Goal: Task Accomplishment & Management: Manage account settings

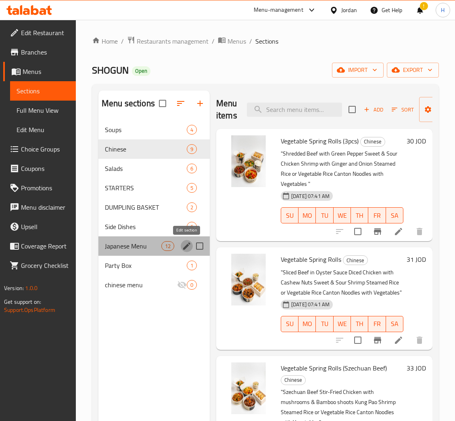
click at [186, 244] on icon "edit" at bounding box center [187, 246] width 10 height 10
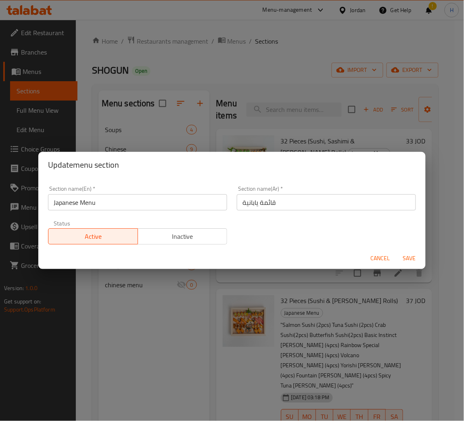
click at [166, 234] on span "Inactive" at bounding box center [182, 237] width 83 height 12
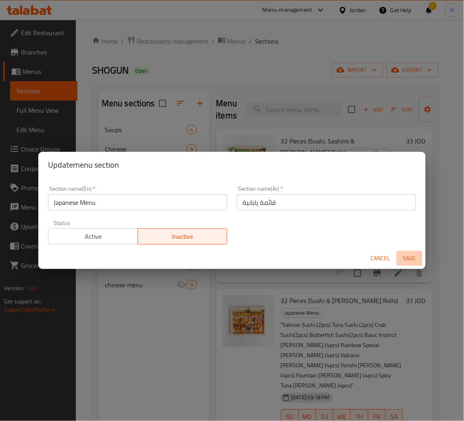
click at [411, 260] on span "Save" at bounding box center [409, 258] width 19 height 10
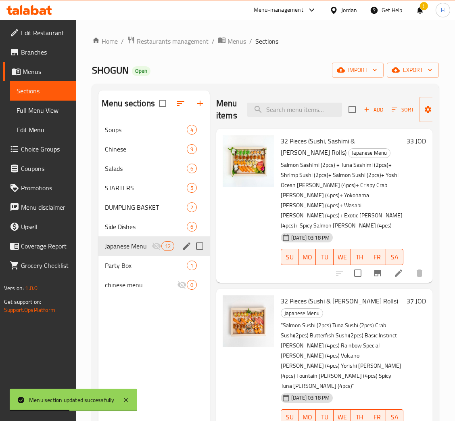
click at [197, 104] on icon "button" at bounding box center [200, 104] width 6 height 6
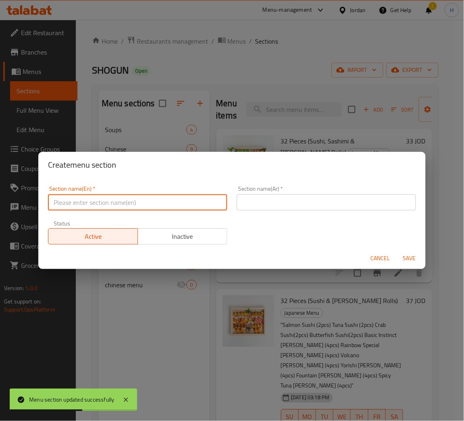
click at [199, 203] on input "text" at bounding box center [137, 202] width 179 height 16
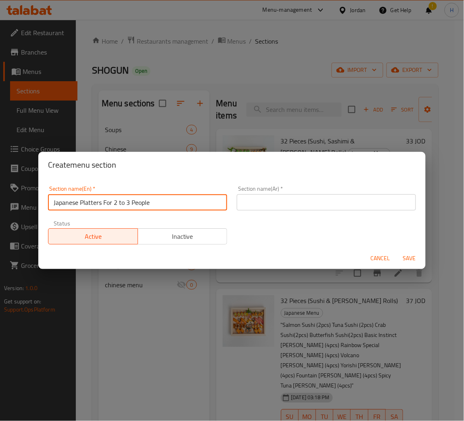
type input "Japanese Platters For 2 to 3 People"
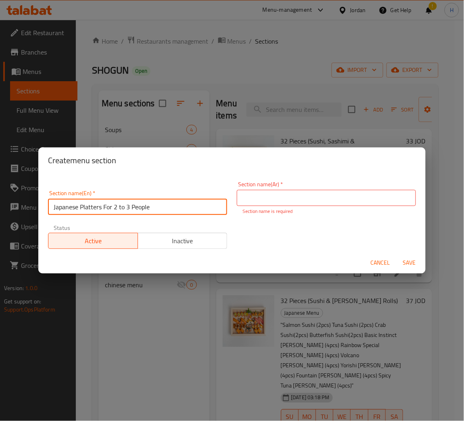
click at [175, 196] on div "Section name(En)   * Japanese Platters For 2 to 3 People Section name(En) *" at bounding box center [137, 202] width 179 height 25
click at [315, 205] on input "text" at bounding box center [326, 198] width 179 height 16
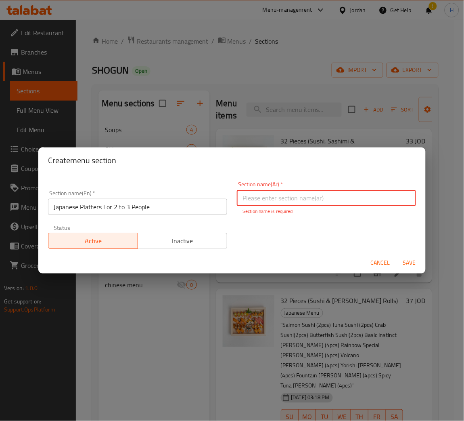
paste input "أطباق يابانية تكفي من 2 إلى 3 أشخاص"
type input "أطباق يابانية تكفي من 2 إلى 3 أشخاص"
click at [341, 172] on div "Create menu section" at bounding box center [232, 160] width 388 height 26
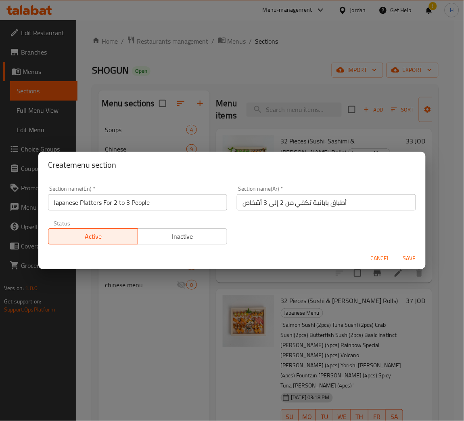
click at [414, 264] on button "Save" at bounding box center [410, 258] width 26 height 15
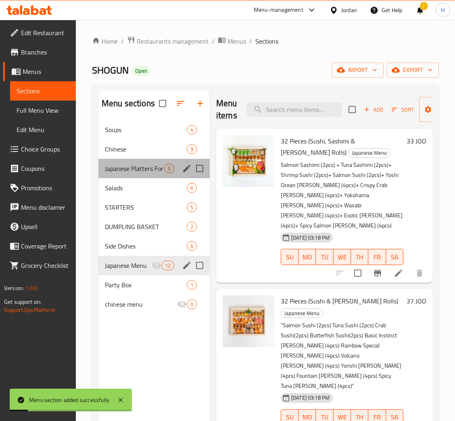
click at [146, 175] on div "Japanese Platters For 2 to 3 People 0" at bounding box center [154, 168] width 111 height 19
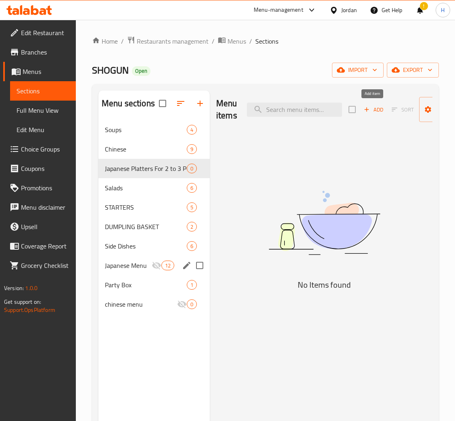
click at [377, 106] on span "Add" at bounding box center [374, 109] width 22 height 9
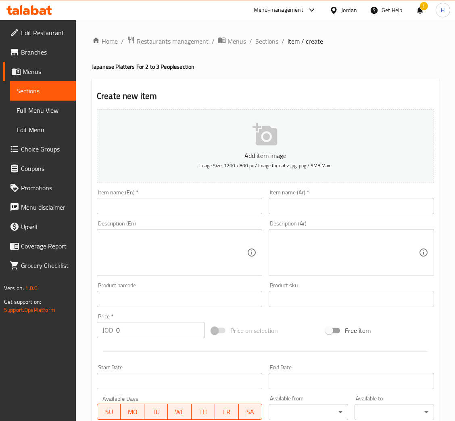
click at [188, 201] on input "text" at bounding box center [180, 206] width 166 height 16
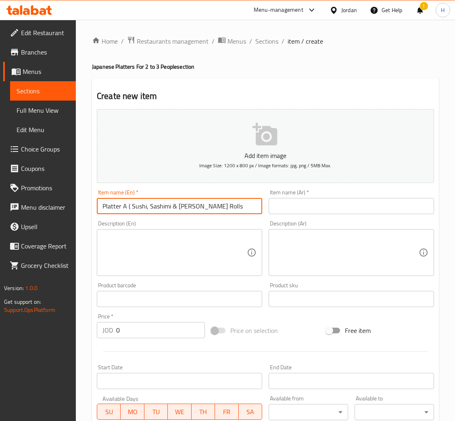
click at [130, 203] on input "Platter A ( Sushi, Sashimi & Maki Rolls" at bounding box center [180, 206] width 166 height 16
click at [128, 205] on input "Platter A ( Sushi, Sashimi & Maki Rolls" at bounding box center [180, 206] width 166 height 16
click at [227, 205] on input "Platter A Sushi, Sashimi & Maki Rolls" at bounding box center [180, 206] width 166 height 16
type input "Platter A Sushi, Sashimi & Maki Rolls " 32 Pcs ""
click at [357, 200] on input "text" at bounding box center [352, 206] width 166 height 16
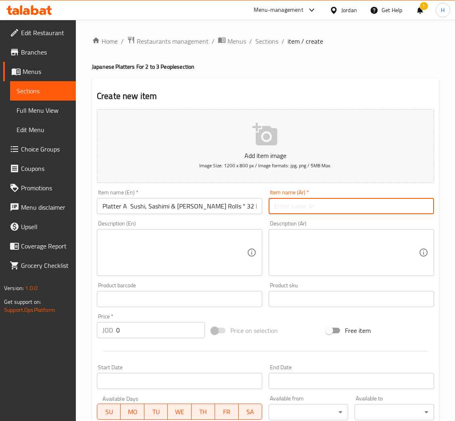
paste input "طبق رولز السوشي و الساشيمي و الماكي " 32 قطعة ""
type input "طبق رولز السوشي و الساشيمي و الماكي " 32 قطعة ""
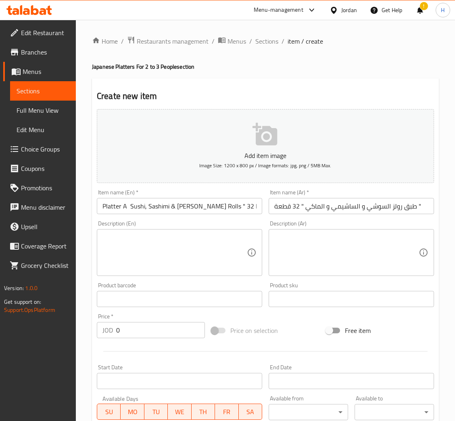
click at [146, 248] on textarea at bounding box center [175, 252] width 145 height 38
click at [210, 269] on textarea at bounding box center [175, 252] width 145 height 38
paste textarea "Salmon Sashimi (2pcs) + Tuna Sashimi (2pcs)+ Shrimp Sushi (2pcs)+ Salmon Sushi …"
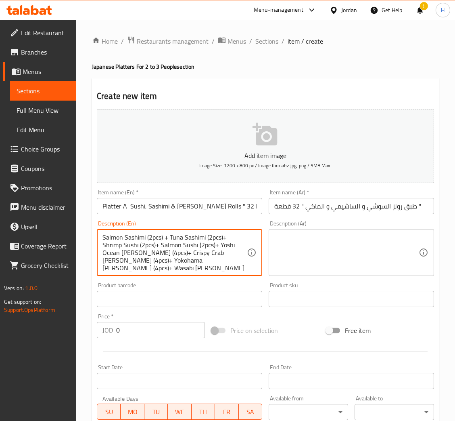
scroll to position [8, 0]
type textarea "Salmon Sashimi (2pcs) + Tuna Sashimi (2pcs)+ Shrimp Sushi (2pcs)+ Salmon Sushi …"
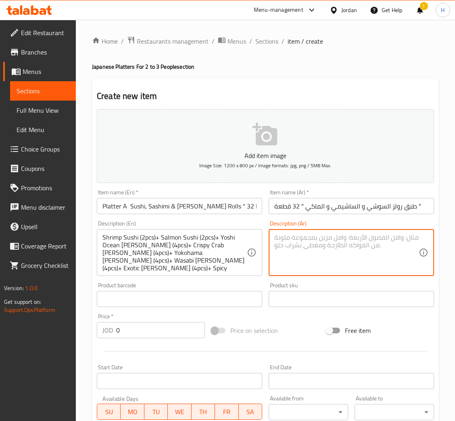
click at [319, 260] on textarea at bounding box center [347, 252] width 145 height 38
paste textarea "سلمون ساشيمي (2 قطع) + تونا ساشيمي (2 قطع) + روبيان سوشي (2 قطع) + سلمون سوشي (…"
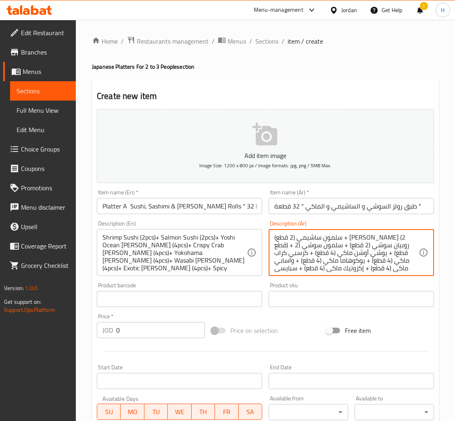
scroll to position [9, 0]
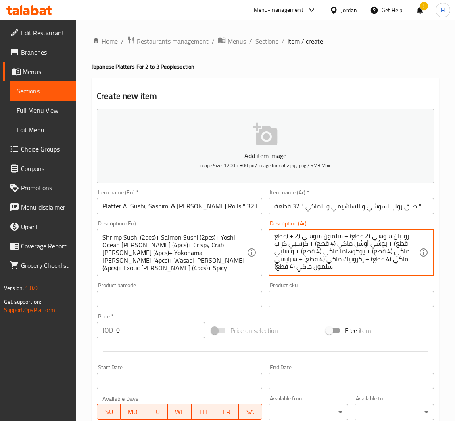
type textarea "سلمون ساشيمي (2 قطع) + تونا ساشيمي (2 قطع) + روبيان سوشي (2 قطع) + سلمون سوشي (…"
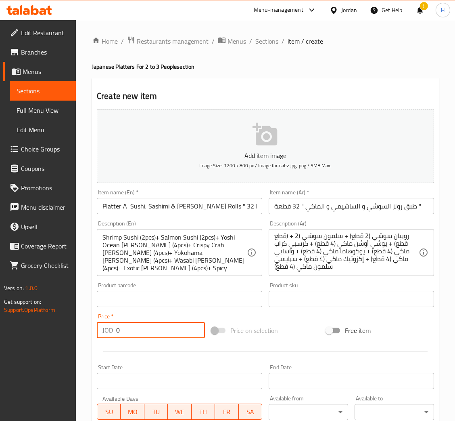
drag, startPoint x: 172, startPoint y: 330, endPoint x: 122, endPoint y: 322, distance: 51.2
click at [122, 326] on input "0" at bounding box center [160, 330] width 89 height 16
type input "33"
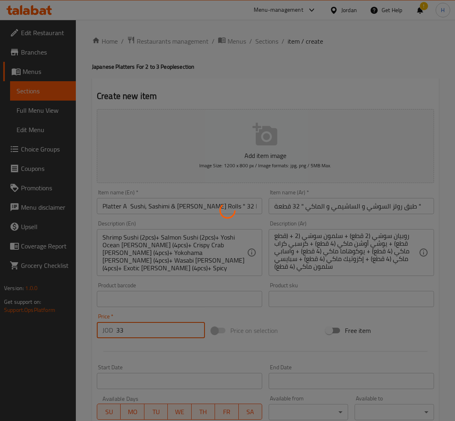
type input "0"
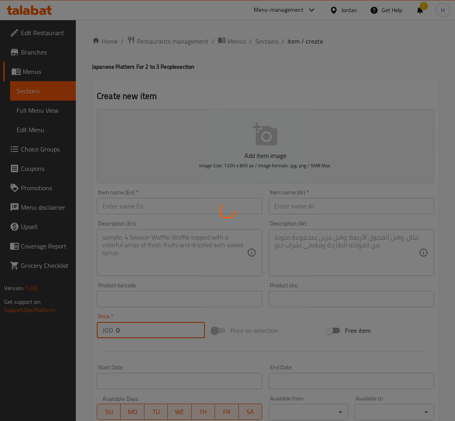
scroll to position [0, 0]
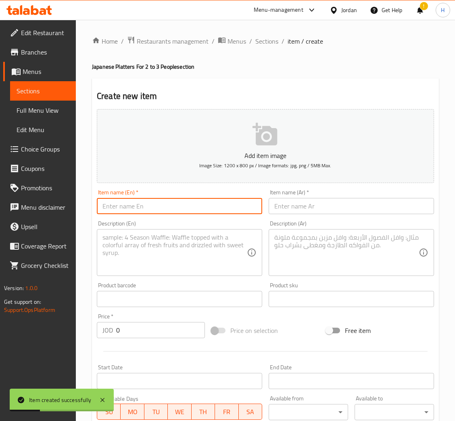
click at [192, 204] on input "text" at bounding box center [180, 206] width 166 height 16
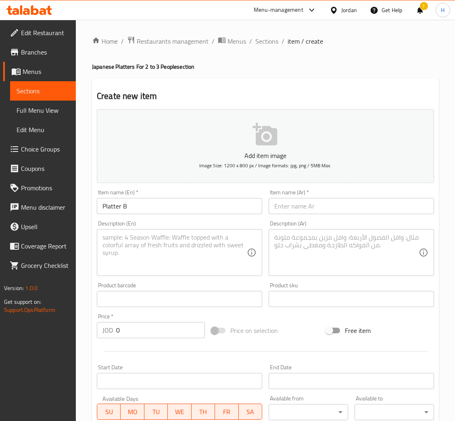
click at [210, 210] on input "Platter B" at bounding box center [180, 206] width 166 height 16
paste input "32 Pieces (sushi & Maki Rolls)"
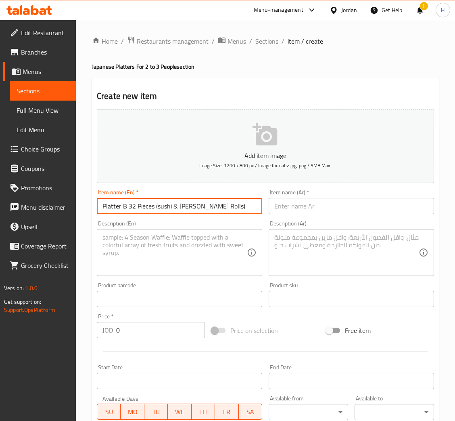
drag, startPoint x: 154, startPoint y: 206, endPoint x: 129, endPoint y: 209, distance: 25.2
click at [129, 209] on input "Platter B 32 Pieces (sushi & Maki Rolls)" at bounding box center [180, 206] width 166 height 16
click at [132, 205] on input "Platter B (sushi & Maki Rolls)" at bounding box center [180, 206] width 166 height 16
click at [188, 205] on input "Platter B sushi & Maki Rolls)" at bounding box center [180, 206] width 166 height 16
type input "Platter B sushi & Maki Rolls ( 32 Pcs)"
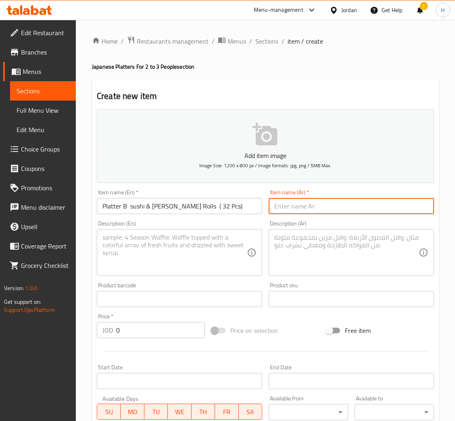
click at [370, 208] on input "text" at bounding box center [352, 206] width 166 height 16
paste input "طبق بي سوشي وماكي رولز (32 قطعة)"
type input "طبق بي سوشي وماكي رولز (32 قطعة)"
click at [229, 244] on textarea at bounding box center [175, 252] width 145 height 38
paste textarea ""Salmon Sushi (2pcs) Tuna Sushi (2pcs) Crab Sushi(2pcs) Butterfish Sushi(2pcs) …"
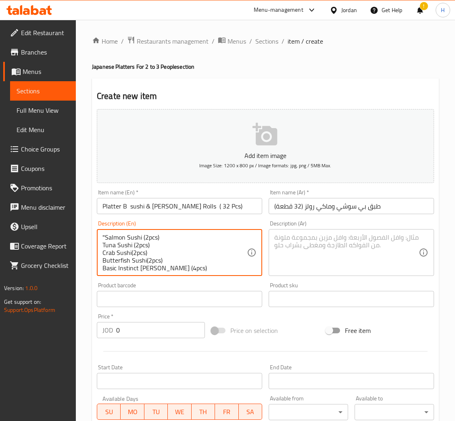
scroll to position [46, 0]
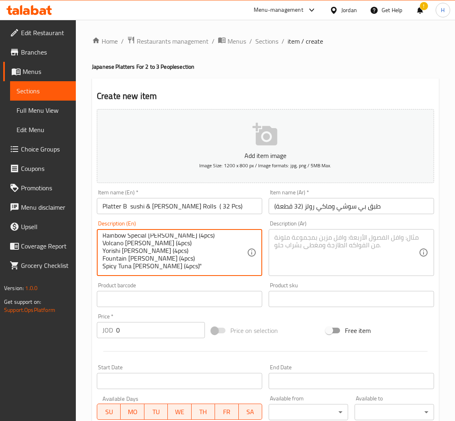
type textarea ""Salmon Sushi (2pcs) Tuna Sushi (2pcs) Crab Sushi(2pcs) Butterfish Sushi(2pcs) …"
click at [295, 247] on textarea at bounding box center [347, 252] width 145 height 38
paste textarea ""سوشي سلمون (2 قطعة) تونا سوشي (2 قطعة) كراب سوشي (2 قطعة) سوشي الزبدة (2 قطعة)…"
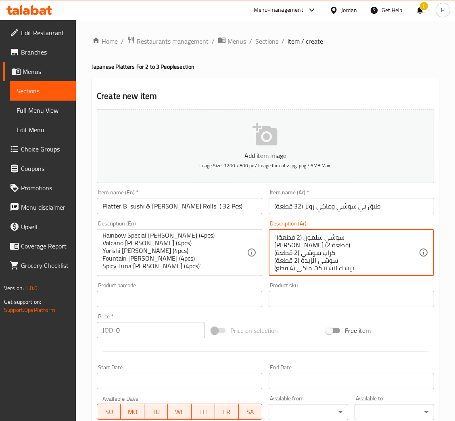
scroll to position [40, 0]
type textarea ""سوشي سلمون (2 قطعة) تونا سوشي (2 قطعة) كراب سوشي (2 قطعة) سوشي الزبدة (2 قطعة)…"
click at [159, 328] on input "0" at bounding box center [160, 330] width 89 height 16
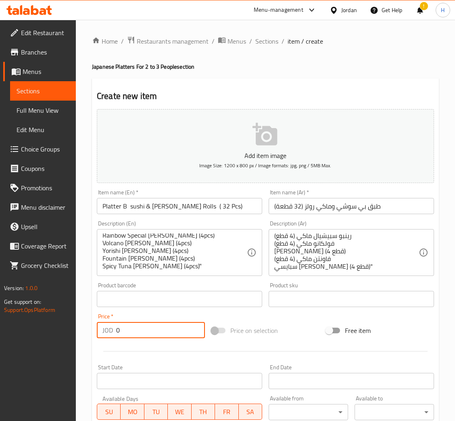
click at [148, 331] on input "0" at bounding box center [160, 330] width 89 height 16
type input "37"
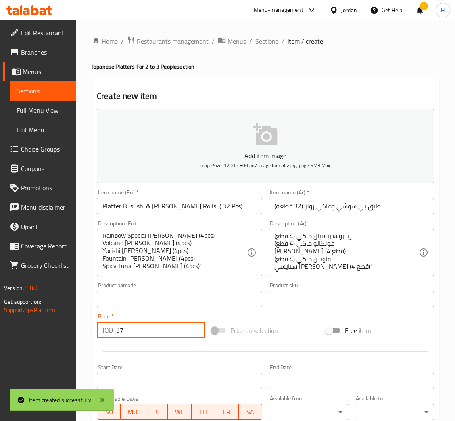
type input "0"
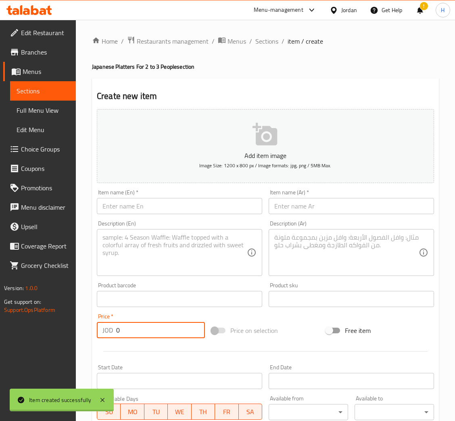
scroll to position [0, 0]
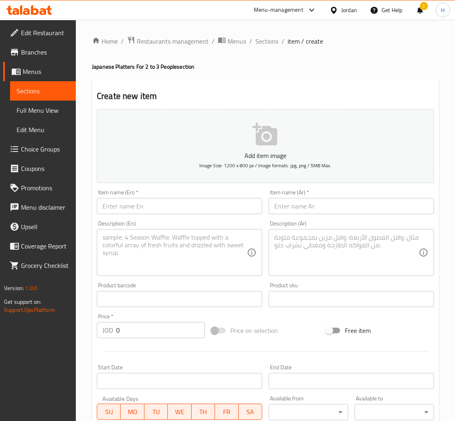
click at [169, 206] on input "text" at bounding box center [180, 206] width 166 height 16
click at [208, 215] on div "Item name (En)   * Platter C Item name (En) *" at bounding box center [180, 201] width 172 height 31
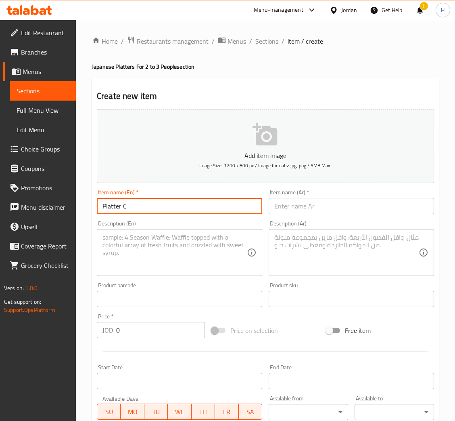
click at [210, 212] on input "Platter C" at bounding box center [180, 206] width 166 height 16
click at [241, 200] on input "Platter C" at bounding box center [180, 206] width 166 height 16
type input "Platter C Cooked Maki Rolls"
click at [323, 200] on input "text" at bounding box center [352, 206] width 166 height 16
paste input "طبق سي رولز ماكي مطبوخ"
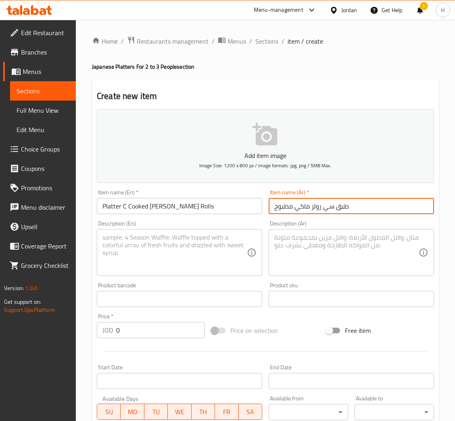
type input "طبق سي رولز ماكي مطبوخ"
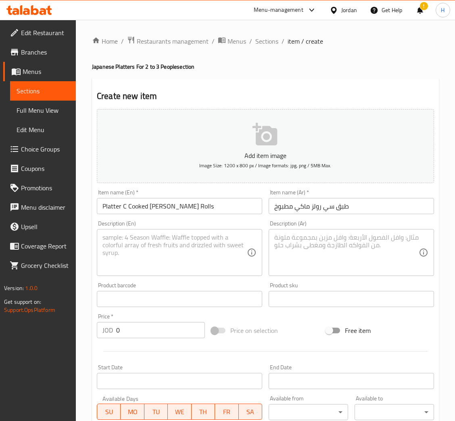
click at [235, 261] on textarea at bounding box center [175, 252] width 145 height 38
paste textarea ""VIP Maki (4pcs) Ebi Tempura Maki (4pcs) Flying Dragon Maki (4pcs) Crispy Crab …"
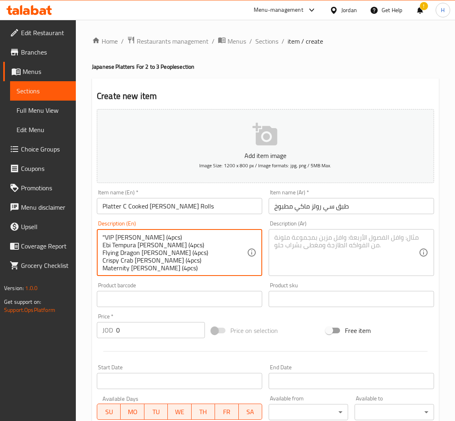
type textarea ""VIP Maki (4pcs) Ebi Tempura Maki (4pcs) Flying Dragon Maki (4pcs) Crispy Crab …"
click at [281, 243] on textarea at bounding box center [347, 252] width 145 height 38
paste textarea ""في آي بي ماكي (4 قطع) ايبي تمبورا ماكي (4 قطع) فلاينج دراجون ماكي (4 قطع) كريس…"
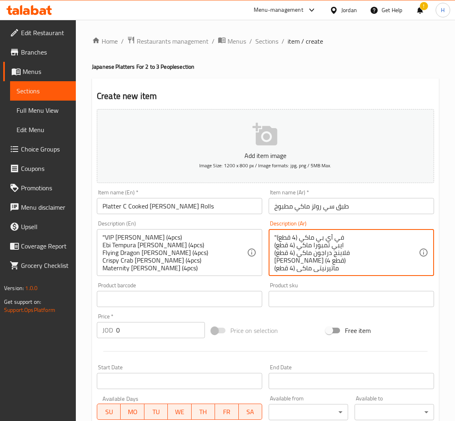
scroll to position [25, 0]
type textarea ""في آي بي ماكي (4 قطع) ايبي تمبورا ماكي (4 قطع) فلاينج دراجون ماكي (4 قطع) كريس…"
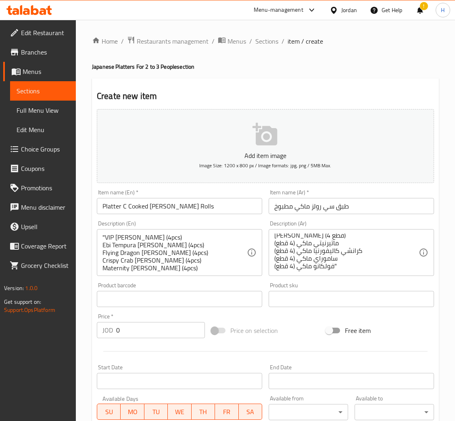
click at [212, 204] on input "Platter C Cooked Maki Rolls" at bounding box center [180, 206] width 166 height 16
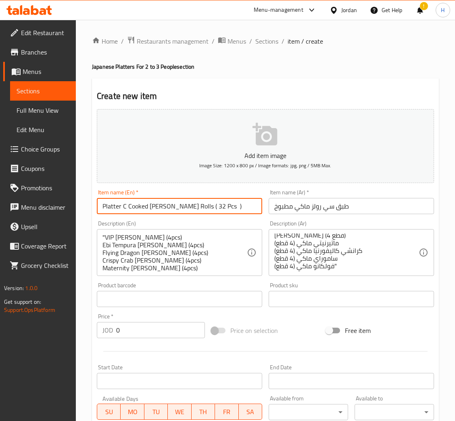
type input "Platter C Cooked Maki Rolls ( 32 Pcs )"
click at [310, 204] on input "طبق سي رولز ماكي مطبوخ" at bounding box center [352, 206] width 166 height 16
paste input "طبق سي رولز ماكي مطبوخ ( 32 قطعة )"
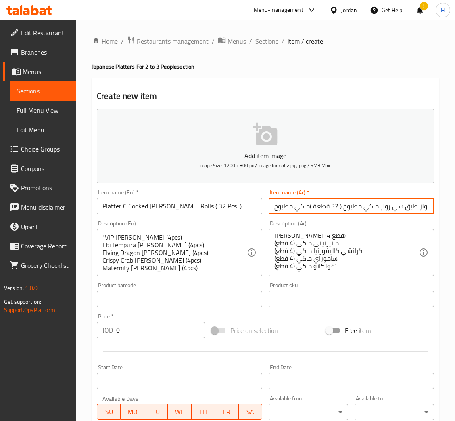
paste input "ماكي مطبوخ ( 32 قطعة )"
type input "طبق سي رولز ماكي مطبوخ ( 32 قطعة )"
click at [166, 329] on input "0" at bounding box center [160, 330] width 89 height 16
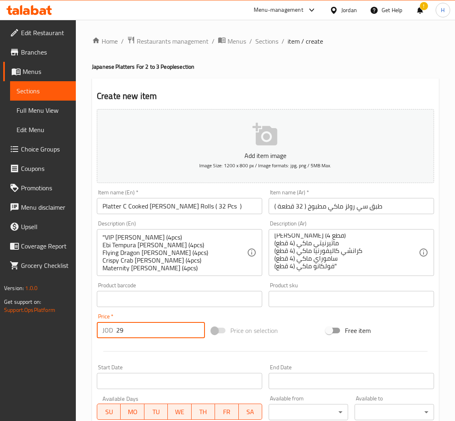
type input "29"
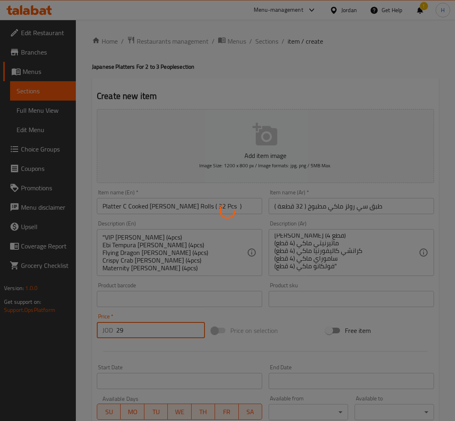
type input "0"
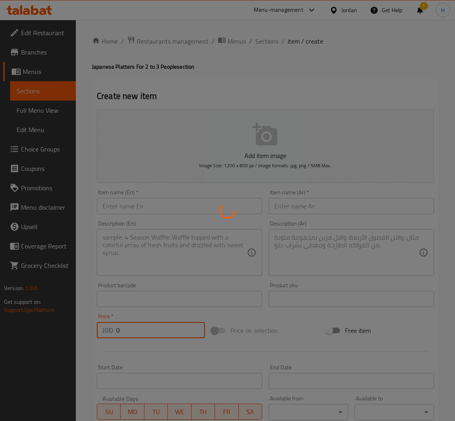
scroll to position [0, 0]
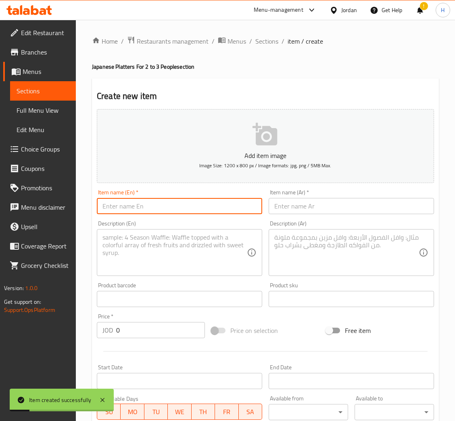
click at [137, 207] on input "text" at bounding box center [180, 206] width 166 height 16
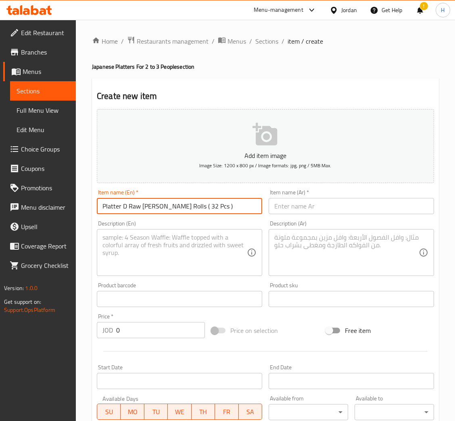
type input "Platter D Raw Maki Rolls ( 32 Pcs )"
click at [329, 208] on input "text" at bounding box center [352, 206] width 166 height 16
paste input "طبق د رول ماكي خام ( 32 قطعة )"
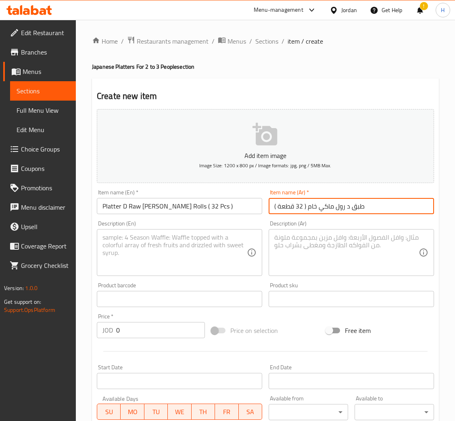
type input "طبق د رول ماكي خام ( 32 قطعة )"
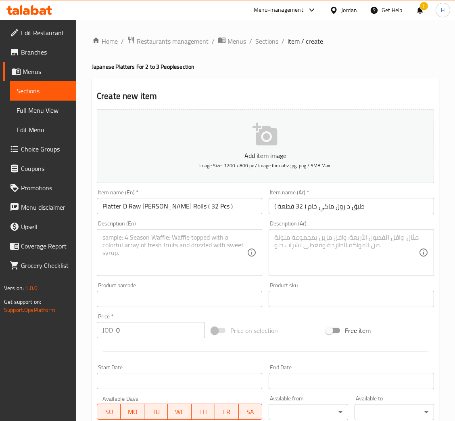
click at [206, 250] on textarea at bounding box center [175, 252] width 145 height 38
paste textarea ""Yoshi Ocean Maki (4pcs) Yokohama Maki (4pcs) Chirashi Maki (4pcs) [MEDICAL_DAT…"
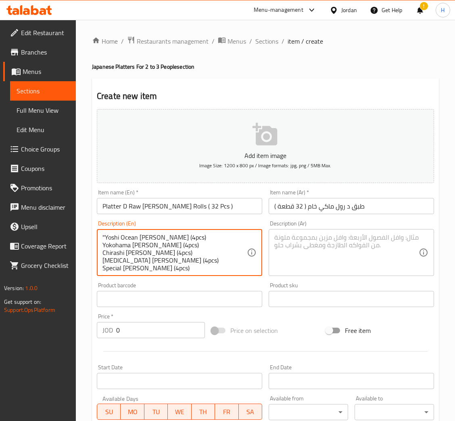
type textarea ""Yoshi Ocean Maki (4pcs) Yokohama Maki (4pcs) Chirashi Maki (4pcs) [MEDICAL_DAT…"
click at [316, 243] on textarea at bounding box center [347, 252] width 145 height 38
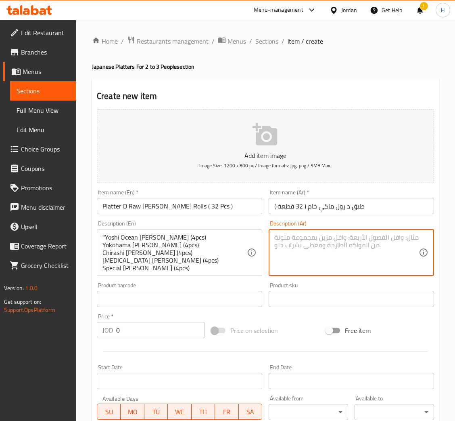
paste textarea "يوشي اوشن ماكي (4 قطع) يوكوهاما ماكي (4 قطع) شيراشي ماكي (4 قطع) تارتار ماكي (4…"
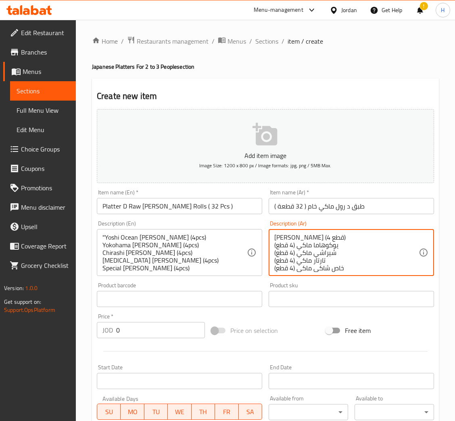
scroll to position [25, 0]
type textarea "يوشي اوشن ماكي (4 قطع) يوكوهاما ماكي (4 قطع) شيراشي ماكي (4 قطع) تارتار ماكي (4…"
click at [157, 335] on input "0" at bounding box center [160, 330] width 89 height 16
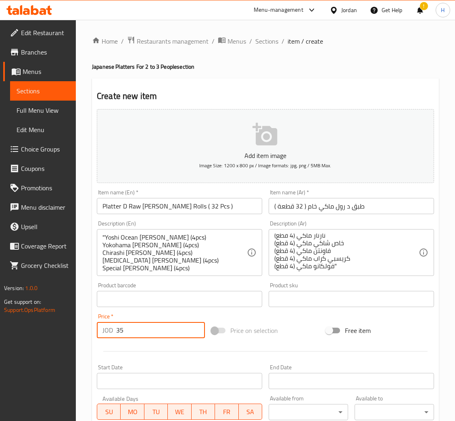
type input "35"
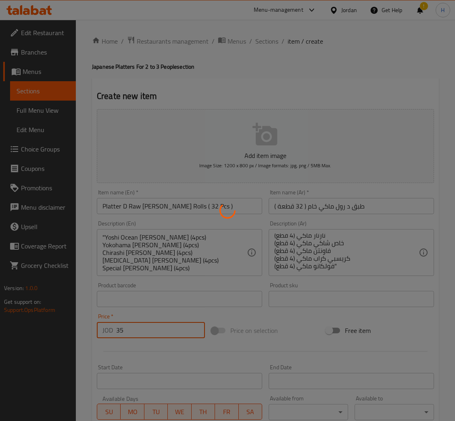
type input "0"
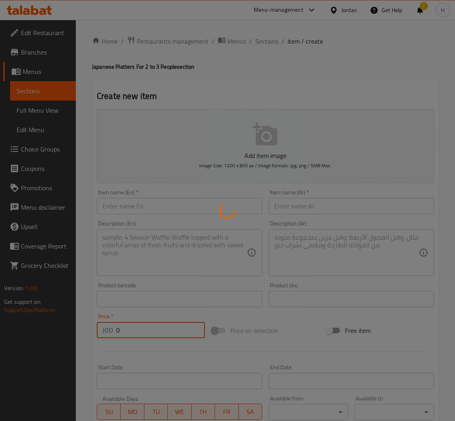
scroll to position [0, 0]
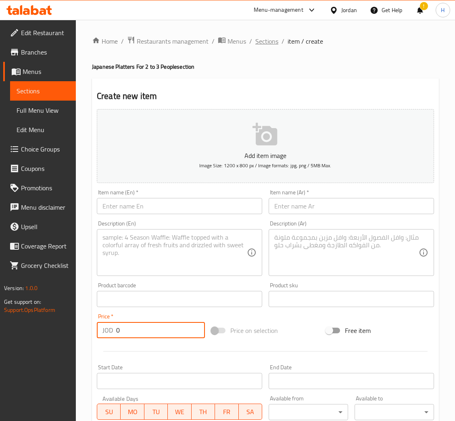
click at [268, 40] on span "Sections" at bounding box center [267, 41] width 23 height 10
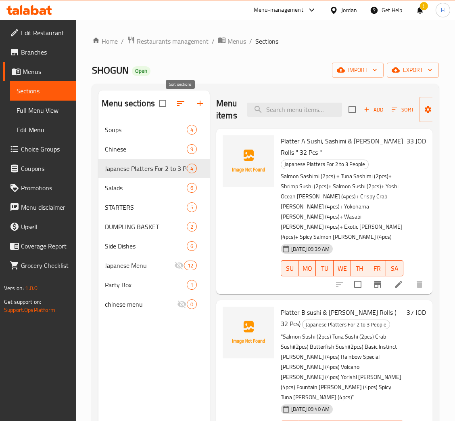
click at [197, 104] on icon "button" at bounding box center [200, 104] width 10 height 10
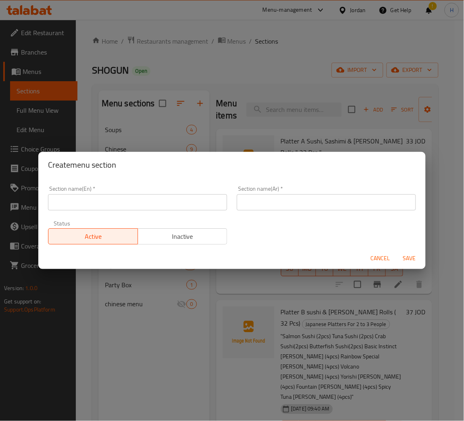
click at [169, 210] on div "Section name(En)   * Section name(En) *" at bounding box center [137, 198] width 189 height 34
click at [171, 201] on input "text" at bounding box center [137, 202] width 179 height 16
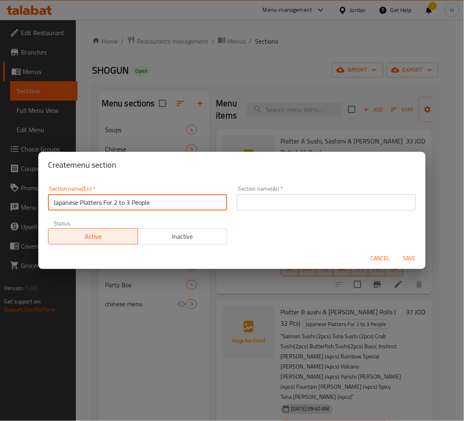
click at [114, 201] on input "Japanese Platters For 2 to 3 People" at bounding box center [137, 202] width 179 height 16
click at [130, 204] on input "Japanese Platters For 4 to 3 People" at bounding box center [137, 202] width 179 height 16
type input "Japanese Platters For 4 to 5 People"
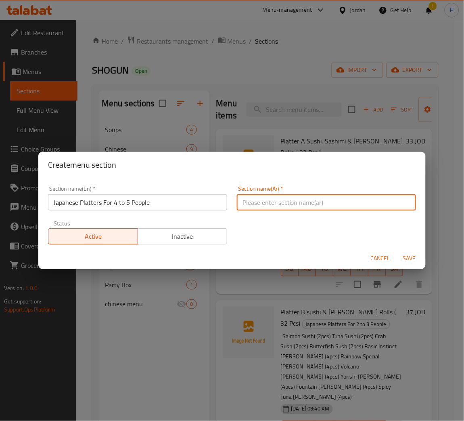
click at [319, 203] on input "text" at bounding box center [326, 202] width 179 height 16
paste input "أطباق يابانية تكفي من 4 إلى 5 أشخاص"
type input "أطباق يابانية تكفي من 4 إلى 5 أشخاص"
click at [413, 254] on span "Save" at bounding box center [409, 258] width 19 height 10
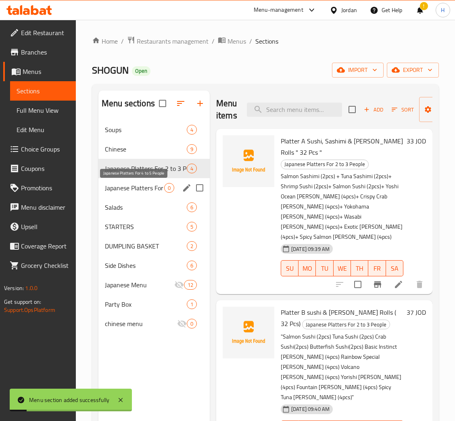
click at [146, 189] on span "Japanese Platters For 4 to 5 People" at bounding box center [134, 188] width 59 height 10
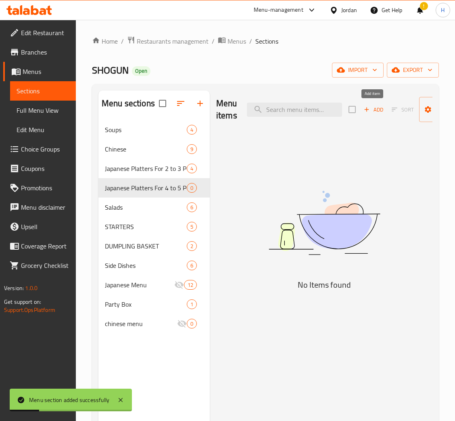
click at [367, 111] on icon "button" at bounding box center [366, 109] width 7 height 7
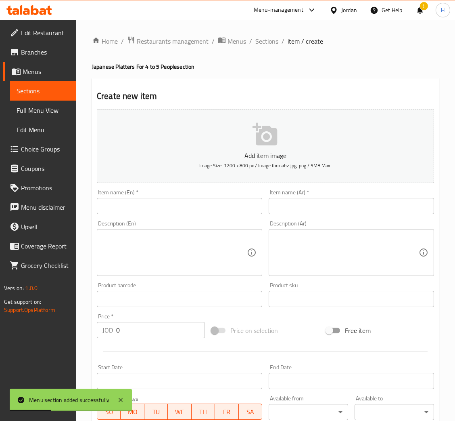
click at [171, 202] on input "text" at bounding box center [180, 206] width 166 height 16
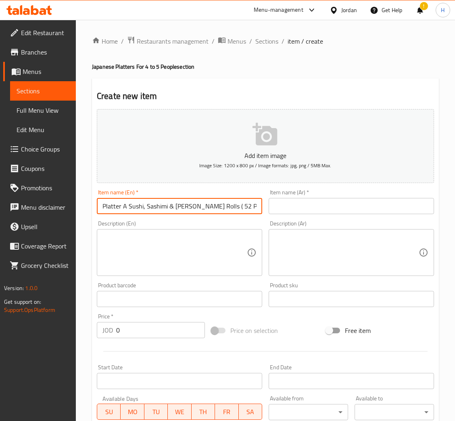
type input "Platter A Sushi, Sashimi & Maki Rolls ( 52 Pcs )"
click at [345, 213] on input "text" at bounding box center [352, 206] width 166 height 16
paste input "طبق رولز السوشي والساشيمي والماكي (52 قطعة)"
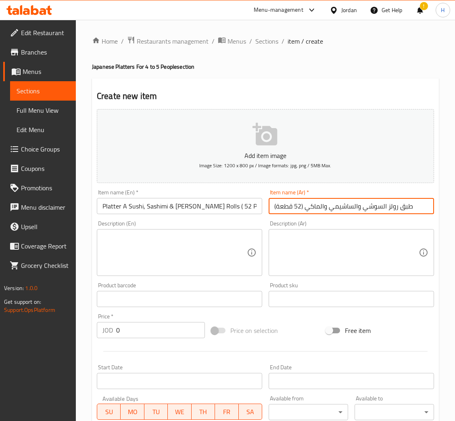
type input "طبق رولز السوشي والساشيمي والماكي (52 قطعة)"
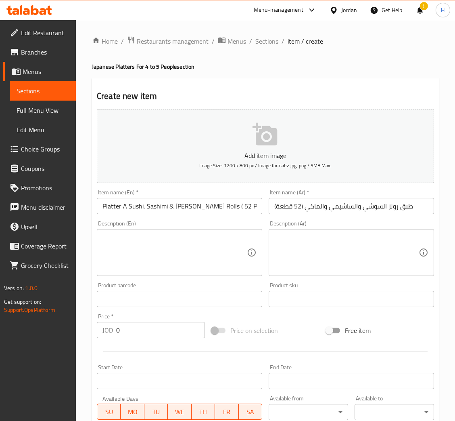
click at [212, 239] on textarea at bounding box center [175, 252] width 145 height 38
paste textarea ""Salmon Sashimi (4pcs) Tuna Sashimi (4pcs) Shrimp Sushi (4pcs) Salmon Sushi (4p…"
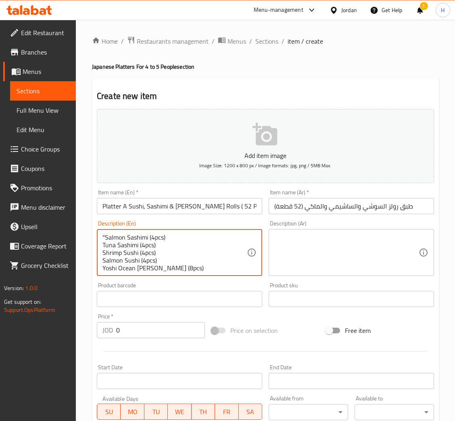
scroll to position [54, 0]
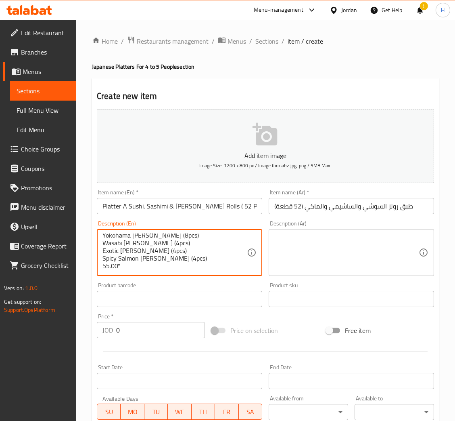
drag, startPoint x: 117, startPoint y: 259, endPoint x: 100, endPoint y: 260, distance: 17.4
click at [100, 260] on div ""Salmon Sashimi (4pcs) Tuna Sashimi (4pcs) Shrimp Sushi (4pcs) Salmon Sushi (4p…" at bounding box center [180, 252] width 166 height 47
click at [157, 279] on div "Product barcode Product barcode" at bounding box center [180, 294] width 172 height 31
drag, startPoint x: 116, startPoint y: 261, endPoint x: 100, endPoint y: 263, distance: 15.8
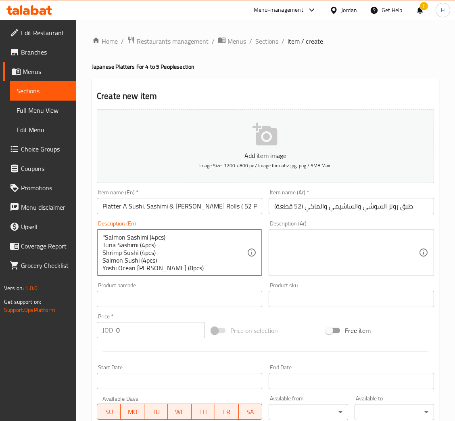
type textarea ""Salmon Sashimi (4pcs) Tuna Sashimi (4pcs) Shrimp Sushi (4pcs) Salmon Sushi (4p…"
click at [365, 259] on textarea at bounding box center [347, 252] width 145 height 38
paste textarea ""سلمون ساشيمي (4 قطع) تونا ساشيمي (4 قطع) سوشي جمبري (4 قطع) سلمون سوشي (4 قطع)…"
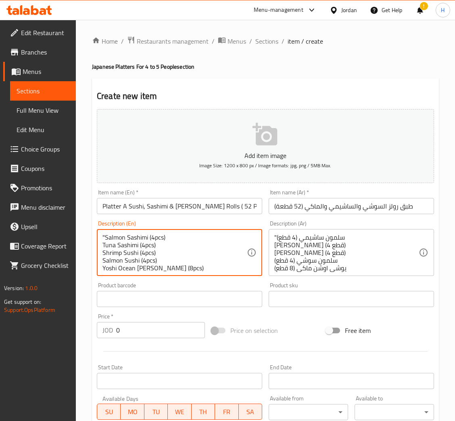
scroll to position [40, 0]
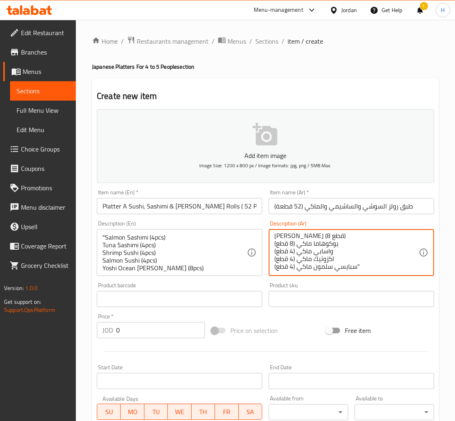
type textarea ""سلمون ساشيمي (4 قطع) تونا ساشيمي (4 قطع) سوشي جمبري (4 قطع) سلمون سوشي (4 قطع)…"
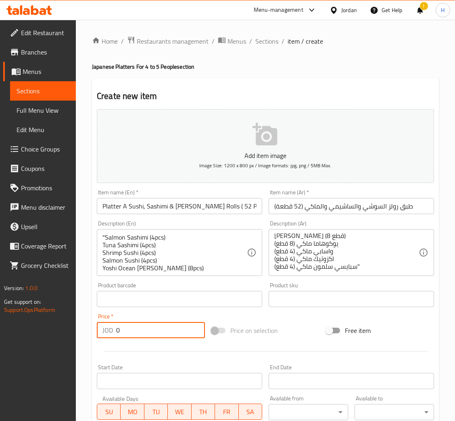
drag, startPoint x: 107, startPoint y: 331, endPoint x: 99, endPoint y: 324, distance: 10.3
click at [103, 328] on div "JOD 0 Price *" at bounding box center [151, 330] width 108 height 16
type input "55"
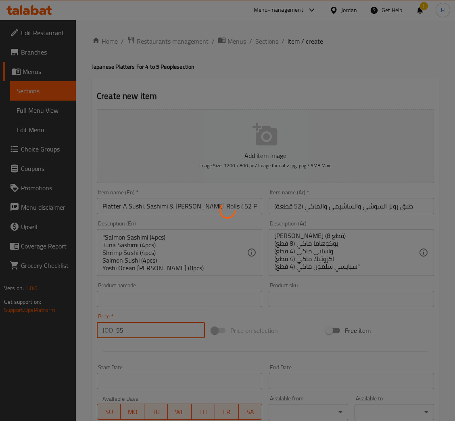
type input "0"
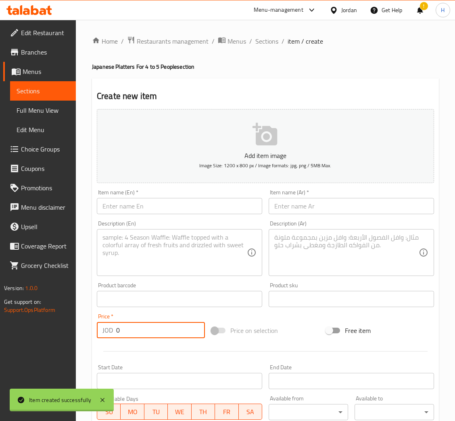
scroll to position [0, 0]
click at [176, 206] on input "text" at bounding box center [180, 206] width 166 height 16
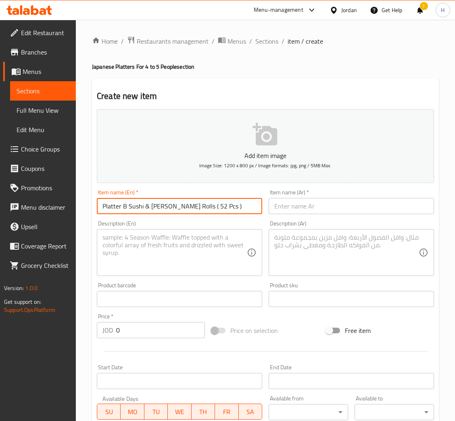
type input "Platter B Sushi & Maki Rolls ( 52 Pcs )"
click at [285, 207] on input "text" at bounding box center [352, 206] width 166 height 16
paste input "طبق بي سوشي وماكي رولز ( 52 قطعة )"
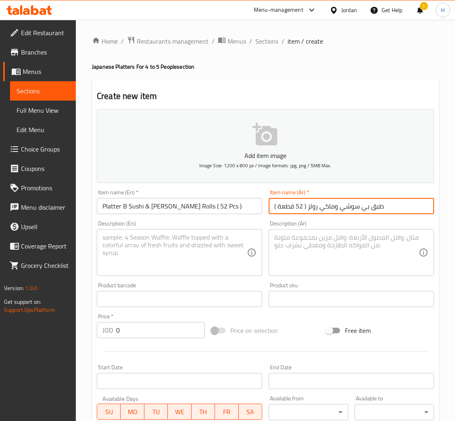
type input "طبق بي سوشي وماكي رولز ( 52 قطعة )"
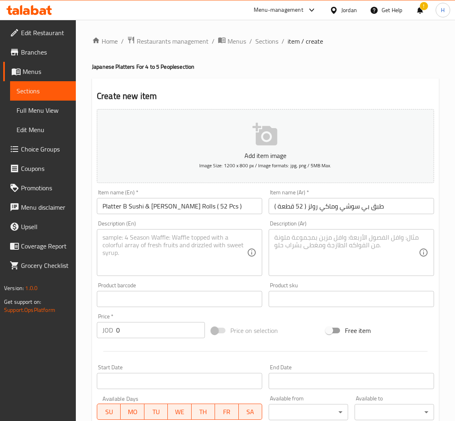
click at [217, 256] on textarea at bounding box center [175, 252] width 145 height 38
paste textarea ""Salmon Sushi (4pcs) Tuna Sushi (4pcs) Crab Sushi (4pcs) Butterfish Sushi (4pcs…"
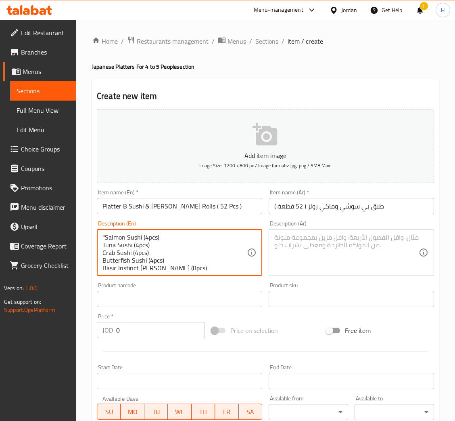
type textarea ""Salmon Sushi (4pcs) Tuna Sushi (4pcs) Crab Sushi (4pcs) Butterfish Sushi (4pcs…"
click at [343, 245] on textarea at bounding box center [347, 252] width 145 height 38
paste textarea ""سوشي سلمون (4 قطع) تونا سوشي (4 قطع) كراب سوشي (4 قطع) سوشي الزبدة (4 قطع) بيس…"
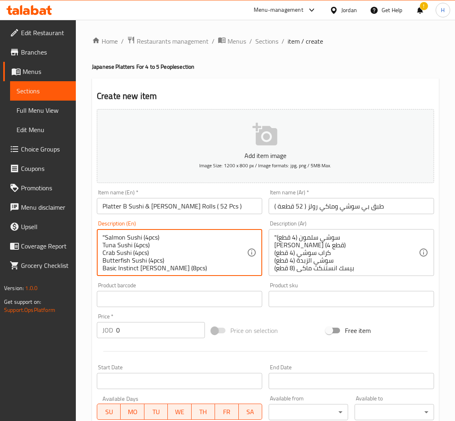
scroll to position [40, 0]
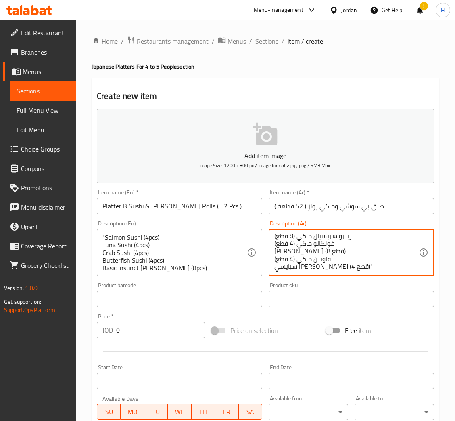
type textarea ""سوشي سلمون (4 قطع) تونا سوشي (4 قطع) كراب سوشي (4 قطع) سوشي الزبدة (4 قطع) بيس…"
click at [146, 334] on input "0" at bounding box center [160, 330] width 89 height 16
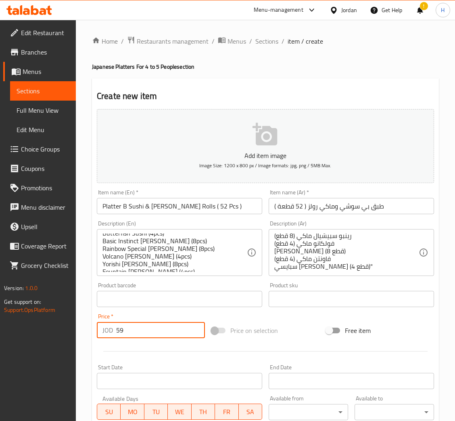
scroll to position [46, 0]
type input "59"
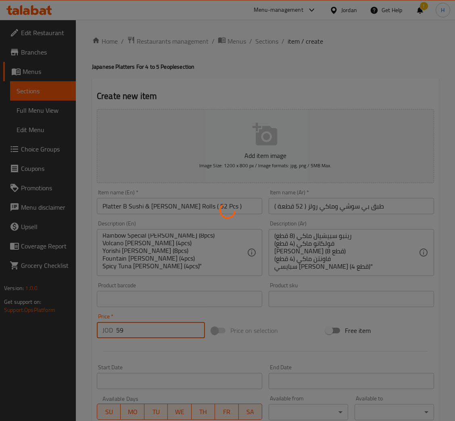
type input "0"
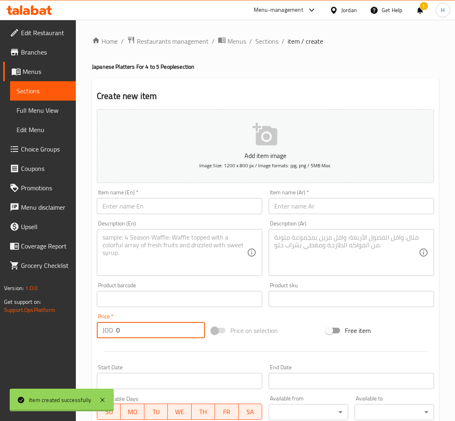
scroll to position [0, 0]
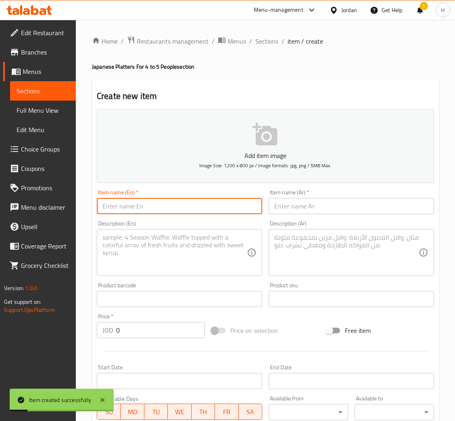
click at [237, 201] on input "text" at bounding box center [180, 206] width 166 height 16
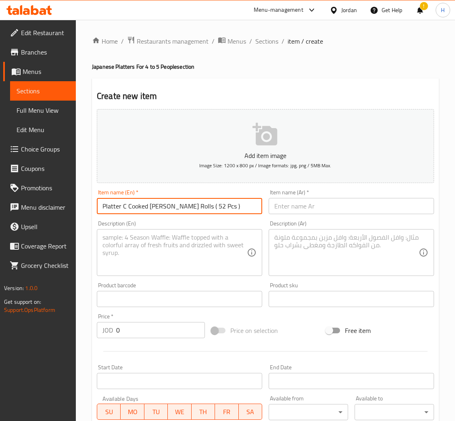
type input "Platter C Cooked Maki Rolls ( 52 Pcs )"
click at [301, 205] on input "text" at bounding box center [352, 206] width 166 height 16
paste input "طبق سي رولز ماكي مطبوخ ( 52 قطعة )"
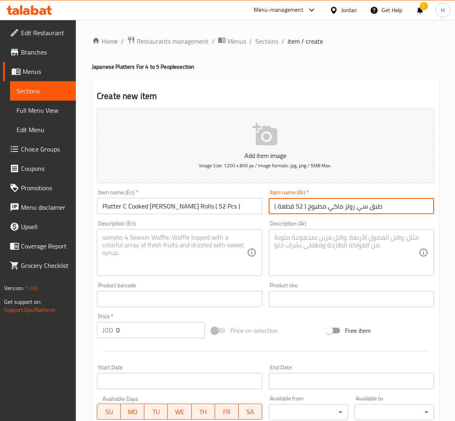
type input "طبق سي رولز ماكي مطبوخ ( 52 قطعة )"
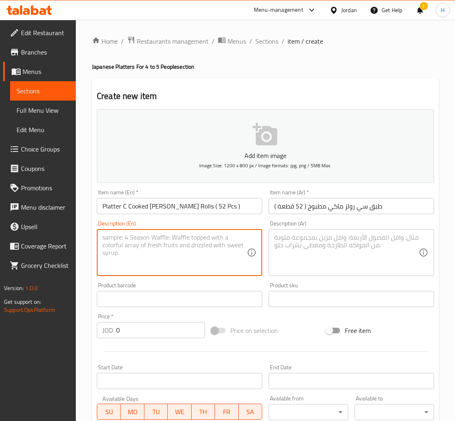
click at [173, 263] on textarea at bounding box center [175, 252] width 145 height 38
paste textarea ""VIP Maki (8pcs) Ebi Tempura Maki (8pcs) Flying Dragon Maki (4pcs) Crispy Crab …"
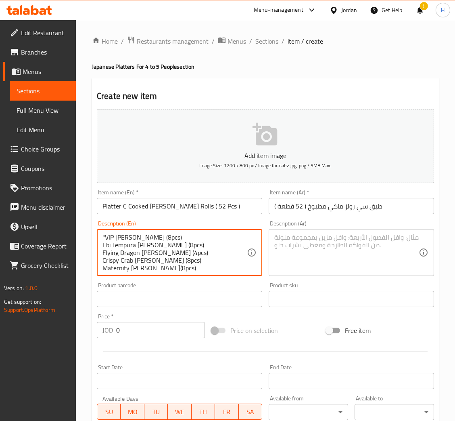
type textarea ""VIP Maki (8pcs) Ebi Tempura Maki (8pcs) Flying Dragon Maki (4pcs) Crispy Crab …"
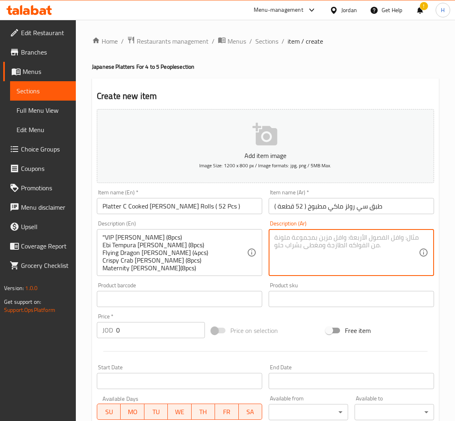
click at [289, 253] on textarea at bounding box center [347, 252] width 145 height 38
paste textarea ""في آي بي ماكي (8 قطع) ايبي تمبورا ماكي (8 قطع) فلاينج دراجون ماكي (4 قطع) كريس…"
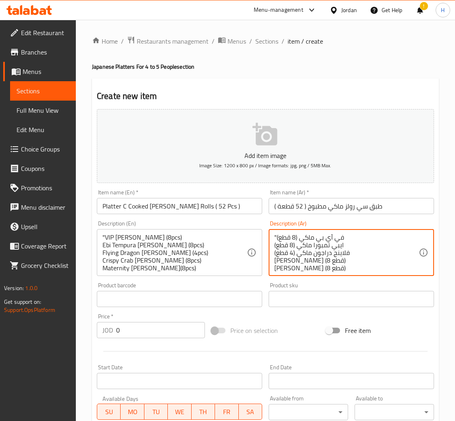
scroll to position [25, 0]
type textarea ""في آي بي ماكي (8 قطع) ايبي تمبورا ماكي (8 قطع) فلاينج دراجون ماكي (4 قطع) كريس…"
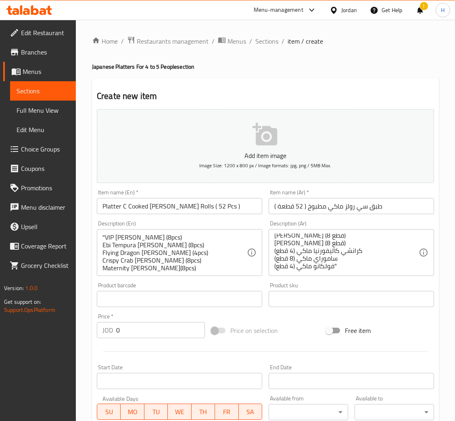
click at [156, 325] on input "0" at bounding box center [160, 330] width 89 height 16
type input "43"
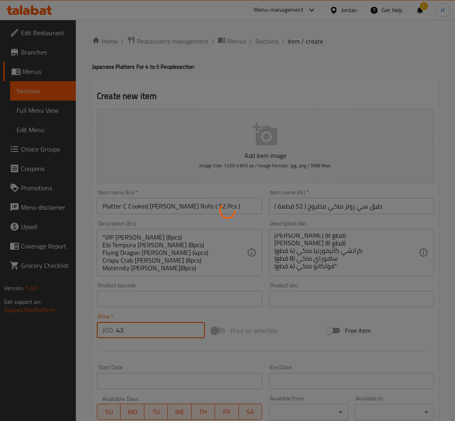
type input "0"
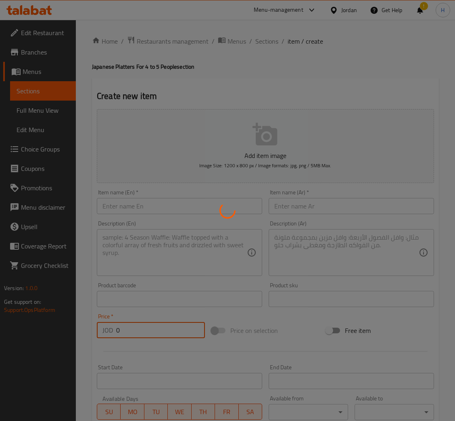
scroll to position [0, 0]
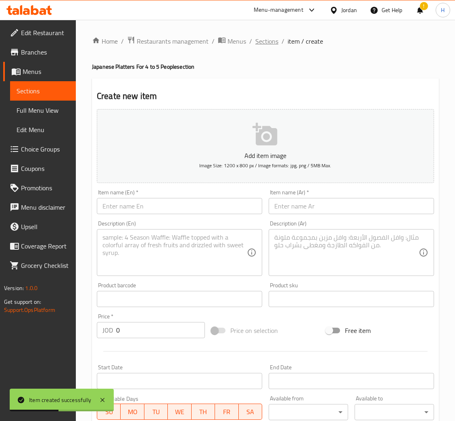
click at [260, 39] on span "Sections" at bounding box center [267, 41] width 23 height 10
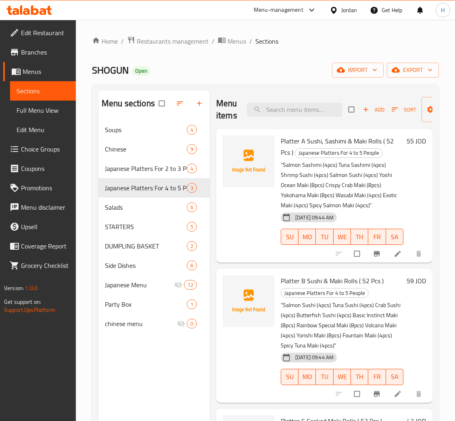
click at [380, 117] on div "Add Sort Manage items" at bounding box center [414, 109] width 130 height 25
click at [377, 113] on span "Add" at bounding box center [374, 109] width 22 height 9
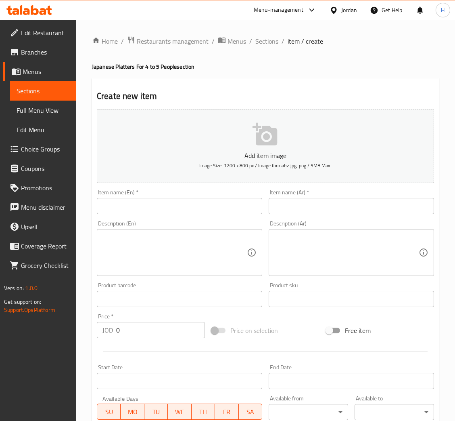
click at [182, 203] on input "text" at bounding box center [180, 206] width 166 height 16
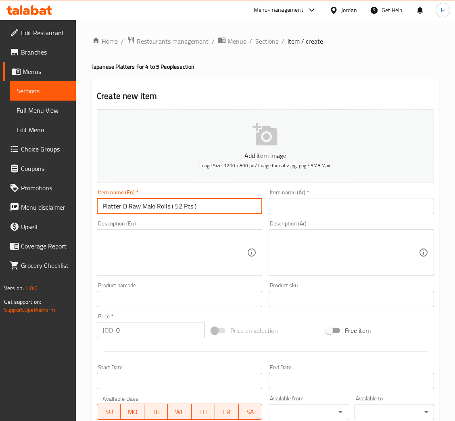
type input "Platter D Raw Maki Rolls ( 52 Pcs )"
click at [314, 210] on input "text" at bounding box center [352, 206] width 166 height 16
paste input "طبق دي رولز [PERSON_NAME] ( 52 قطعة )"
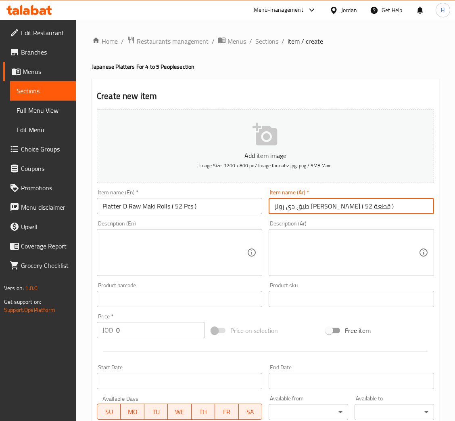
type input "طبق دي رولز [PERSON_NAME] ( 52 قطعة )"
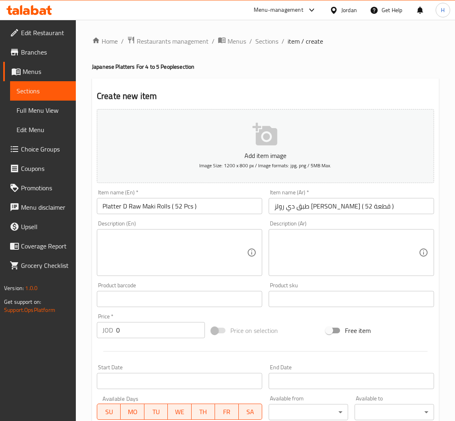
click at [231, 252] on textarea at bounding box center [175, 252] width 145 height 38
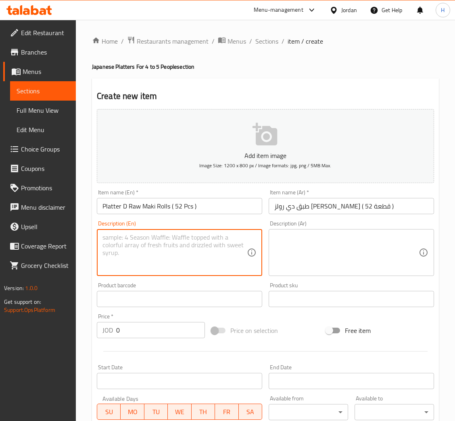
paste textarea ""Yoshi Ocean Maki (8pcs) Yokohama Maki (8pcs) Chirashi Maki (8pcs) [MEDICAL_DAT…"
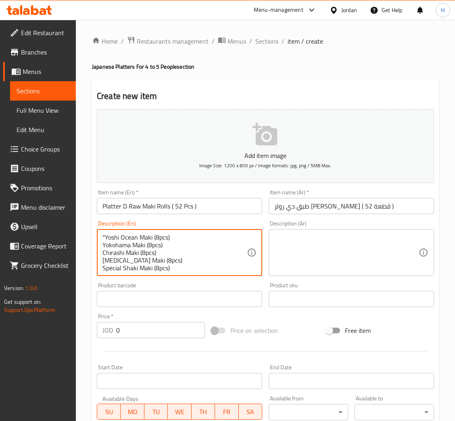
type textarea ""Yoshi Ocean Maki (8pcs) Yokohama Maki (8pcs) Chirashi Maki (8pcs) [MEDICAL_DAT…"
click at [329, 252] on textarea at bounding box center [347, 252] width 145 height 38
paste textarea ""[PERSON_NAME] (8 قطع)" يوكوهاما ماكي (8 قطع) شيراشي ماكي (8 قطع) تارتار ماكي (…"
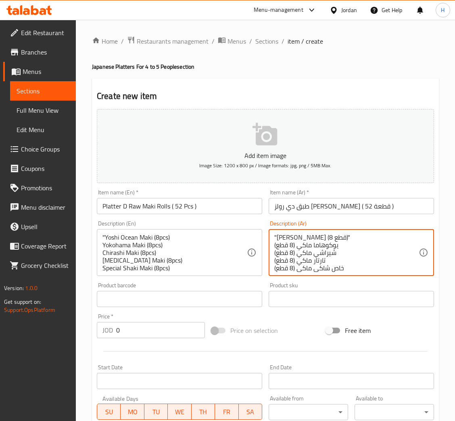
scroll to position [25, 0]
type textarea ""[PERSON_NAME] (8 قطع)" يوكوهاما ماكي (8 قطع) شيراشي ماكي (8 قطع) تارتار ماكي (…"
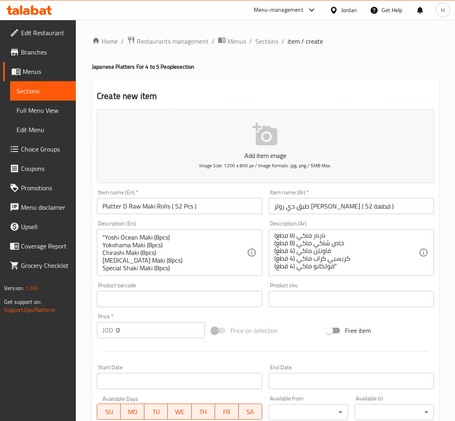
click at [139, 333] on input "0" at bounding box center [160, 330] width 89 height 16
type input "52"
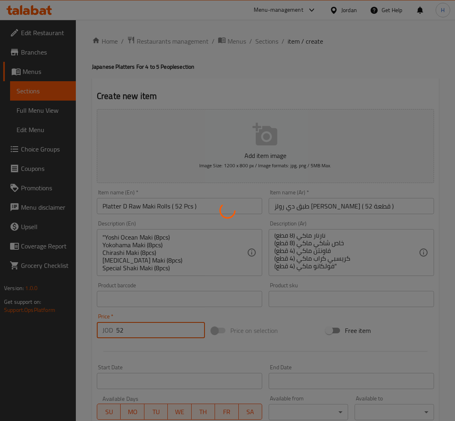
type input "0"
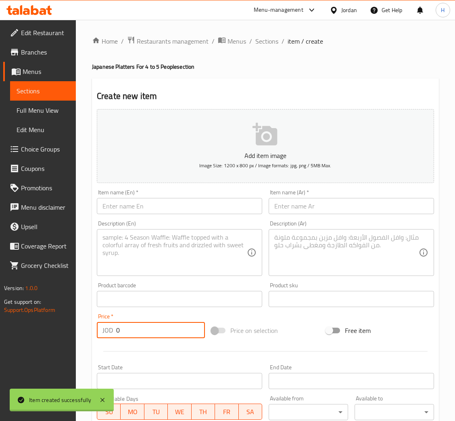
scroll to position [0, 0]
drag, startPoint x: 265, startPoint y: 38, endPoint x: 262, endPoint y: 50, distance: 12.4
click at [265, 38] on span "Sections" at bounding box center [267, 41] width 23 height 10
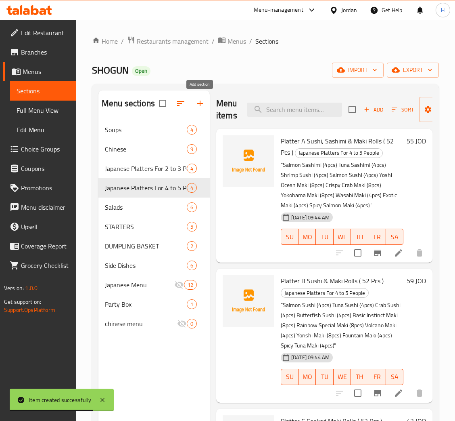
click at [204, 106] on icon "button" at bounding box center [200, 104] width 10 height 10
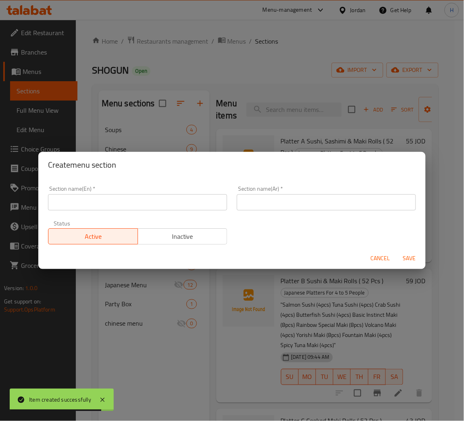
click at [168, 203] on input "text" at bounding box center [137, 202] width 179 height 16
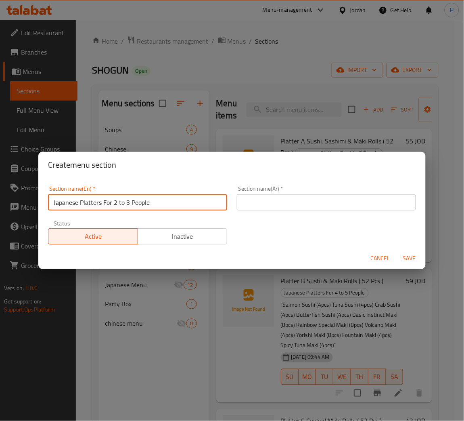
click at [115, 203] on input "Japanese Platters For 2 to 3 People" at bounding box center [137, 202] width 179 height 16
type input "Japanese Platters For 7 to 8 People"
click at [306, 208] on input "text" at bounding box center [326, 202] width 179 height 16
paste input "أطباق يابانية تكفي من 7 إلى 8 أشخاص"
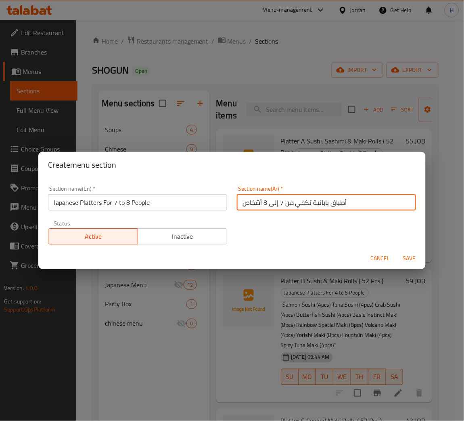
type input "أطباق يابانية تكفي من 7 إلى 8 أشخاص"
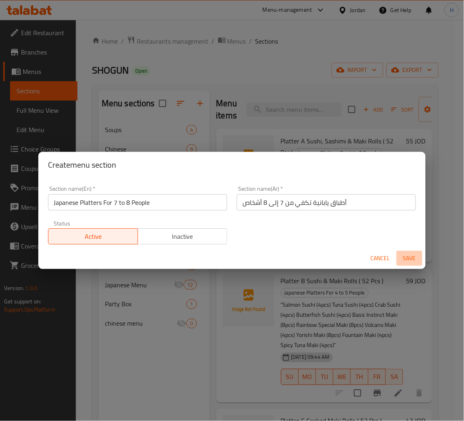
click at [401, 253] on span "Save" at bounding box center [409, 258] width 19 height 10
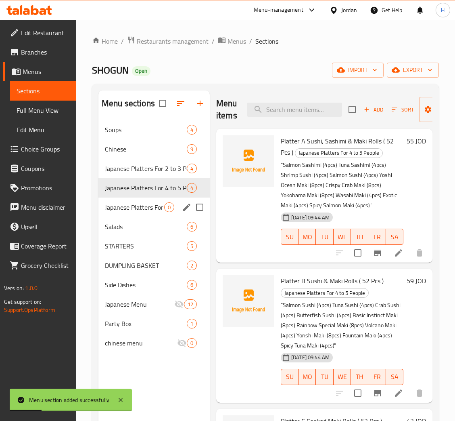
click at [101, 203] on div "Japanese Platters For 7 to 8 People 0" at bounding box center [154, 206] width 111 height 19
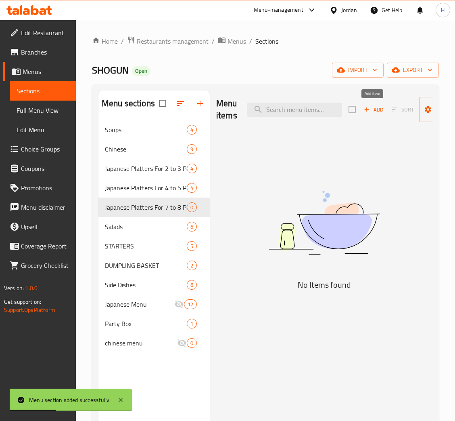
click at [372, 107] on span "Add" at bounding box center [374, 109] width 22 height 9
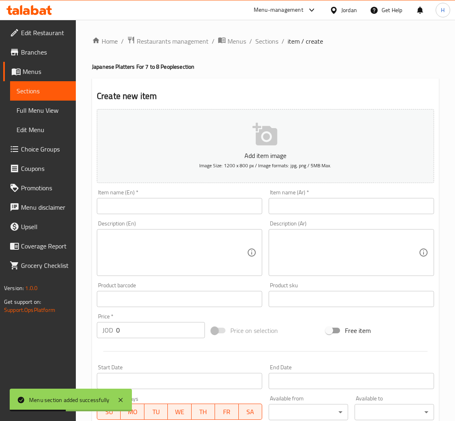
click at [207, 206] on input "text" at bounding box center [180, 206] width 166 height 16
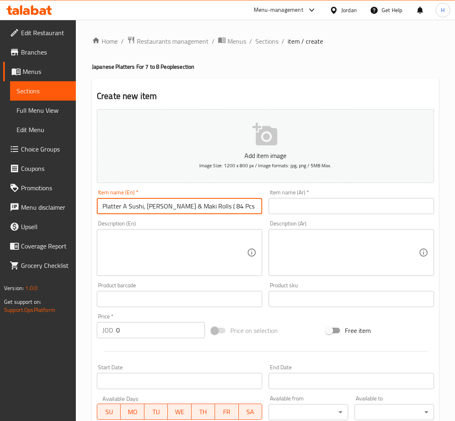
type input "Platter A Sushi, [PERSON_NAME] & Maki Rolls ( 84 Pcs )"
drag, startPoint x: 326, startPoint y: 202, endPoint x: 314, endPoint y: 212, distance: 15.5
click at [326, 202] on input "text" at bounding box center [352, 206] width 166 height 16
paste input "طبق رولز السوشي والساشيمي والماكي (84 قطعة)"
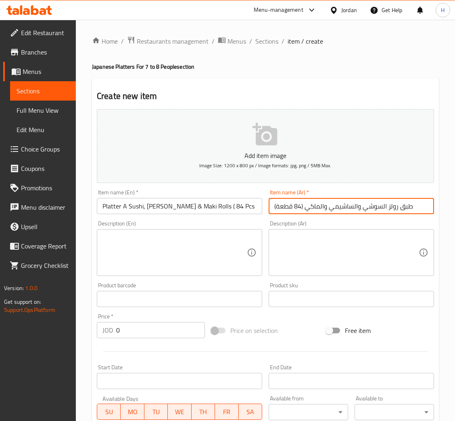
type input "طبق رولز السوشي والساشيمي والماكي (84 قطعة)"
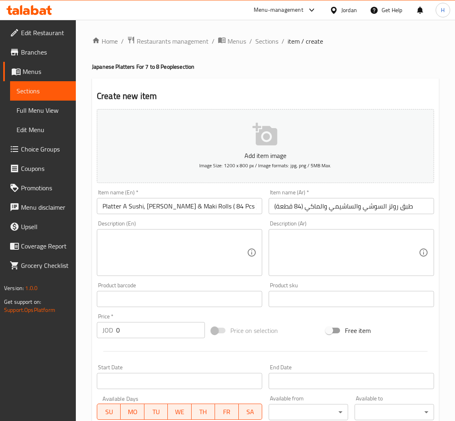
click at [190, 259] on textarea at bounding box center [175, 252] width 145 height 38
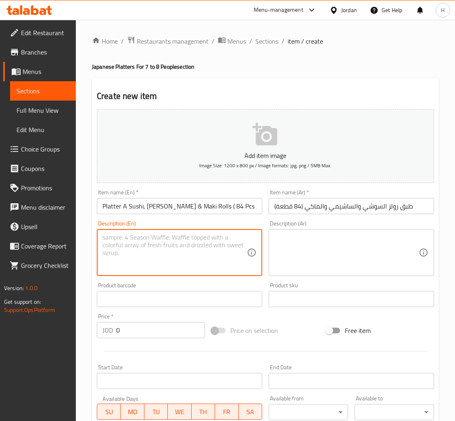
paste textarea ""Salmon Sashimi (8pcs) Tuna Sashimi (8pcs) Shrimp Sushi (8pcs) Salmon Sushi (8p…"
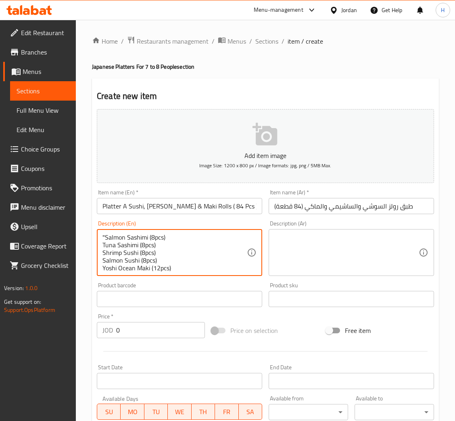
type textarea ""Salmon Sashimi (8pcs) Tuna Sashimi (8pcs) Shrimp Sushi (8pcs) Salmon Sushi (8p…"
click at [335, 271] on div "Description (Ar)" at bounding box center [352, 252] width 166 height 47
paste textarea ""[PERSON_NAME] (8 قطع) [PERSON_NAME] (8 قطع) [PERSON_NAME] (8 قطع) سلمون سوشي (…"
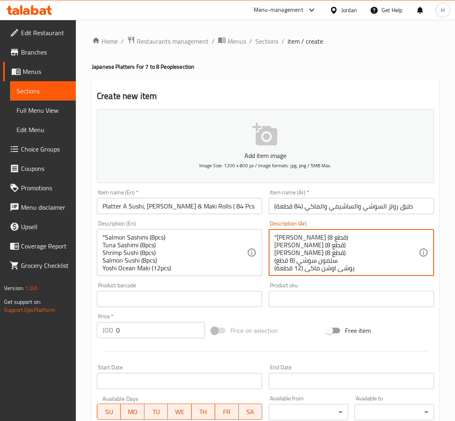
scroll to position [46, 0]
type textarea ""[PERSON_NAME] (8 قطع) [PERSON_NAME] (8 قطع) [PERSON_NAME] (8 قطع) سلمون سوشي (…"
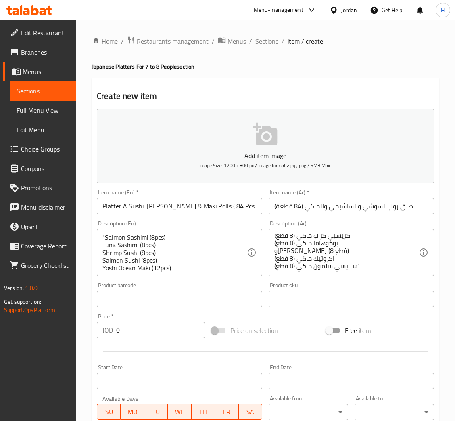
click at [141, 322] on input "0" at bounding box center [160, 330] width 89 height 16
type input "87"
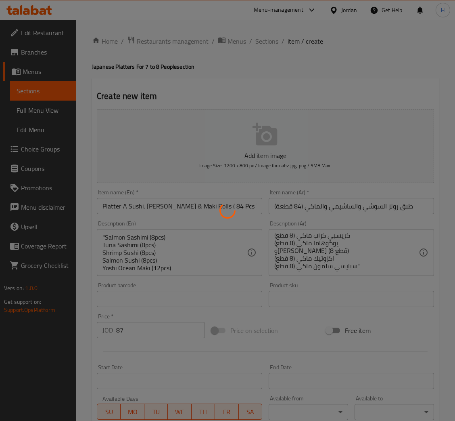
type input "0"
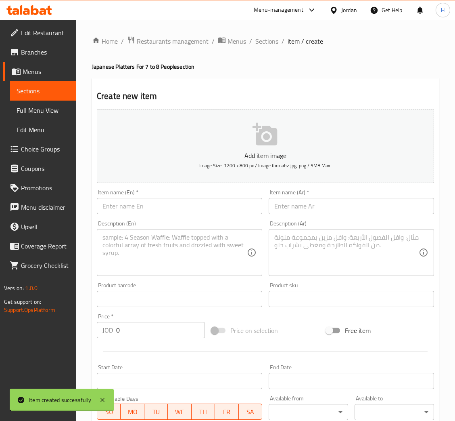
scroll to position [0, 0]
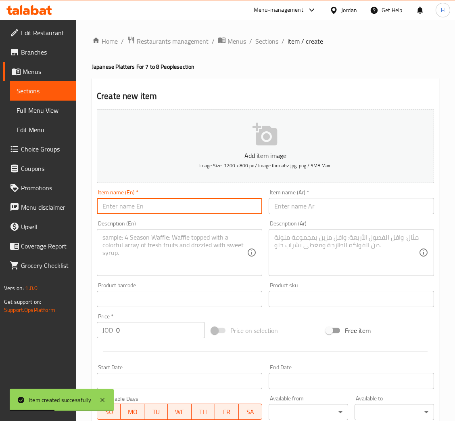
click at [141, 202] on input "text" at bounding box center [180, 206] width 166 height 16
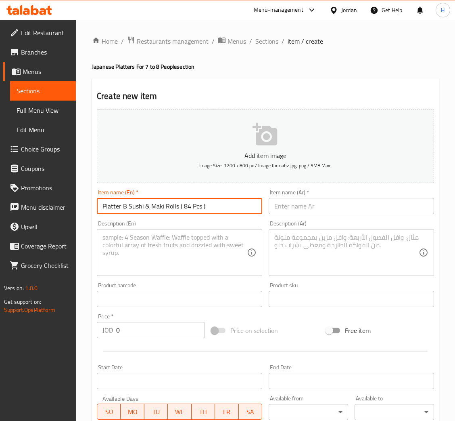
type input "Platter B Sushi & Maki Rolls ( 84 Pcs )"
click at [302, 204] on input "text" at bounding box center [352, 206] width 166 height 16
paste input "طبق بي سوشي وماكي رولز ( 84 قطعة )"
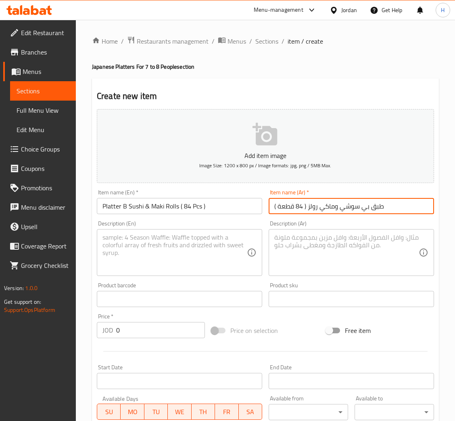
type input "طبق بي سوشي وماكي رولز ( 84 قطعة )"
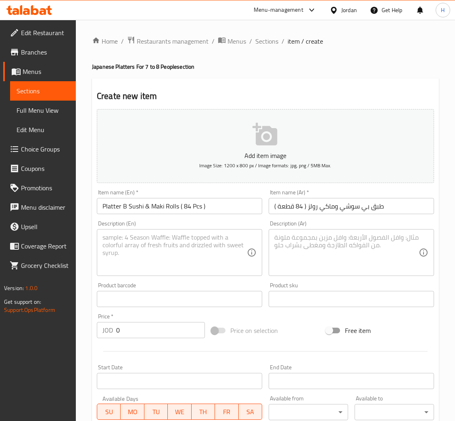
click at [217, 249] on textarea at bounding box center [175, 252] width 145 height 38
paste textarea ""Salmon Sushi (8pcs) Tuna Sushi (8pcs) Crab Sushi (8pcs) Butterfish Sushi (8pcs…"
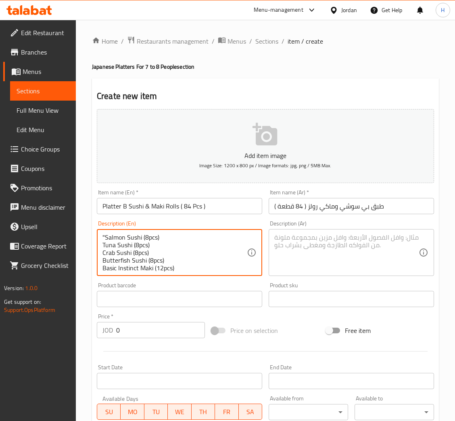
type textarea ""Salmon Sushi (8pcs) Tuna Sushi (8pcs) Crab Sushi (8pcs) Butterfish Sushi (8pcs…"
click at [354, 259] on textarea at bounding box center [347, 252] width 145 height 38
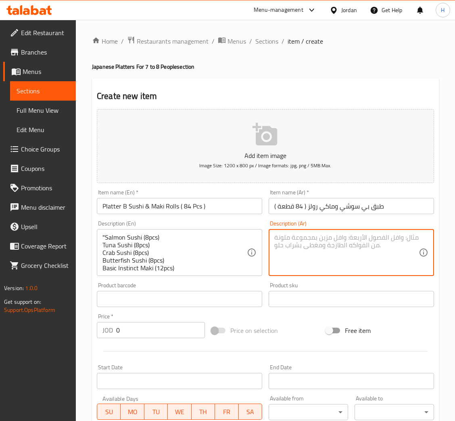
paste textarea ""سوشي سلمون (8 قطع) [PERSON_NAME] (8 قطع) كراب سوشي (8 قطع) سوشي الزبدة (8 قطع)…"
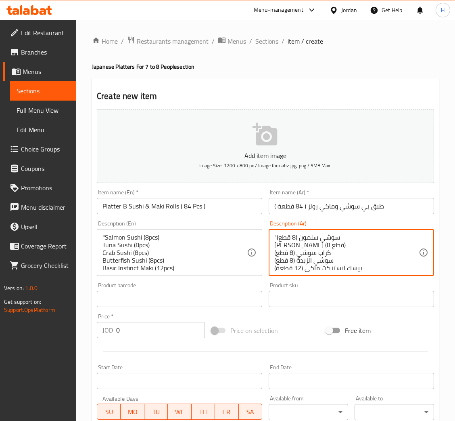
scroll to position [40, 0]
type textarea ""سوشي سلمون (8 قطع) [PERSON_NAME] (8 قطع) كراب سوشي (8 قطع) سوشي الزبدة (8 قطع)…"
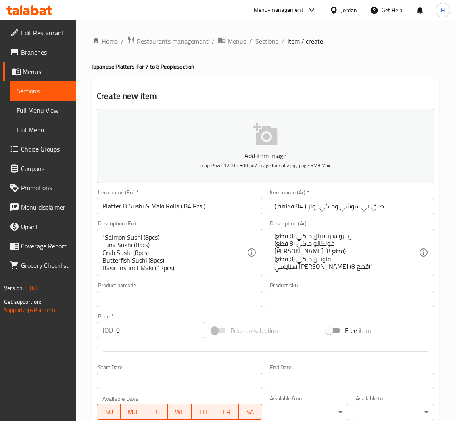
click at [163, 328] on input "0" at bounding box center [160, 330] width 89 height 16
type input "98"
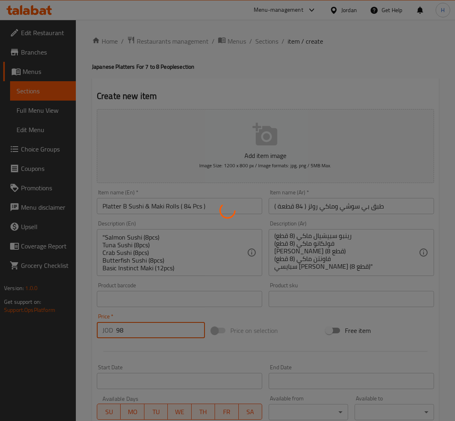
type input "0"
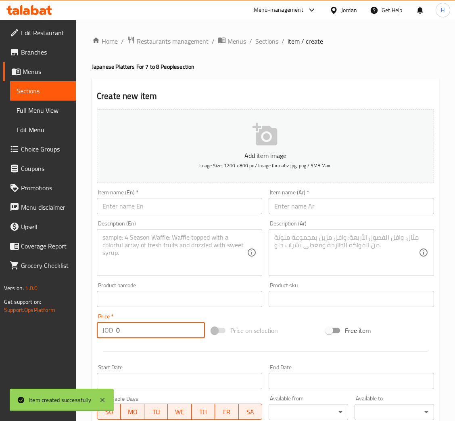
scroll to position [0, 0]
click at [191, 203] on input "text" at bounding box center [180, 206] width 166 height 16
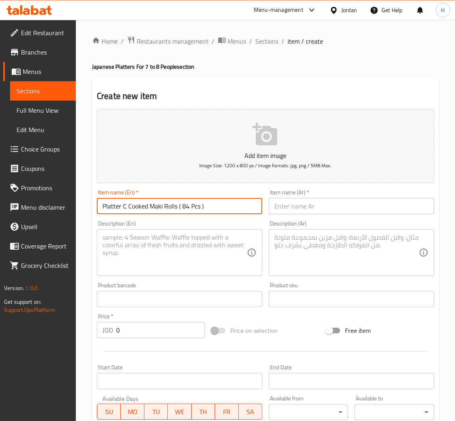
type input "Platter C Cooked Maki Rolls ( 84 Pcs )"
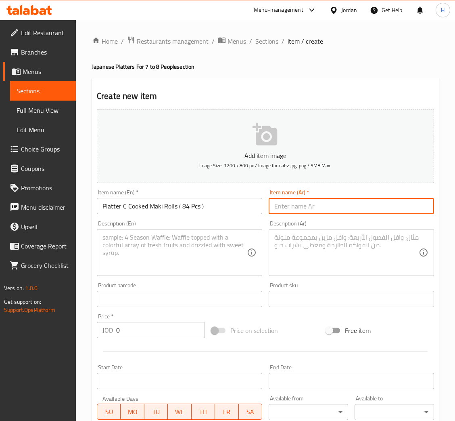
click at [294, 200] on input "text" at bounding box center [352, 206] width 166 height 16
paste input "طبق سي رولز ماكي مطبوخ ( 84 قطعة )"
type input "طبق سي رولز ماكي مطبوخ ( 84 قطعة )"
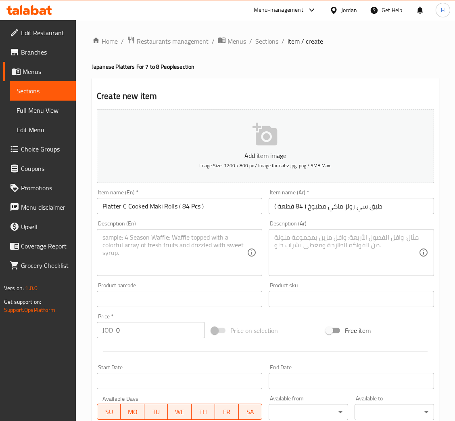
click at [187, 246] on textarea at bounding box center [175, 252] width 145 height 38
paste textarea ""VIP Maki (12pcs) Ebi Tempura Maki (12pcs) Flying Dragon Maki (8pcs) Crispy Cra…"
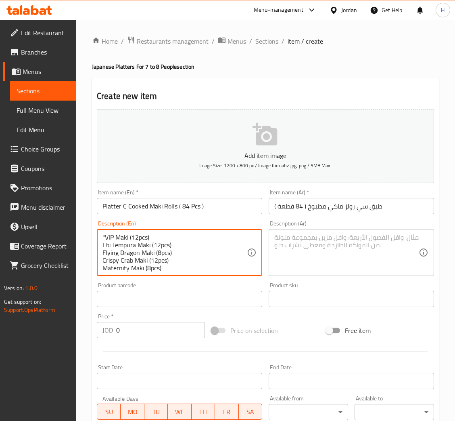
type textarea ""VIP Maki (12pcs) Ebi Tempura Maki (12pcs) Flying Dragon Maki (8pcs) Crispy Cra…"
click at [311, 256] on textarea at bounding box center [347, 252] width 145 height 38
paste textarea ""في آي بي ماكي (12 قطعة) ايبي تمبورا ماكي (12 قطعة) فلاينج دراجون ماكي (8 قطع) …"
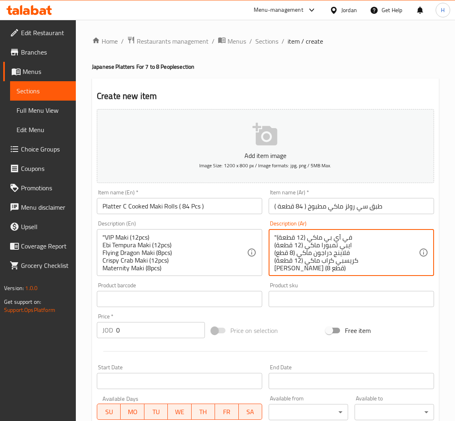
scroll to position [48, 0]
type textarea ""في آي بي ماكي (12 قطعة) ايبي تمبورا ماكي (12 قطعة) فلاينج دراجون ماكي (8 قطع) …"
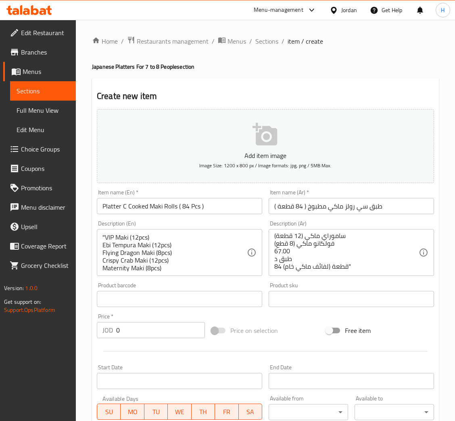
click at [143, 326] on input "0" at bounding box center [160, 330] width 89 height 16
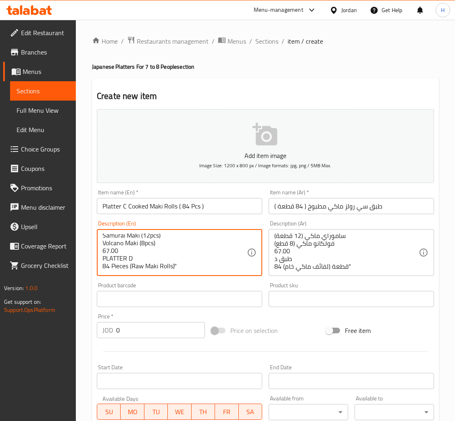
click at [111, 244] on textarea ""VIP Maki (12pcs) Ebi Tempura Maki (12pcs) Flying Dragon Maki (8pcs) Crispy Cra…" at bounding box center [175, 252] width 145 height 38
click at [122, 254] on textarea ""VIP Maki (12pcs) Ebi Tempura Maki (12pcs) Flying Dragon Maki (8pcs) Crispy Cra…" at bounding box center [175, 252] width 145 height 38
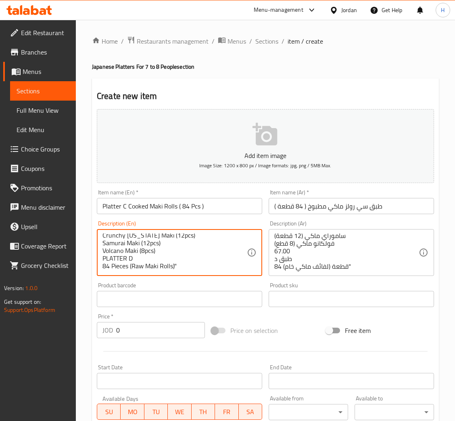
click at [122, 254] on textarea ""VIP Maki (12pcs) Ebi Tempura Maki (12pcs) Flying Dragon Maki (8pcs) Crispy Cra…" at bounding box center [175, 252] width 145 height 38
drag, startPoint x: 138, startPoint y: 260, endPoint x: 98, endPoint y: 261, distance: 40.0
click at [98, 261] on div ""VIP Maki (12pcs) Ebi Tempura Maki (12pcs) Flying Dragon Maki (8pcs) Crispy Cra…" at bounding box center [180, 252] width 166 height 47
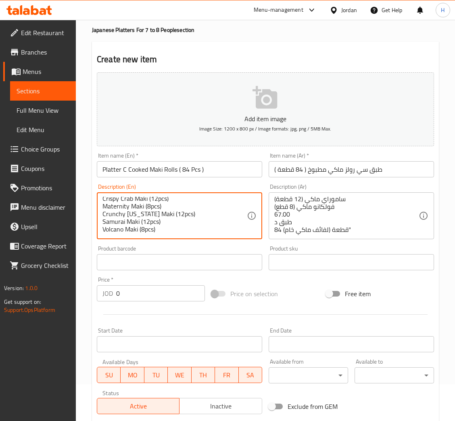
scroll to position [61, 0]
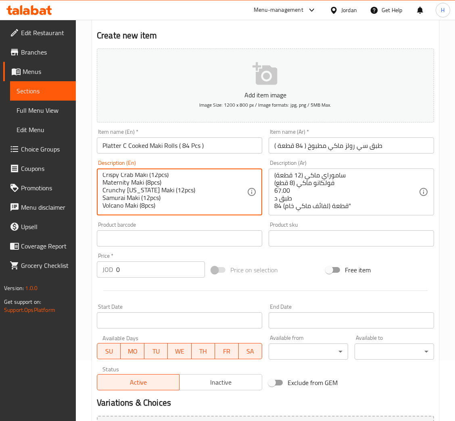
type textarea ""VIP Maki (12pcs) Ebi Tempura Maki (12pcs) Flying Dragon Maki (8pcs) Crispy Cra…"
click at [312, 204] on textarea ""في آي بي ماكي (12 قطعة) ايبي تمبورا ماكي (12 قطعة) فلاينج دراجون ماكي (8 قطع) …" at bounding box center [347, 192] width 145 height 38
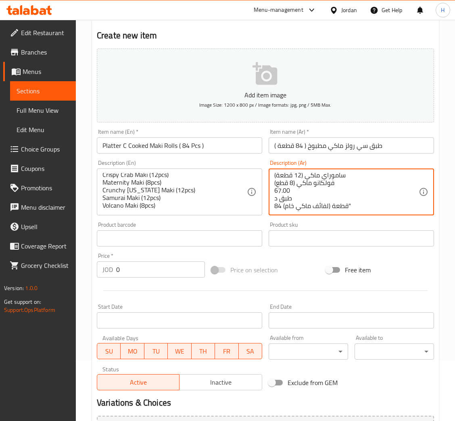
click at [312, 204] on textarea ""في آي بي ماكي (12 قطعة) ايبي تمبورا ماكي (12 قطعة) فلاينج دراجون ماكي (8 قطع) …" at bounding box center [347, 192] width 145 height 38
click at [280, 200] on textarea ""في آي بي ماكي (12 قطعة) ايبي تمبورا ماكي (12 قطعة) فلاينج دراجون ماكي (8 قطع) …" at bounding box center [347, 192] width 145 height 38
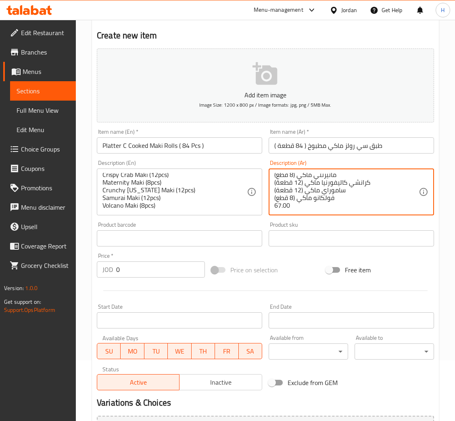
scroll to position [38, 0]
click at [281, 195] on textarea ""في آي بي ماكي (12 قطعة) ايبي تمبورا ماكي (12 قطعة) فلاينج دراجون ماكي (8 قطع) …" at bounding box center [347, 192] width 145 height 38
type textarea ""في آي بي ماكي (12 قطعة) ايبي تمبورا ماكي (12 قطعة) فلاينج دراجون ماكي (8 قطع) …"
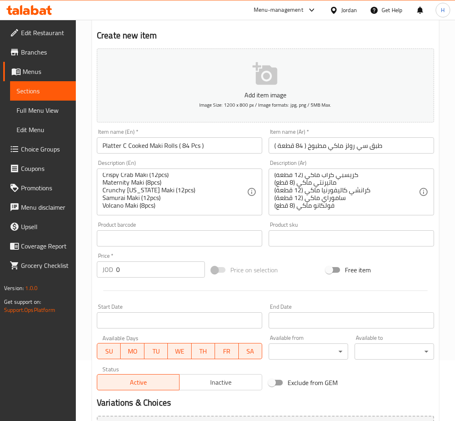
click at [137, 257] on div "Price   * JOD 0 Price *" at bounding box center [151, 265] width 108 height 25
click at [137, 267] on input "0" at bounding box center [160, 269] width 89 height 16
type input "67"
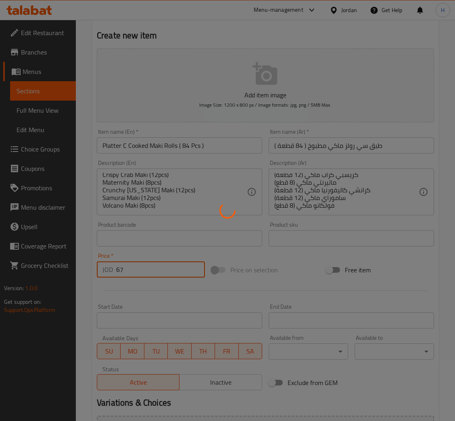
type input "0"
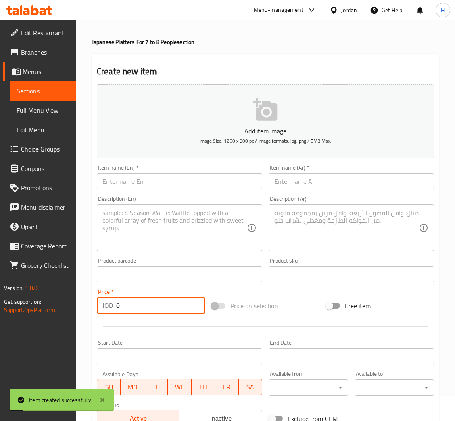
scroll to position [0, 0]
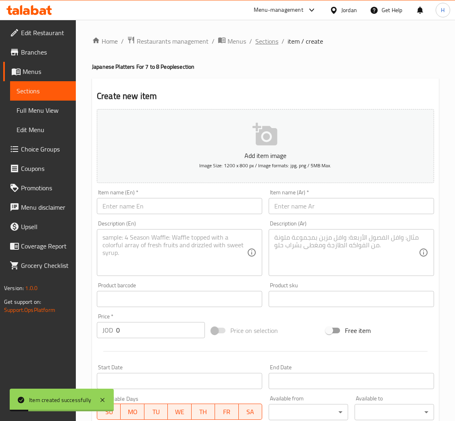
click at [263, 41] on span "Sections" at bounding box center [267, 41] width 23 height 10
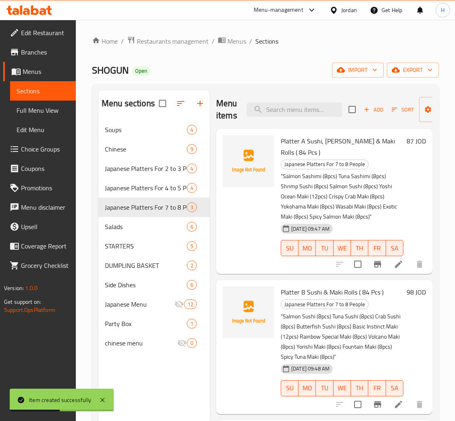
click at [368, 108] on icon "button" at bounding box center [366, 109] width 7 height 7
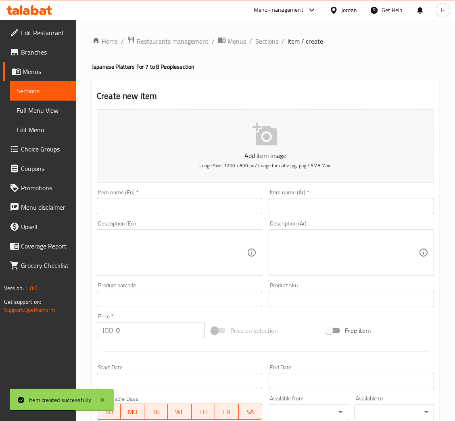
click at [231, 208] on input "text" at bounding box center [180, 206] width 166 height 16
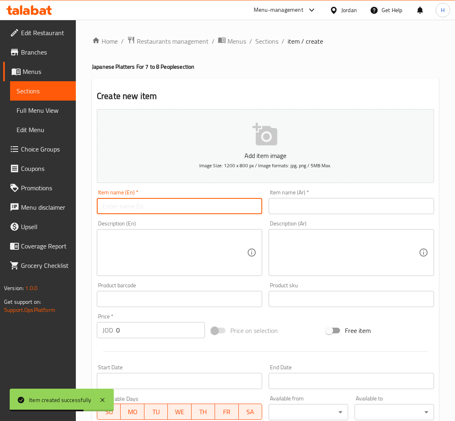
type input "L"
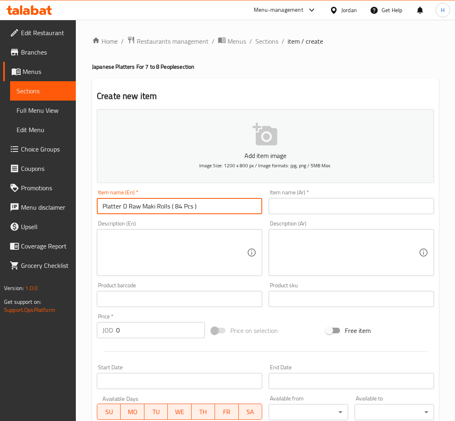
type input "Platter D Raw Maki Rolls ( 84 Pcs )"
click at [332, 212] on input "text" at bounding box center [352, 206] width 166 height 16
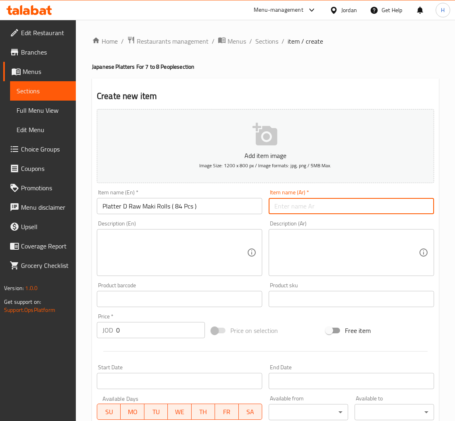
paste input "طبق دي رولز [PERSON_NAME] ( 84 قطعة )"
type input "طبق دي رولز [PERSON_NAME] ( 84 قطعة )"
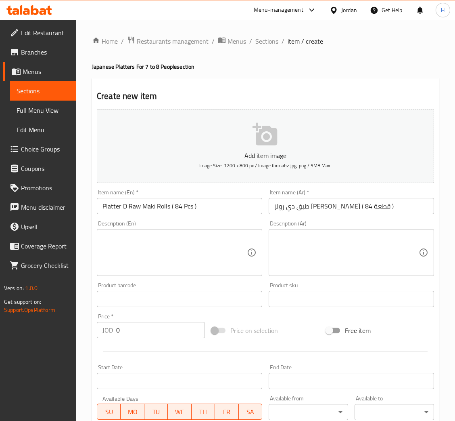
click at [212, 247] on textarea at bounding box center [175, 252] width 145 height 38
paste textarea ""[PERSON_NAME] (12pcs) Yokohama Maki (12pcs) Chirashi Maki (12pcs) [MEDICAL_DAT…"
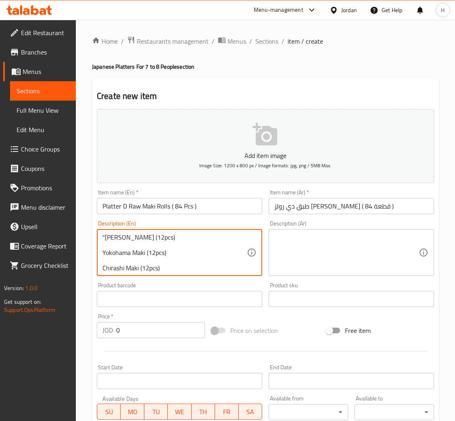
type textarea ""[PERSON_NAME] (12pcs) Yokohama Maki (12pcs) Chirashi Maki (12pcs) [MEDICAL_DAT…"
click at [311, 241] on textarea at bounding box center [347, 252] width 145 height 38
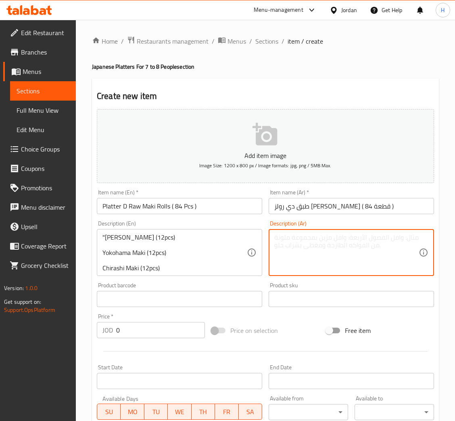
paste textarea "[PERSON_NAME] (12 قطعة) يوكوهاما ماكي (١٢ قطعة) [PERSON_NAME] (12 قطعة) تارتار …"
type textarea "[PERSON_NAME] (12 قطعة) يوكوهاما ماكي (١٢ قطعة) [PERSON_NAME] (12 قطعة) تارتار …"
click at [173, 333] on input "0" at bounding box center [160, 330] width 89 height 16
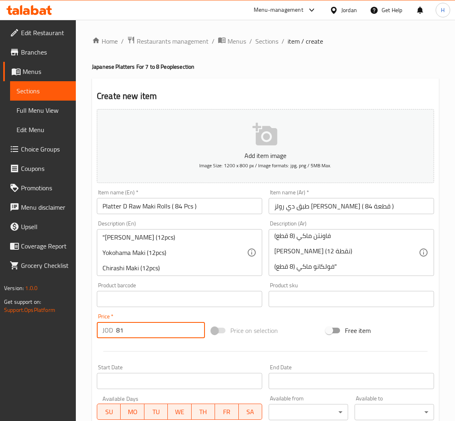
type input "81"
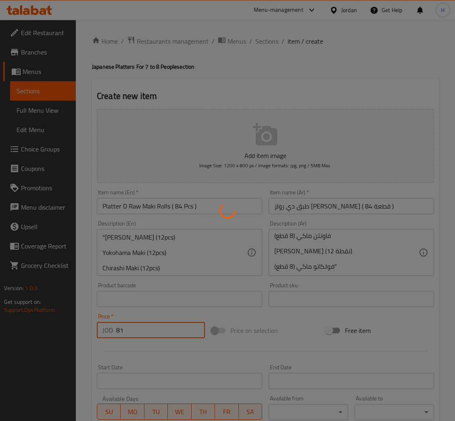
type input "0"
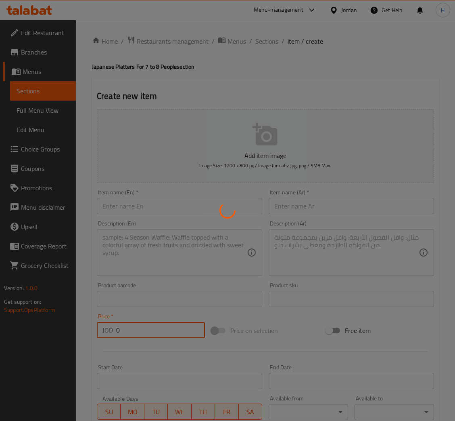
scroll to position [0, 0]
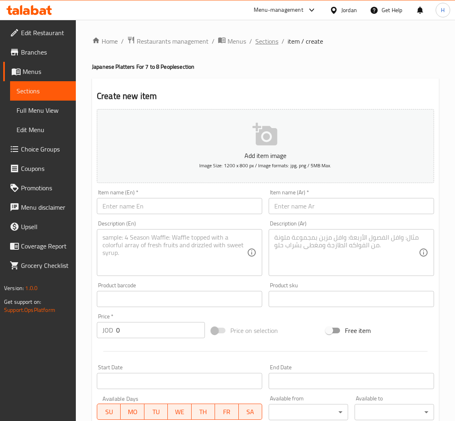
drag, startPoint x: 255, startPoint y: 51, endPoint x: 260, endPoint y: 45, distance: 7.4
click at [255, 50] on div "Home / Restaurants management / Menus / Sections / item / create Japanese Platt…" at bounding box center [265, 295] width 347 height 518
click at [260, 44] on span "Sections" at bounding box center [267, 41] width 23 height 10
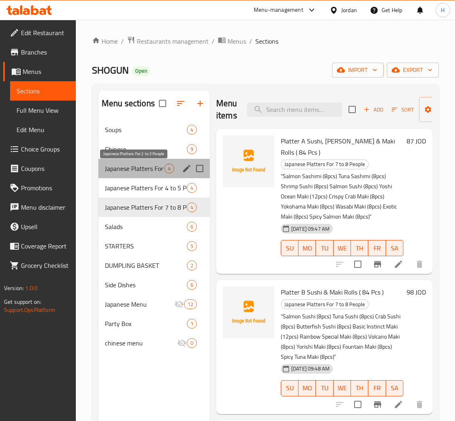
click at [149, 170] on span "Japanese Platters For 2 to 3 People" at bounding box center [134, 169] width 59 height 10
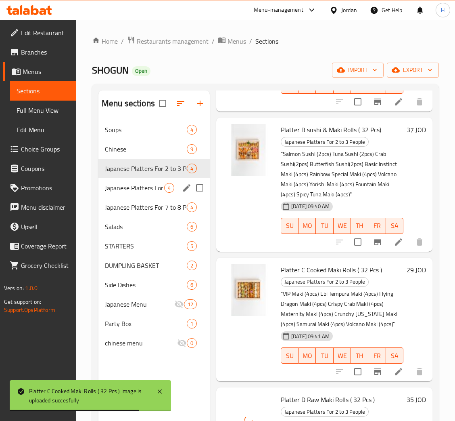
click at [147, 188] on span "Japanese Platters For 4 to 5 People" at bounding box center [134, 188] width 59 height 10
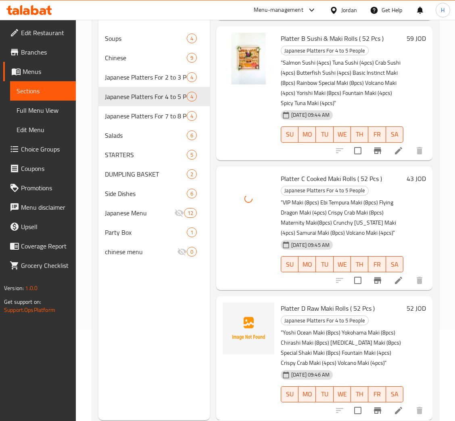
scroll to position [114, 0]
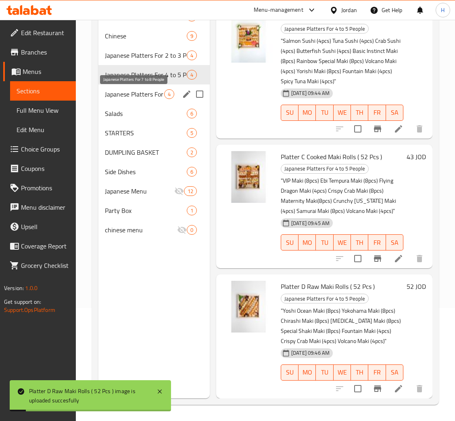
click at [143, 96] on span "Japanese Platters For 7 to 8 People" at bounding box center [134, 94] width 59 height 10
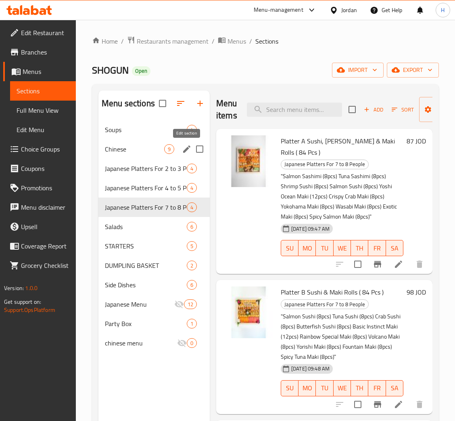
click at [183, 147] on icon "edit" at bounding box center [187, 149] width 10 height 10
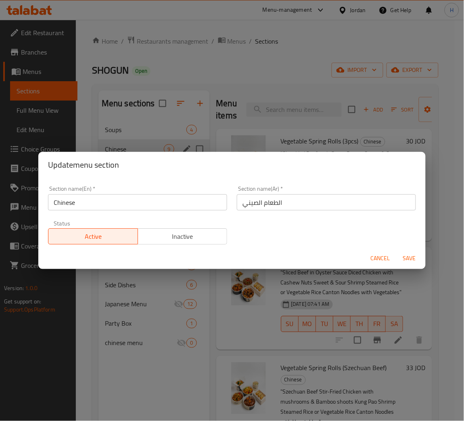
click at [179, 238] on span "Inactive" at bounding box center [182, 237] width 83 height 12
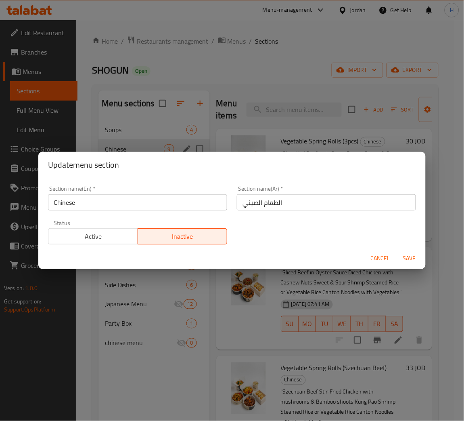
click at [405, 257] on span "Save" at bounding box center [409, 258] width 19 height 10
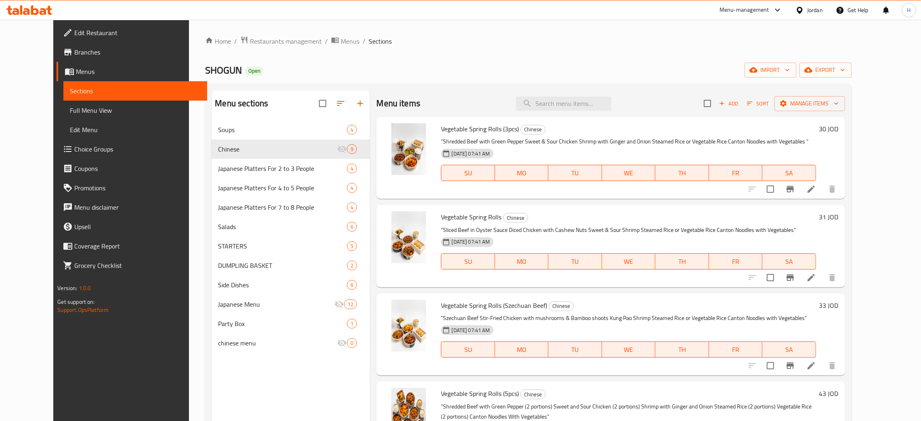
click at [298, 53] on div "Home / Restaurants management / Menus / Sections SHOGUN Open import export Menu…" at bounding box center [528, 277] width 646 height 482
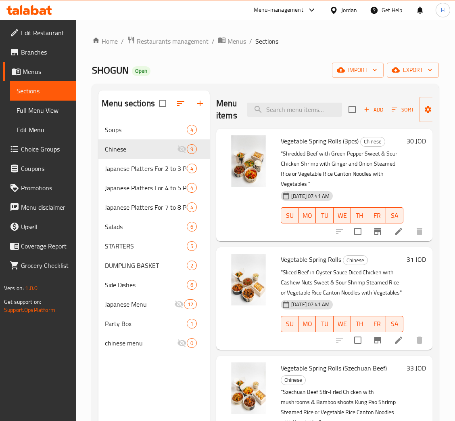
click at [196, 94] on div at bounding box center [184, 103] width 51 height 19
click at [196, 94] on button "button" at bounding box center [200, 103] width 19 height 19
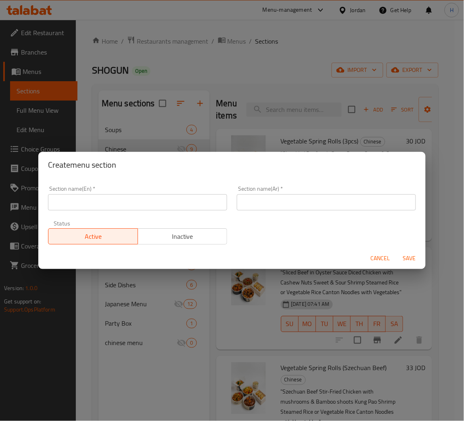
click at [166, 208] on input "text" at bounding box center [137, 202] width 179 height 16
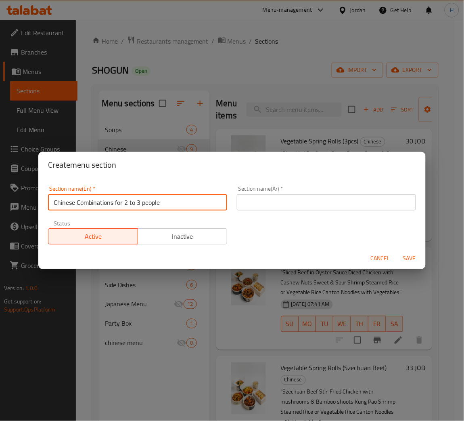
type input "Chinese Combinations for 2 to 3 people"
click at [255, 197] on input "text" at bounding box center [326, 202] width 179 height 16
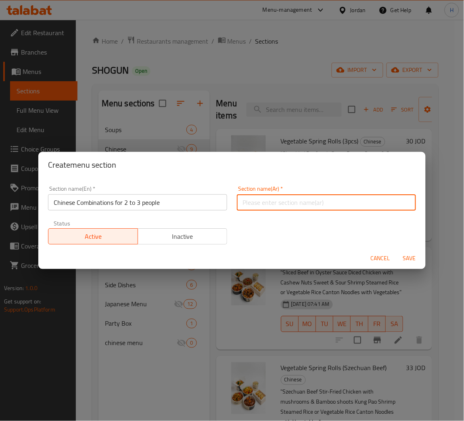
paste input "مجموعات صينية تكفي من 2 إلى 3 أشخاص"
type input "مجموعات صينية تكفي من 2 إلى 3 أشخاص"
click at [407, 258] on span "Save" at bounding box center [409, 258] width 19 height 10
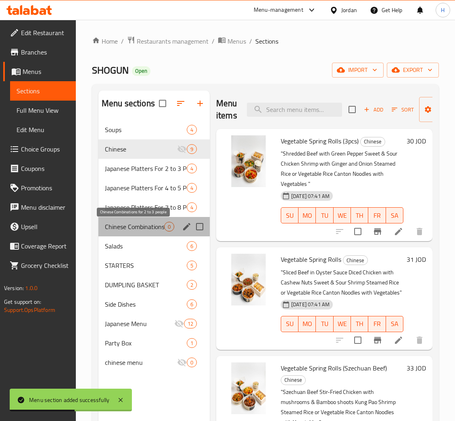
click at [154, 224] on span "Chinese Combinations for 2 to 3 people" at bounding box center [134, 227] width 59 height 10
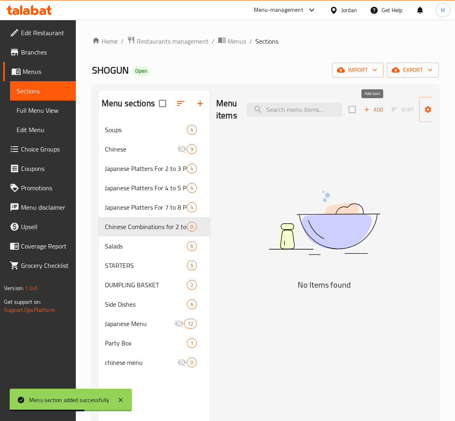
click at [367, 110] on icon "button" at bounding box center [366, 109] width 7 height 7
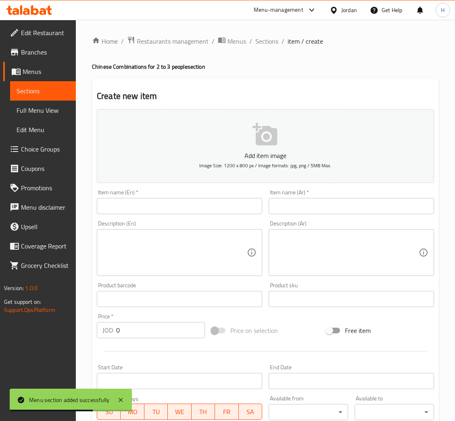
click at [244, 214] on div "Item name (En)   * Item name (En) *" at bounding box center [180, 201] width 172 height 31
click at [244, 210] on input "text" at bounding box center [180, 206] width 166 height 16
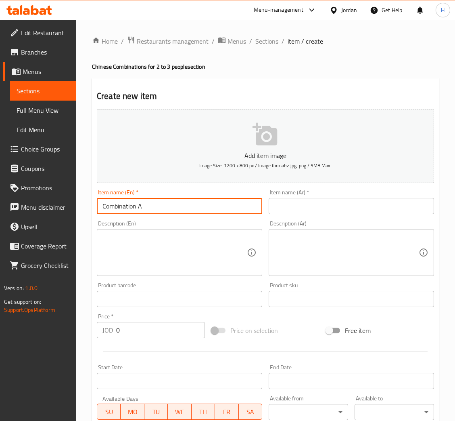
type input "Combination A"
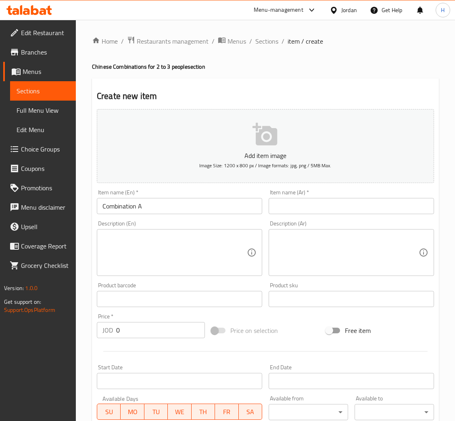
click at [221, 253] on textarea at bounding box center [175, 252] width 145 height 38
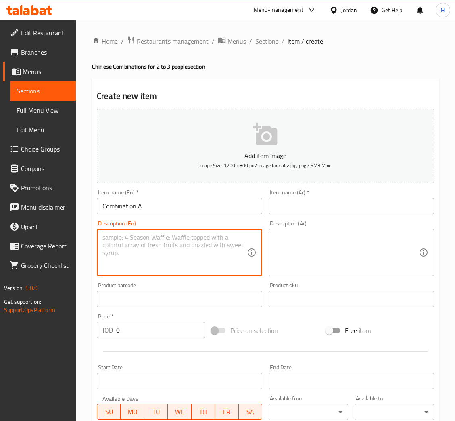
paste textarea "Vegetable Spring Rolls (3pcs)"
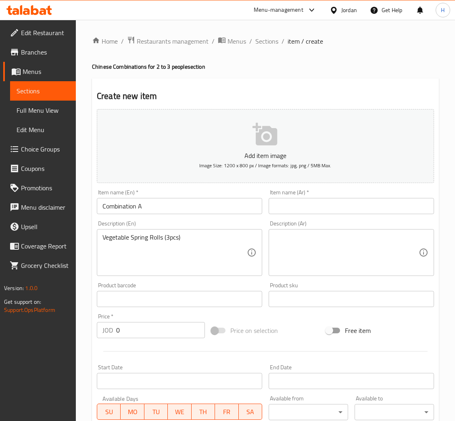
click at [214, 250] on textarea "Vegetable Spring Rolls (3pcs)" at bounding box center [175, 252] width 145 height 38
paste textarea ""Shredded Beef with Green Pepper Sweet & Sour Chicken Shrimp with Ginger and On…"
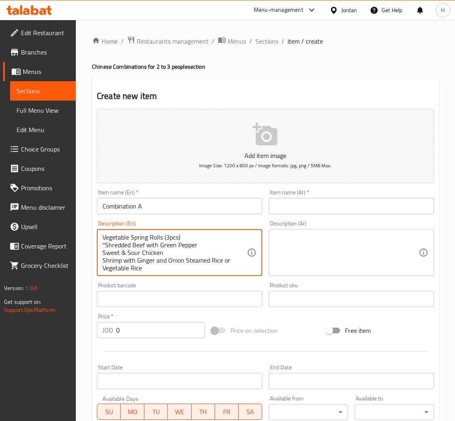
type textarea "Vegetable Spring Rolls (3pcs) "Shredded Beef with Green Pepper Sweet & Sour Chi…"
click at [316, 259] on textarea at bounding box center [347, 252] width 145 height 38
paste textarea "سبرينج رولز خضار (3 قطع) "لحم بقري مقطع مع فلفل أخضر دجاج حلو وحامض جمبري مع أر…"
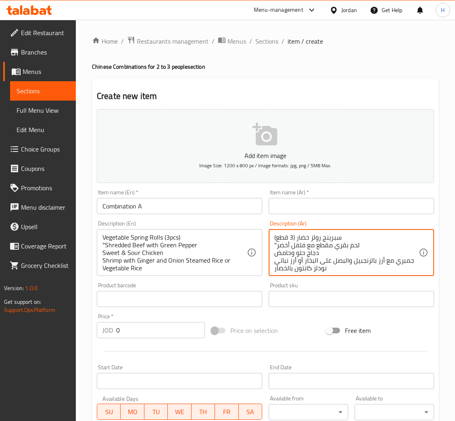
scroll to position [9, 0]
type textarea "سبرينج رولز خضار (3 قطع) "لحم بقري مقطع مع فلفل أخضر دجاج حلو وحامض جمبري مع أر…"
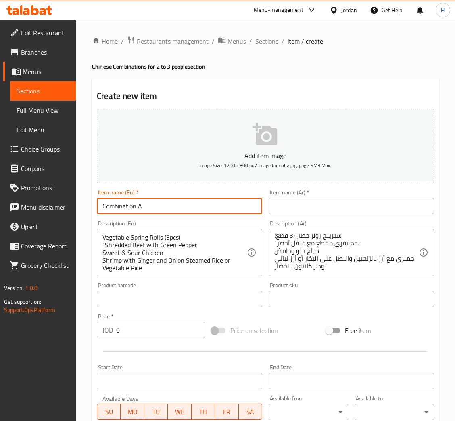
click at [219, 210] on input "Combination A" at bounding box center [180, 206] width 166 height 16
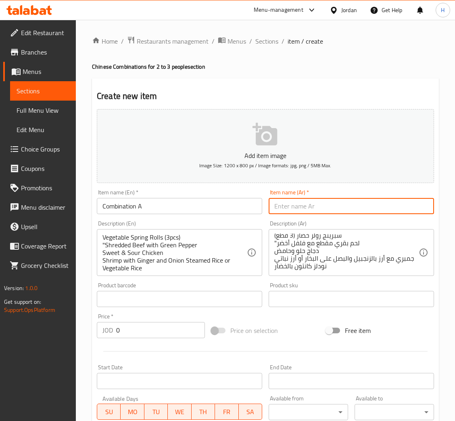
click at [298, 204] on input "text" at bounding box center [352, 206] width 166 height 16
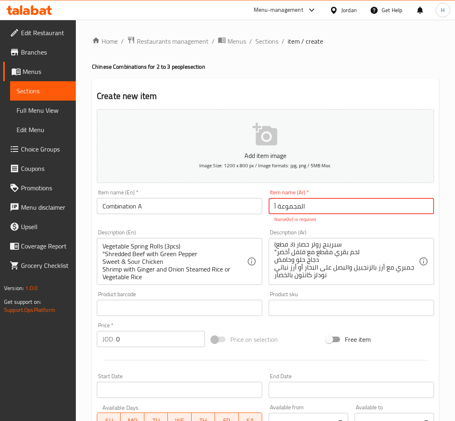
type input "المجموعة أ"
click at [159, 335] on input "0" at bounding box center [160, 339] width 89 height 16
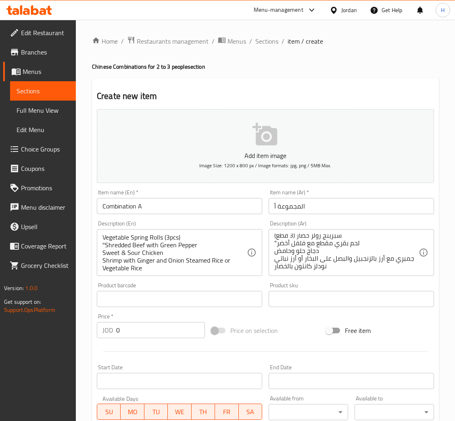
click at [144, 335] on input "0" at bounding box center [160, 330] width 89 height 16
type input "30"
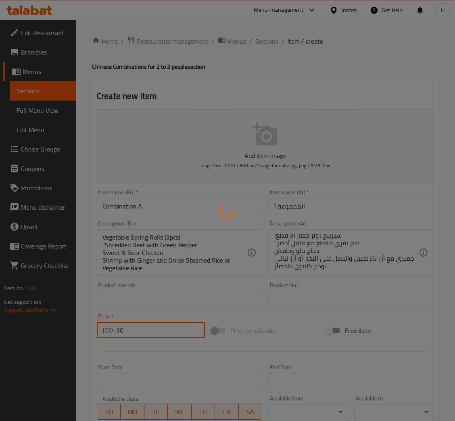
type input "0"
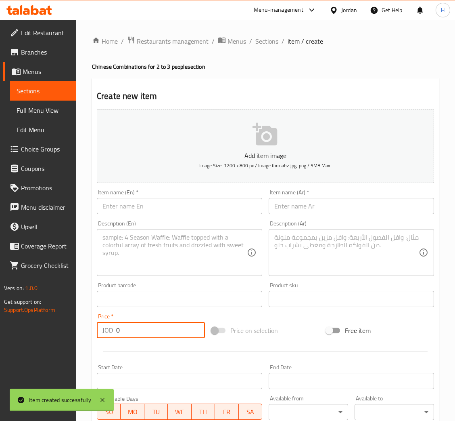
scroll to position [0, 0]
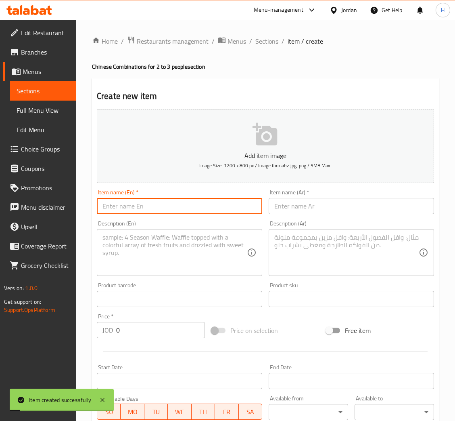
click at [204, 207] on input "text" at bounding box center [180, 206] width 166 height 16
type input "Combination B"
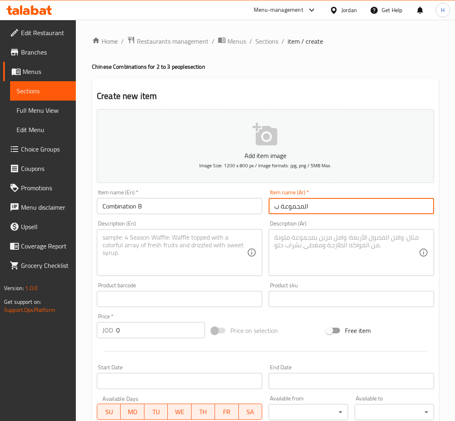
type input "المجموعة ب"
click at [216, 260] on textarea at bounding box center [175, 252] width 145 height 38
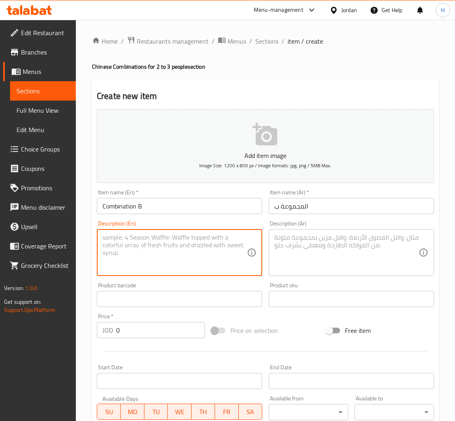
click at [290, 267] on textarea at bounding box center [347, 252] width 145 height 38
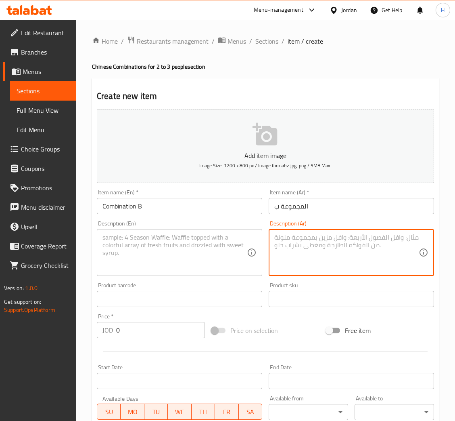
click at [185, 268] on textarea at bounding box center [175, 252] width 145 height 38
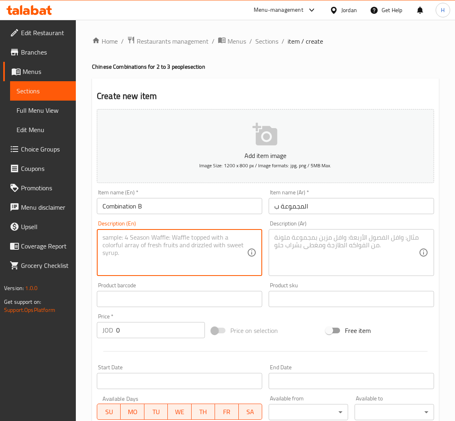
paste textarea "Vegetable Spring Rolls"
click at [195, 239] on textarea "Vegetable Spring Rolls" at bounding box center [175, 252] width 145 height 38
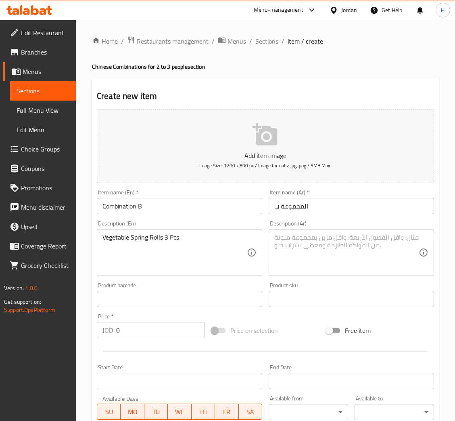
click at [192, 249] on textarea "Vegetable Spring Rolls 3 Pcs" at bounding box center [175, 252] width 145 height 38
paste textarea ""Sliced Beef in Oyster Sauce Diced Chicken with Cashew Nuts Sweet & Sour Shrimp…"
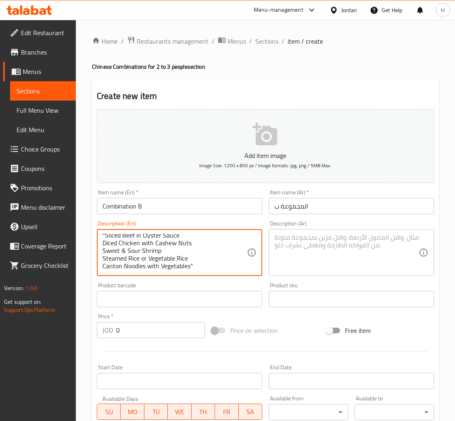
drag, startPoint x: 193, startPoint y: 270, endPoint x: 201, endPoint y: 264, distance: 10.3
click at [201, 264] on textarea "Vegetable Spring Rolls 3 Pcs "Sliced Beef in Oyster Sauce Diced Chicken with Ca…" at bounding box center [175, 252] width 145 height 38
type textarea "Vegetable Spring Rolls 3 Pcs "Sliced Beef in Oyster Sauce Diced Chicken with Ca…"
click at [321, 252] on textarea at bounding box center [347, 252] width 145 height 38
paste textarea "سبرينج رولز خضار 3 قطع "شرائح لحم البقر في صلصة المحار مكعبات الدجاج مع الكاجو …"
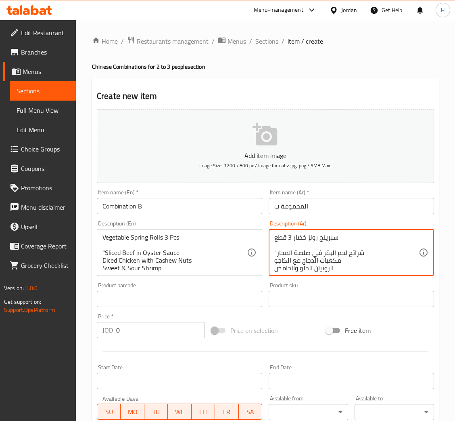
scroll to position [17, 0]
type textarea "سبرينج رولز خضار 3 قطع "شرائح لحم البقر في صلصة المحار مكعبات الدجاج مع الكاجو …"
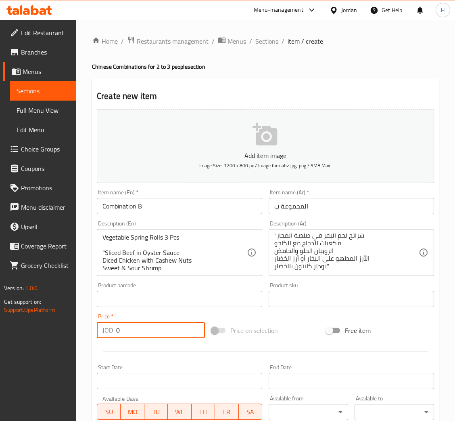
click at [163, 331] on input "0" at bounding box center [160, 330] width 89 height 16
type input "31"
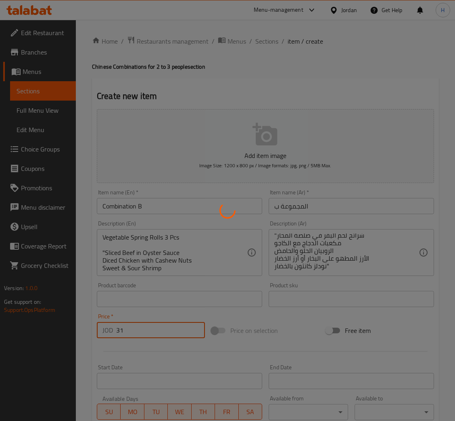
type input "0"
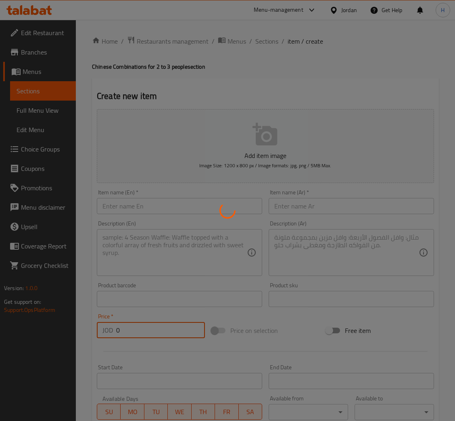
scroll to position [0, 0]
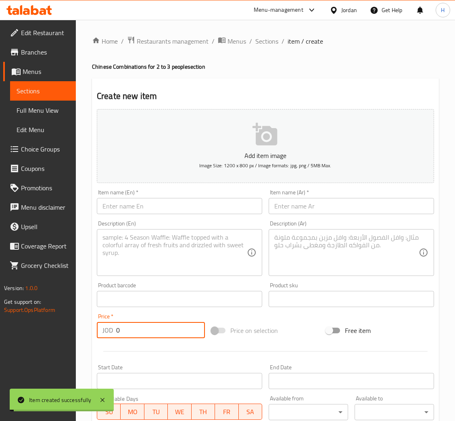
click at [191, 212] on input "text" at bounding box center [180, 206] width 166 height 16
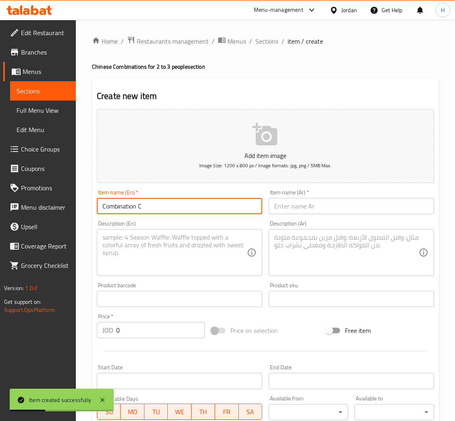
type input "Combination C"
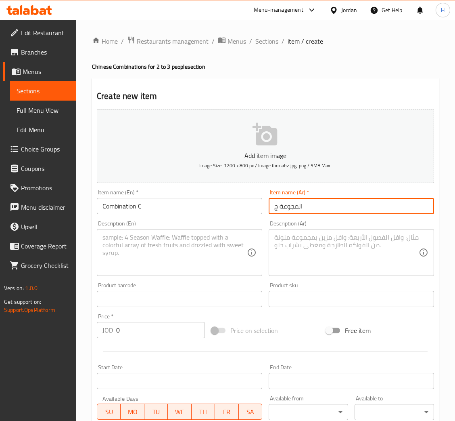
type input "المجوعة ج"
click at [191, 260] on textarea at bounding box center [175, 252] width 145 height 38
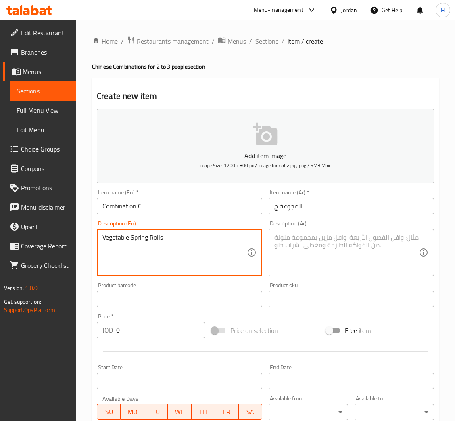
paste textarea ""Szechuan Beef Stir-Fried Chicken with mushrooms & Bamboo shoots Kung Pao Shrim…"
click at [183, 241] on textarea "Vegetable Spring Rolls "Szechuan Beef Stir-Fried Chicken with mushrooms & Bambo…" at bounding box center [175, 252] width 145 height 38
click at [183, 237] on textarea "Vegetable Spring Rolls "Szechuan Beef Stir-Fried Chicken with mushrooms & Bambo…" at bounding box center [175, 252] width 145 height 38
type textarea "Vegetable Spring Rolls "Szechuan Beef Stir-Fried Chicken with mushrooms & Bambo…"
drag, startPoint x: 331, startPoint y: 252, endPoint x: 337, endPoint y: 261, distance: 11.3
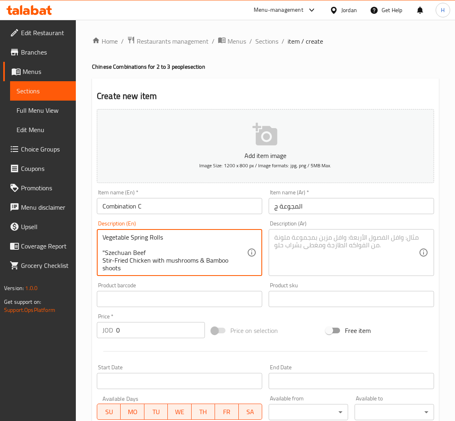
click at [331, 252] on textarea at bounding box center [347, 252] width 145 height 38
paste textarea "سبرينج رولز خضار " لحم سيشوان دجاج مقلي مع الفطر وبراعم الخيزران روبيان كونغ با…"
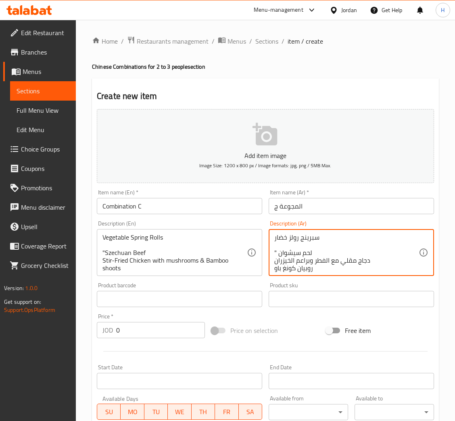
scroll to position [17, 0]
type textarea "سبرينج رولز خضار " لحم سيشوان دجاج مقلي مع الفطر وبراعم الخيزران روبيان كونغ با…"
click at [151, 331] on input "0" at bounding box center [160, 330] width 89 height 16
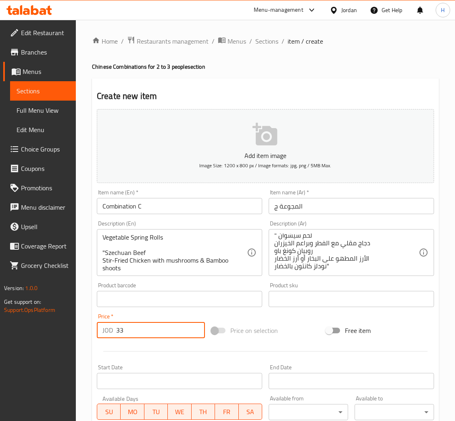
type input "33"
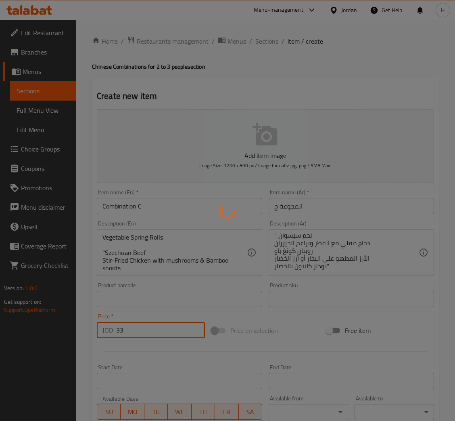
type input "0"
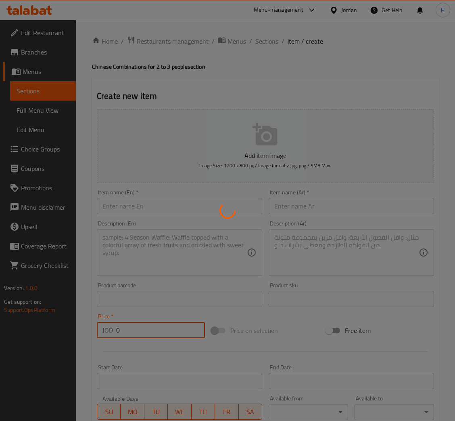
scroll to position [0, 0]
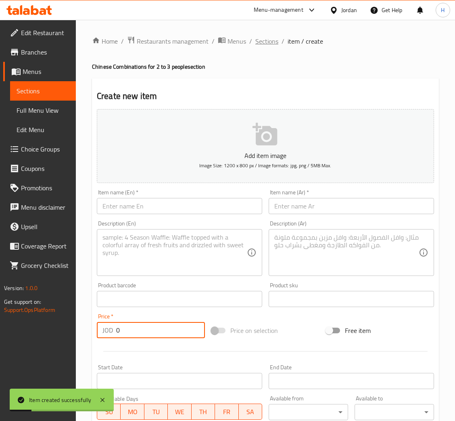
click at [263, 42] on span "Sections" at bounding box center [267, 41] width 23 height 10
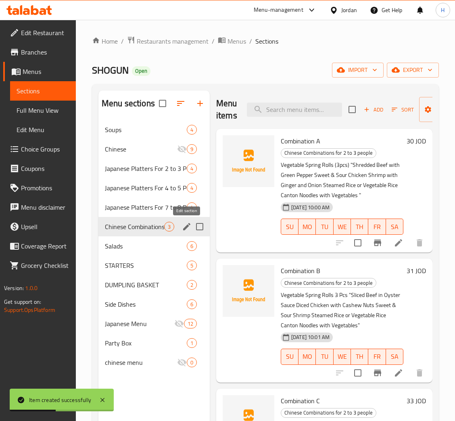
click at [190, 228] on icon "edit" at bounding box center [187, 227] width 10 height 10
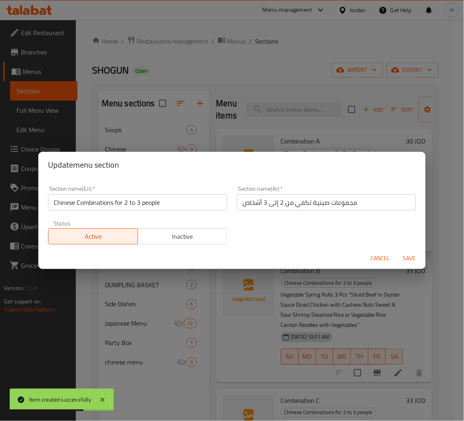
click at [315, 199] on input "مجموعات صينية تكفي من 2 إلى 3 أشخاص" at bounding box center [326, 202] width 179 height 16
click at [386, 259] on span "Cancel" at bounding box center [380, 258] width 19 height 10
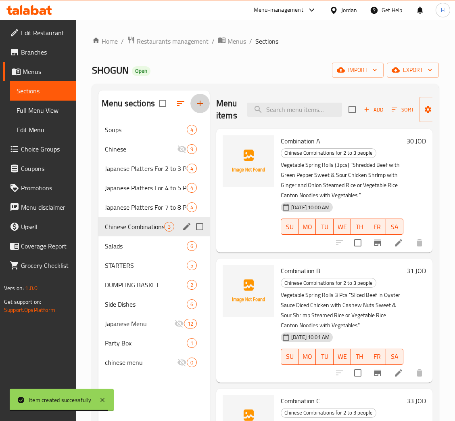
click at [198, 103] on icon "button" at bounding box center [200, 104] width 10 height 10
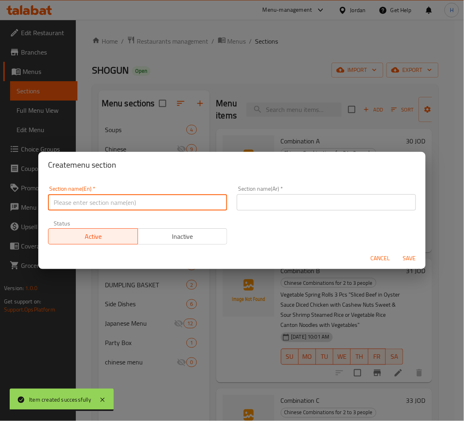
click at [133, 201] on input "text" at bounding box center [137, 202] width 179 height 16
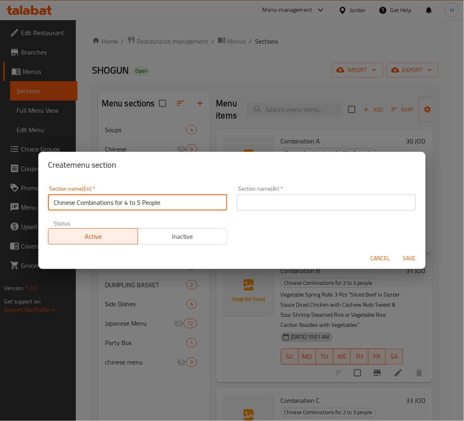
type input "Chinese Combinations for 4 to 5 People"
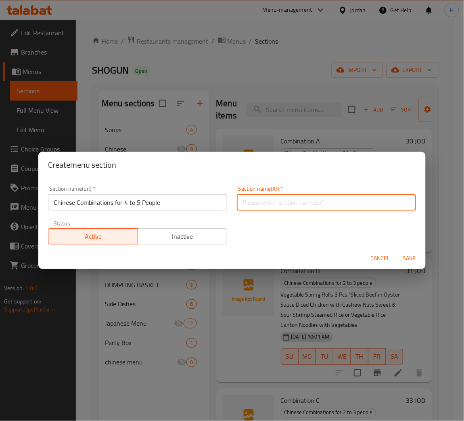
paste input "مجموعات صينية تكفي من 2 إلى 3 أشخاص"
click at [275, 203] on input "مجموعات صينية تكفي من 2 إلى 3 أشخاص" at bounding box center [326, 202] width 179 height 16
click at [262, 202] on input "مجموعات صينية تكفي من 4 إلى 3 أشخاص" at bounding box center [326, 202] width 179 height 16
type input "مجموعات صينية تكفي من 4 إلى 5 أشخاص"
click at [407, 260] on span "Save" at bounding box center [409, 258] width 19 height 10
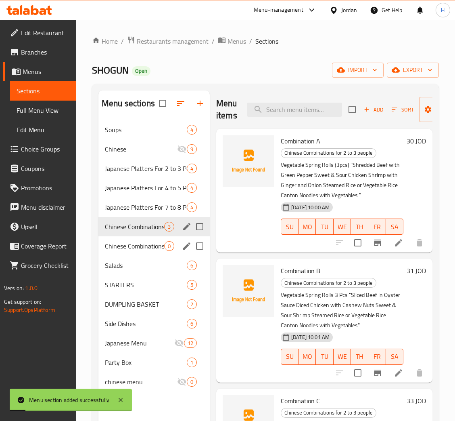
click at [159, 246] on span "Chinese Combinations for 4 to 5 People" at bounding box center [134, 246] width 59 height 10
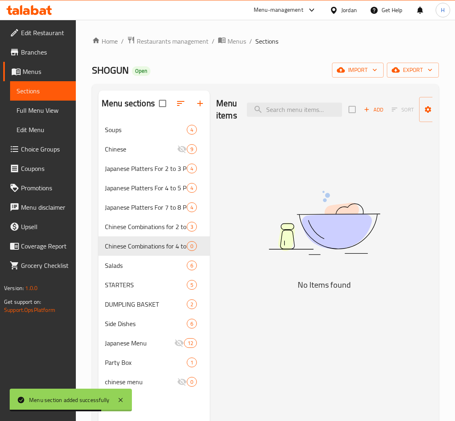
click at [224, 229] on img at bounding box center [325, 222] width 202 height 107
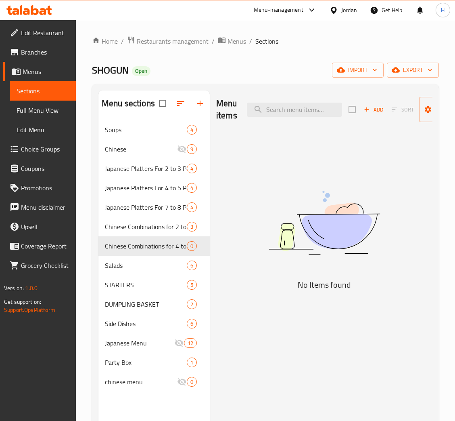
click at [288, 193] on img at bounding box center [325, 222] width 202 height 107
click at [376, 108] on span "Add" at bounding box center [374, 109] width 22 height 9
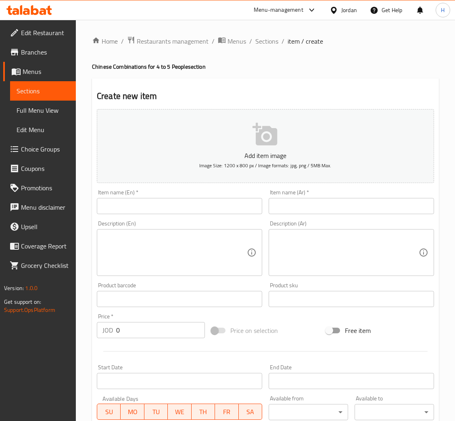
click at [238, 208] on input "text" at bounding box center [180, 206] width 166 height 16
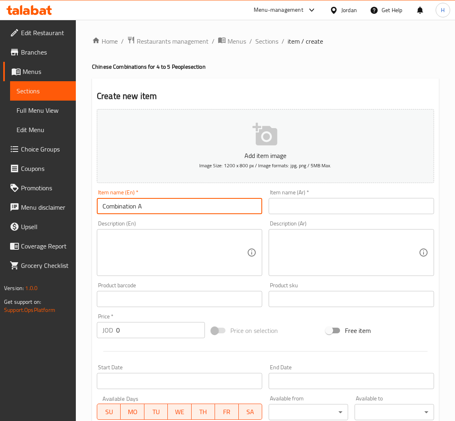
type input "Combination A"
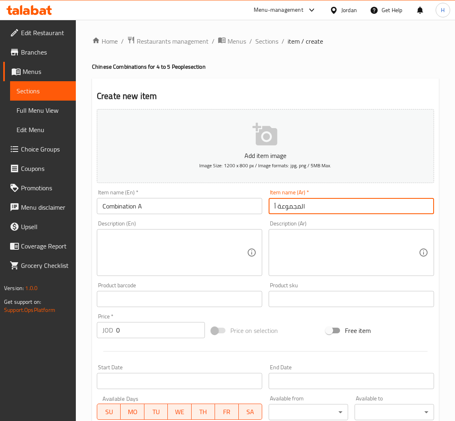
type input "المجموعة أ"
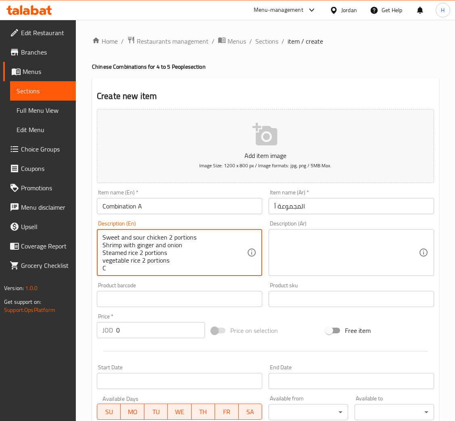
scroll to position [17, 0]
type textarea "Vegetable Spring Rolls 5 Pcs Shredded beef with green pepper 2 portions Sweet a…"
click at [311, 253] on textarea at bounding box center [347, 252] width 145 height 38
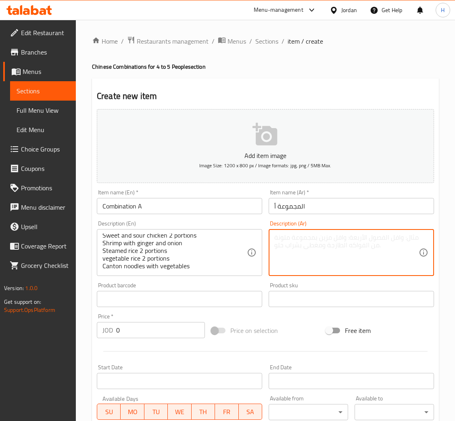
paste textarea "سبرينج رولز خضار 5 قطع لحم بقري مقطع مع فلفل أخضر 2 حصة دجاج حلو وحامض 2 حصص رو…"
type textarea "سبرينج رولز خضار 5 قطع لحم بقري مقطع مع فلفل أخضر 2 حصة دجاج حلو وحامض 2 حصص رو…"
click at [164, 331] on input "0" at bounding box center [160, 330] width 89 height 16
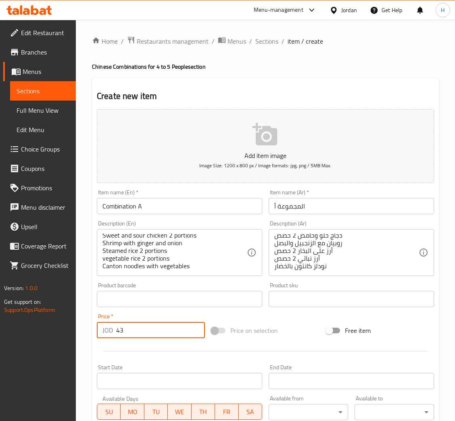
type input "43"
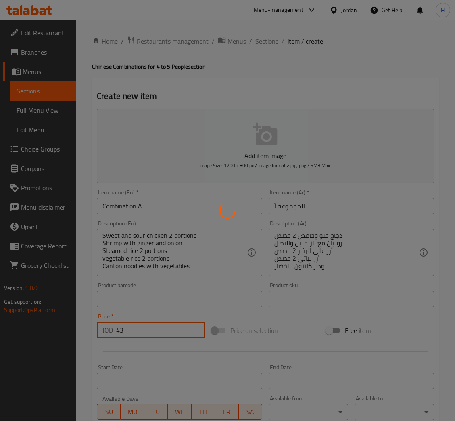
type input "0"
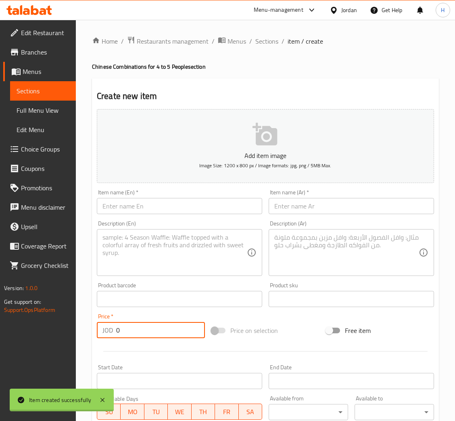
scroll to position [0, 0]
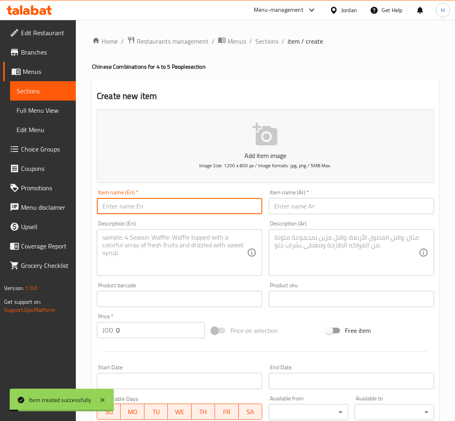
click at [233, 202] on input "text" at bounding box center [180, 206] width 166 height 16
type input "Combination B"
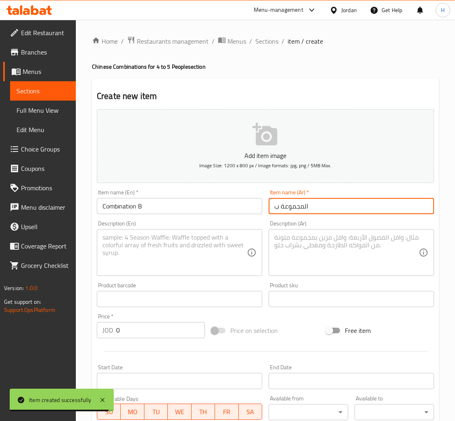
type input "المجموعة ب"
click at [205, 247] on textarea at bounding box center [175, 252] width 145 height 38
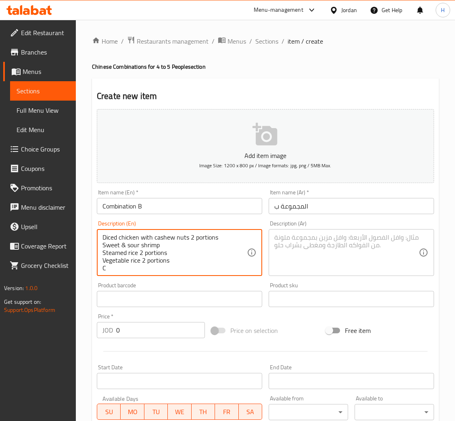
scroll to position [17, 0]
type textarea "Vegetable spring rolls 5 pcs Sliced beef in oyster sauce 2 portions Diced chick…"
click at [348, 239] on textarea at bounding box center [347, 252] width 145 height 38
paste textarea "سبرينج رولز خضار 5 قطع شرائح لحم البقر في صلصة المحار 2 حصة قطع الدجاج مع الكاج…"
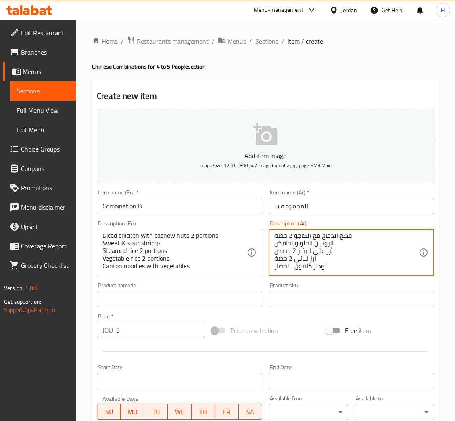
type textarea "سبرينج رولز خضار 5 قطع شرائح لحم البقر في صلصة المحار 2 حصة قطع الدجاج مع الكاج…"
click at [143, 329] on input "0" at bounding box center [160, 330] width 89 height 16
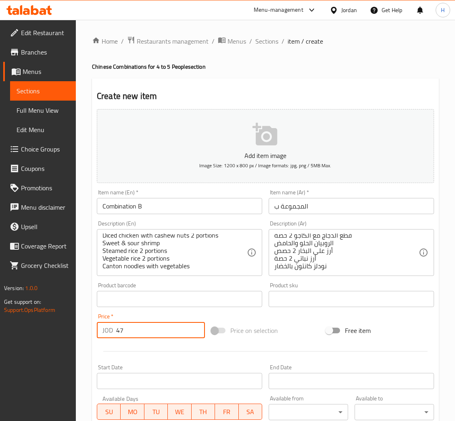
type input "47"
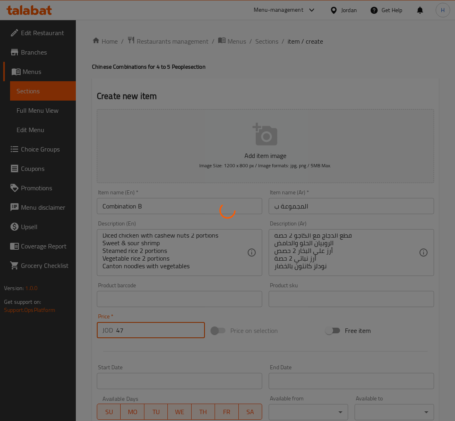
type input "0"
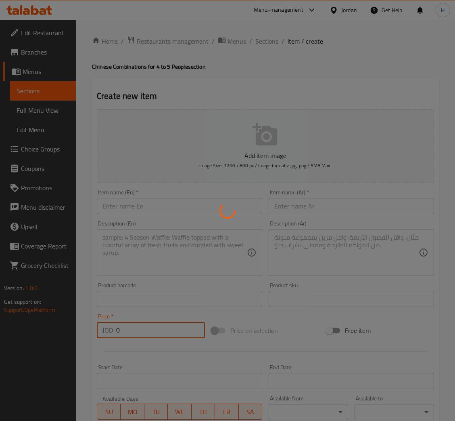
scroll to position [0, 0]
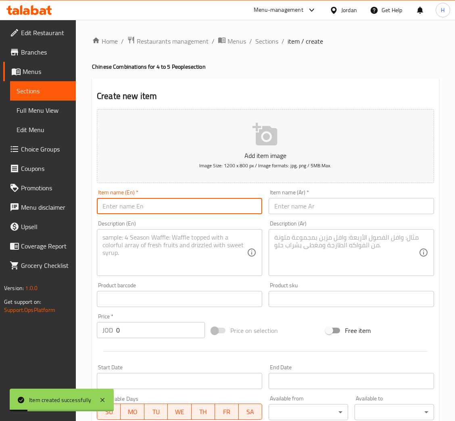
click at [178, 200] on input "text" at bounding box center [180, 206] width 166 height 16
type input "Combination C"
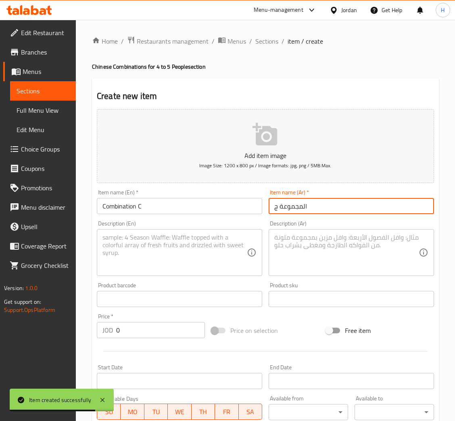
type input "المجموعة ج"
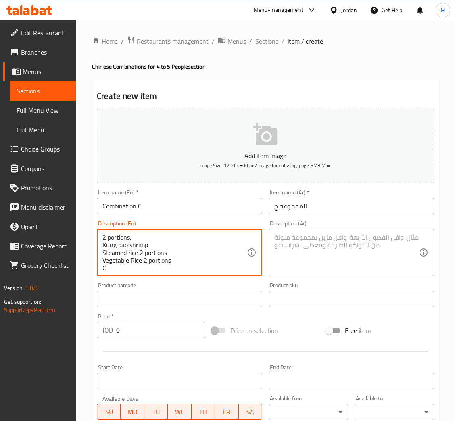
scroll to position [25, 0]
click at [204, 269] on textarea "Vegetable spring rolls 5 pcs Szechuan beef 2 portions Stir-fried chicken with m…" at bounding box center [175, 252] width 145 height 38
type textarea "Vegetable spring rolls 5 pcs Szechuan beef 2 portions Stir-fried chicken with m…"
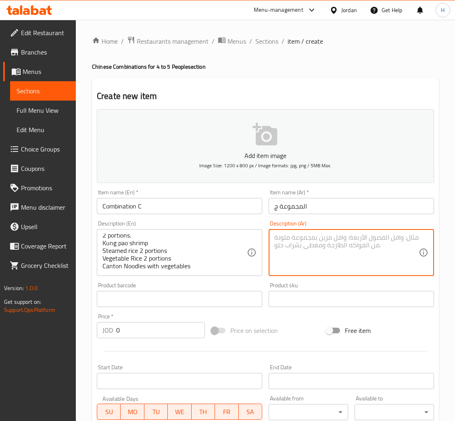
click at [305, 256] on textarea at bounding box center [347, 252] width 145 height 38
paste textarea "سبرينج رولز خضار 5 قطع لحم سيشوان 2 حصة دجاج مقلي مع الفطر وبراعم الخيزران 2 حص…"
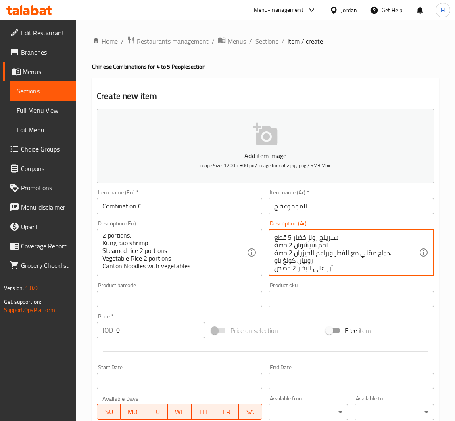
scroll to position [17, 0]
type textarea "سبرينج رولز خضار 5 قطع لحم سيشوان 2 حصة دجاج مقلي مع الفطر وبراعم الخيزران 2 حص…"
click at [132, 329] on input "0" at bounding box center [160, 330] width 89 height 16
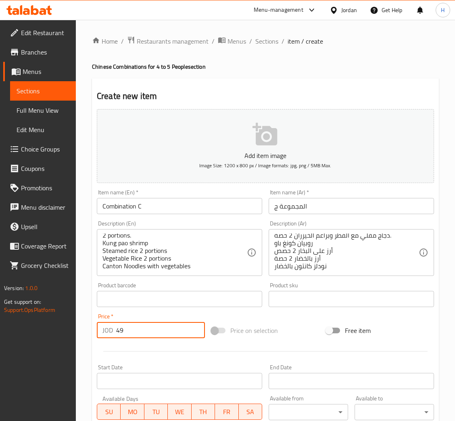
type input "49"
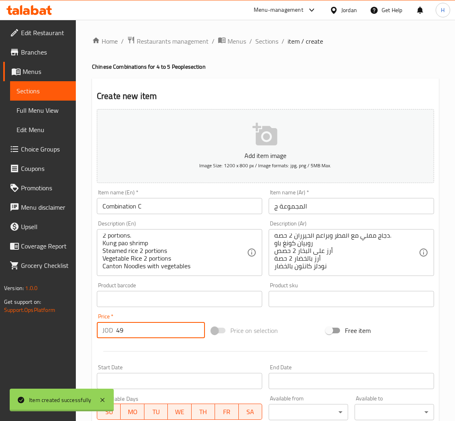
type input "0"
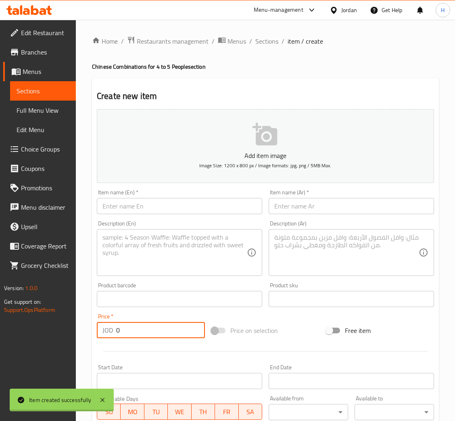
scroll to position [0, 0]
drag, startPoint x: 261, startPoint y: 35, endPoint x: 279, endPoint y: 59, distance: 30.3
click at [261, 36] on span "Sections" at bounding box center [267, 41] width 23 height 10
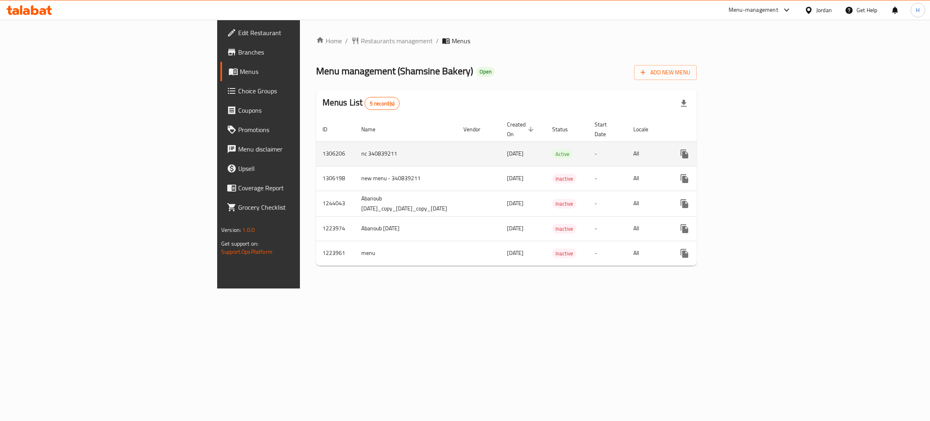
click at [748, 149] on icon "enhanced table" at bounding box center [743, 154] width 10 height 10
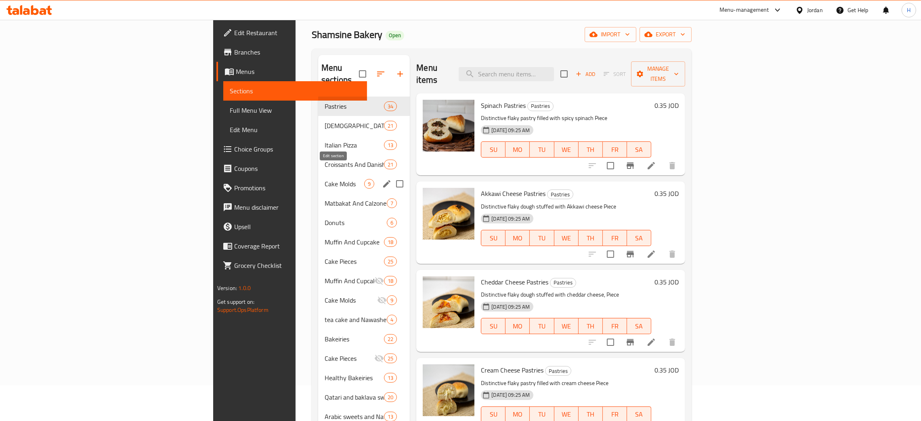
scroll to position [61, 0]
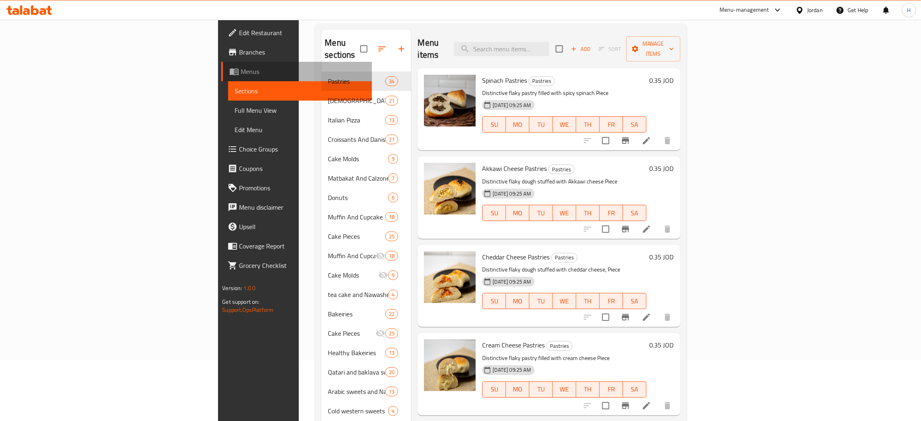
click at [241, 76] on span "Menus" at bounding box center [303, 72] width 125 height 10
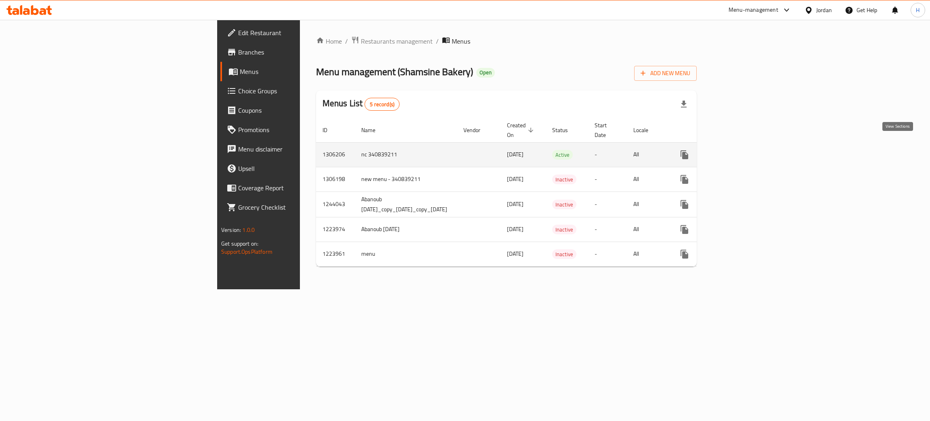
click at [748, 150] on icon "enhanced table" at bounding box center [743, 155] width 10 height 10
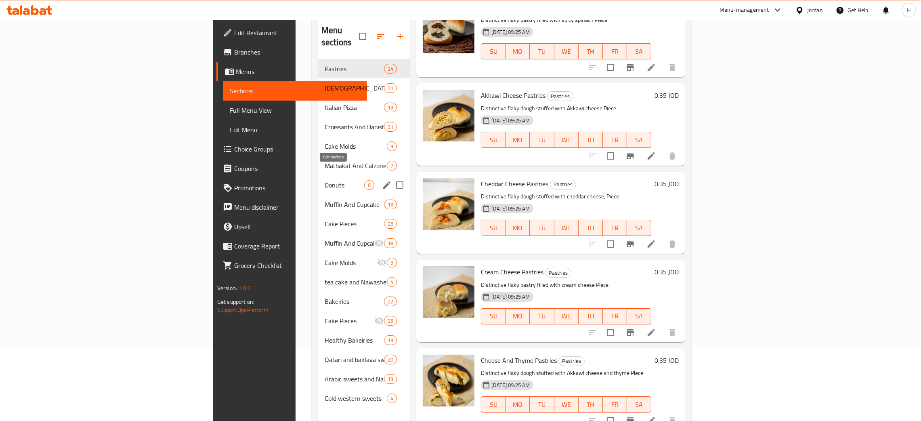
scroll to position [114, 0]
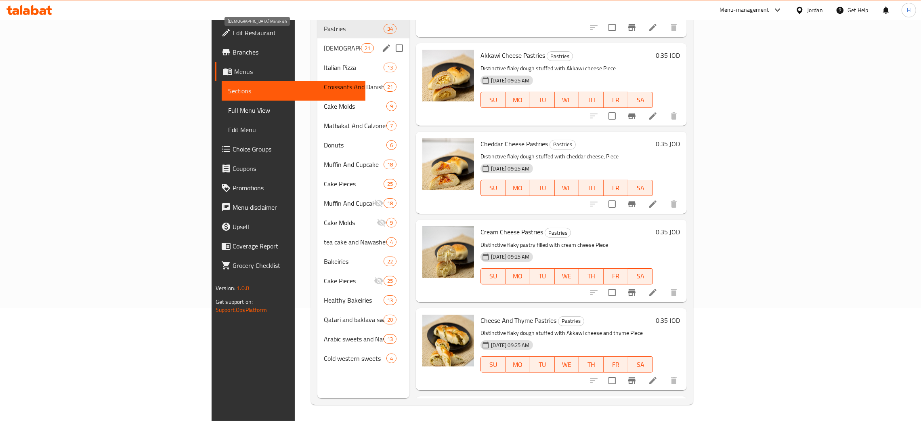
click at [324, 43] on span "Lebanese Manakish" at bounding box center [342, 48] width 37 height 10
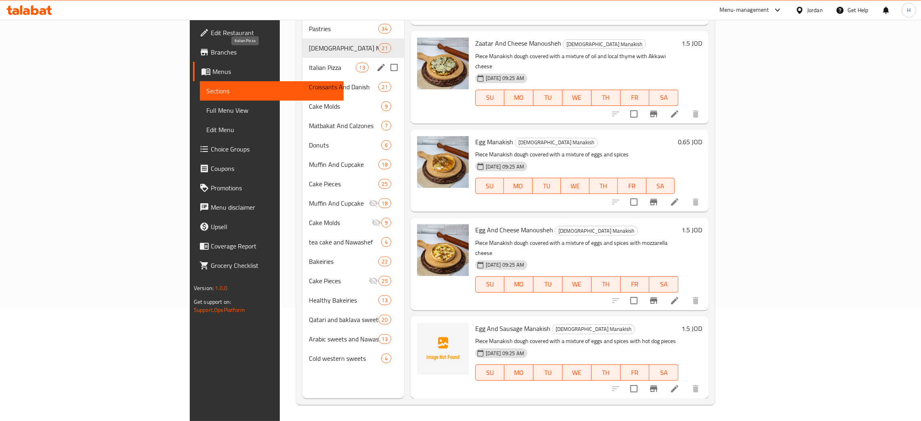
click at [309, 63] on span "Italian Pizza" at bounding box center [332, 68] width 46 height 10
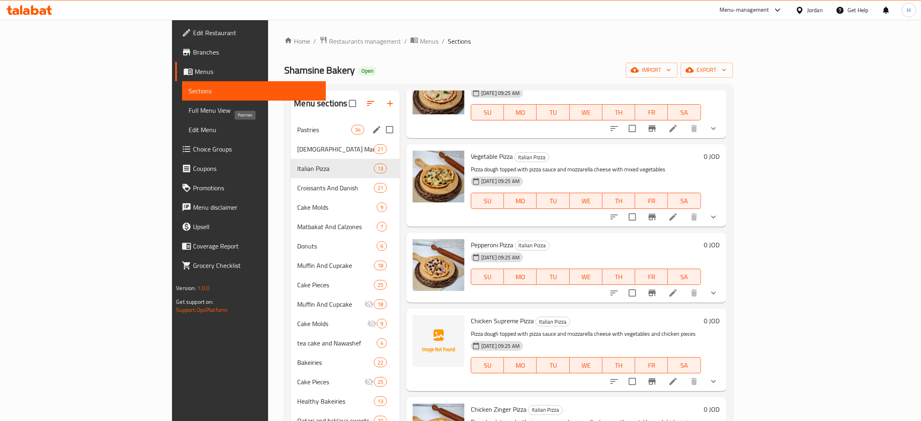
click at [297, 132] on span "Pastries" at bounding box center [324, 130] width 54 height 10
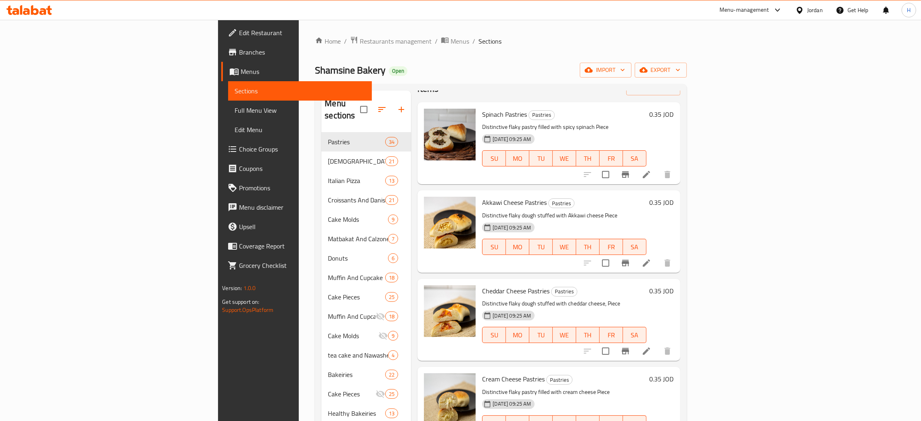
scroll to position [29, 0]
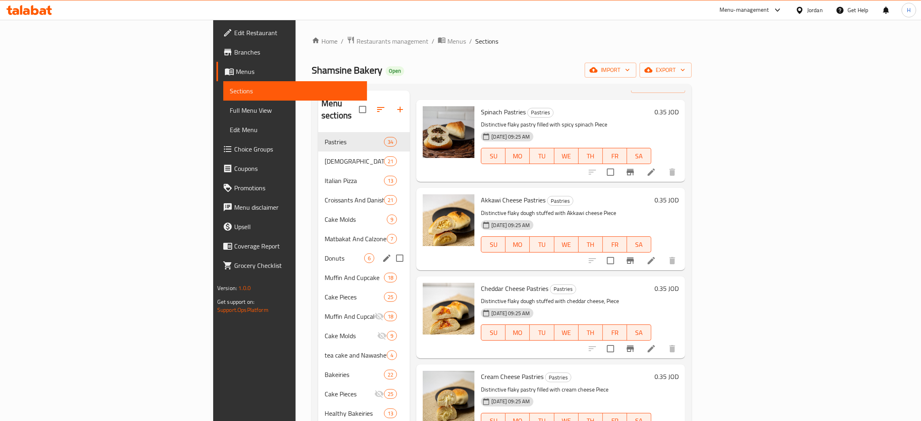
click at [318, 248] on div "Donuts 6" at bounding box center [364, 257] width 92 height 19
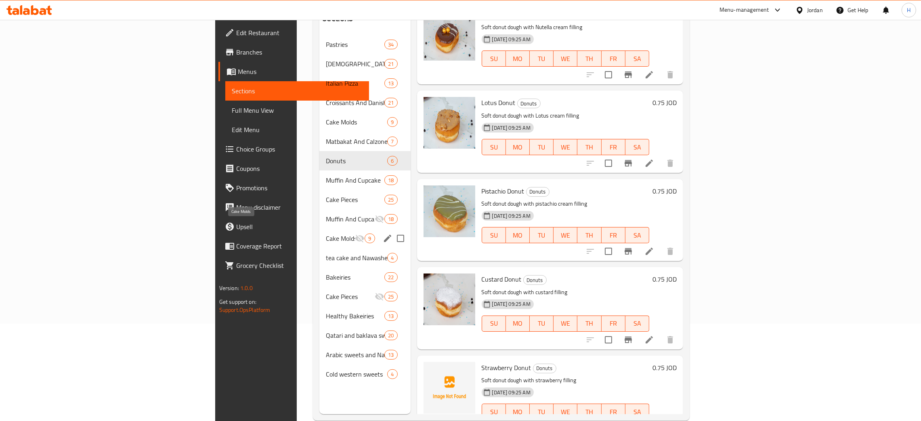
scroll to position [100, 0]
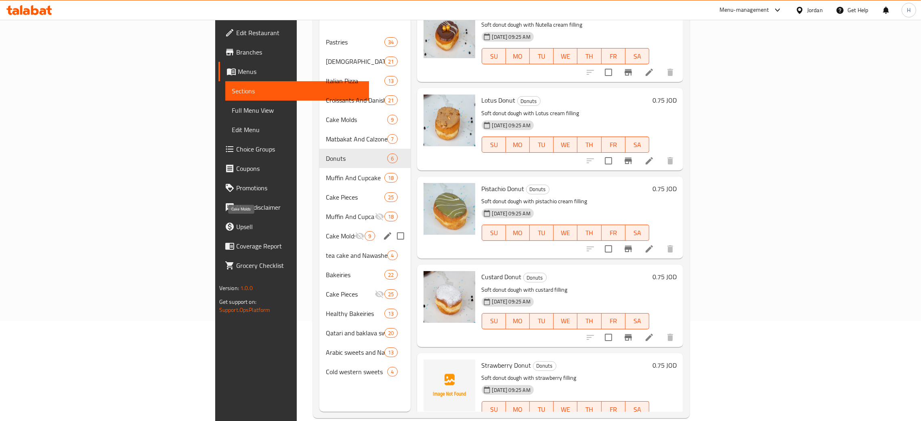
click at [326, 231] on span "Cake Molds" at bounding box center [340, 236] width 29 height 10
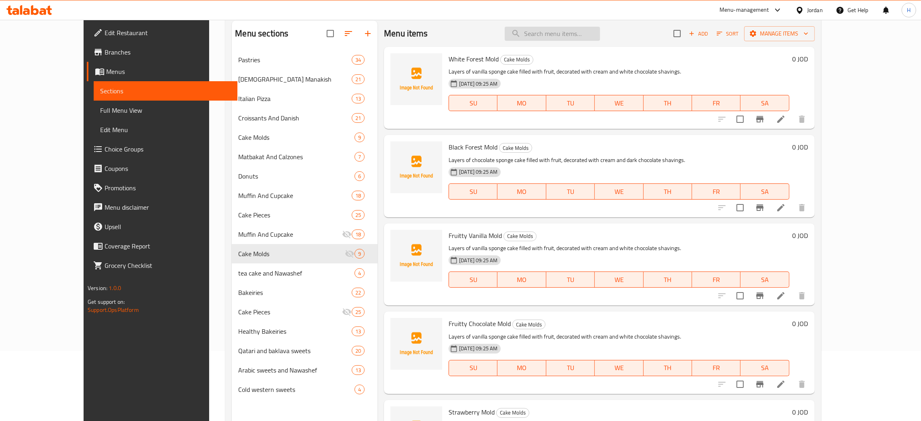
click at [556, 32] on input "search" at bounding box center [552, 34] width 95 height 14
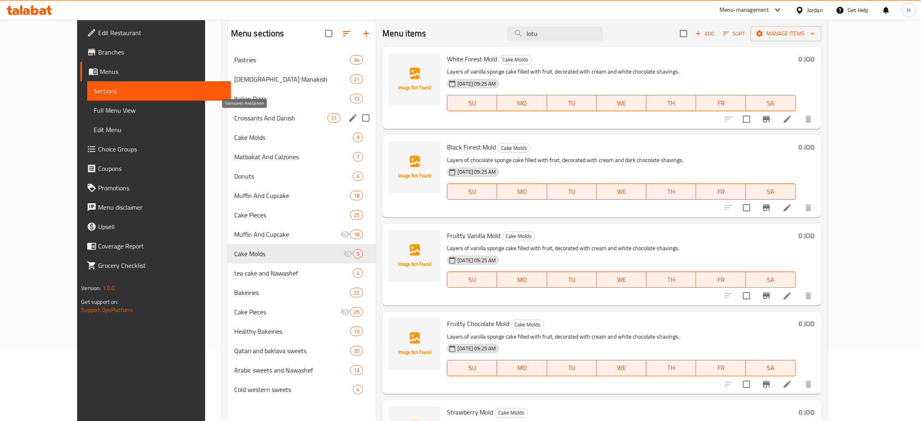
type input "lotus"
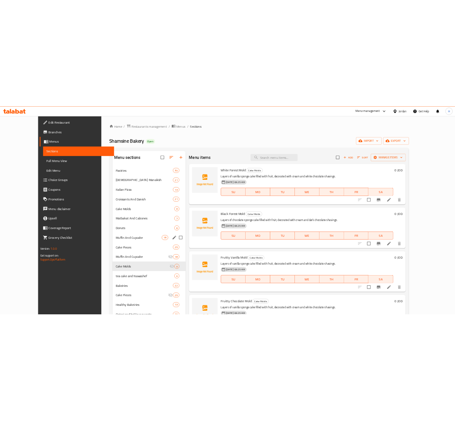
scroll to position [0, 0]
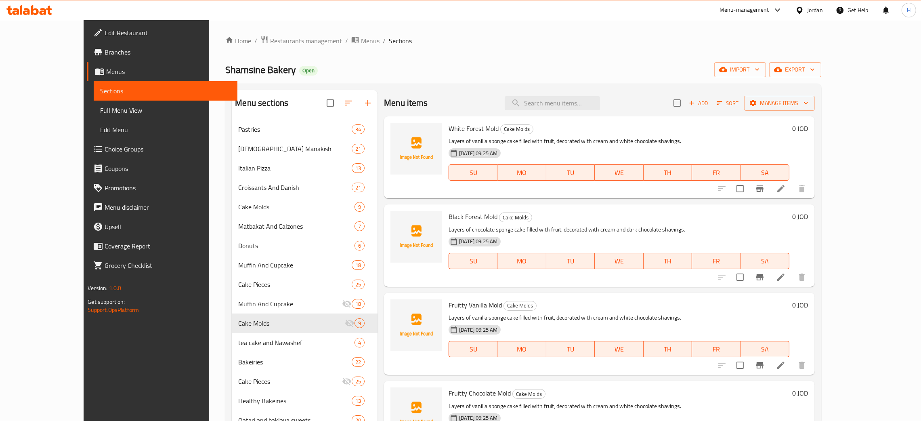
click at [311, 68] on div "Shamsine Bakery Open import export" at bounding box center [523, 69] width 596 height 15
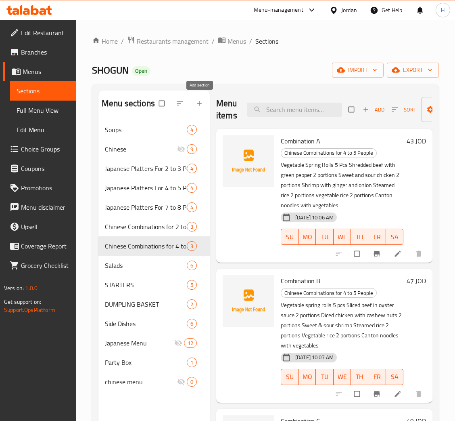
click at [200, 106] on icon "button" at bounding box center [199, 103] width 8 height 8
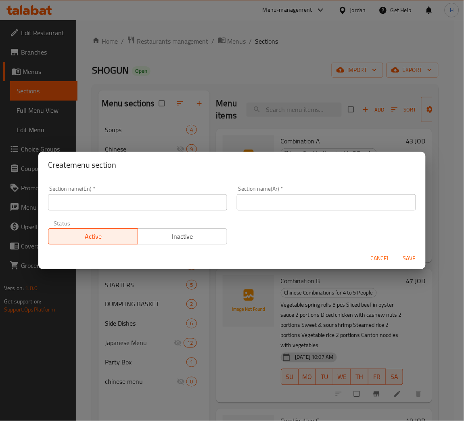
click at [191, 205] on input "text" at bounding box center [137, 202] width 179 height 16
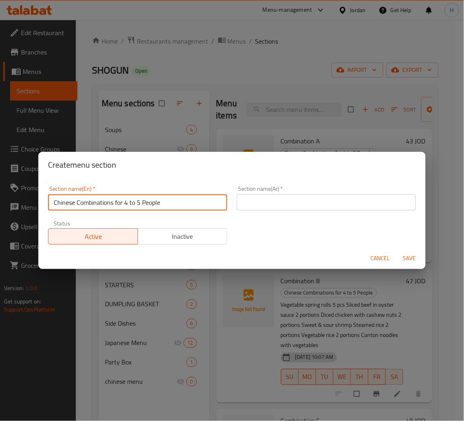
click at [127, 202] on input "Chinese Combinations for 4 to 5 People" at bounding box center [137, 202] width 179 height 16
click at [140, 203] on input "Chinese Combinations for 7 to 5 People" at bounding box center [137, 202] width 179 height 16
type input "Chinese Combinations for 7 to 8 People"
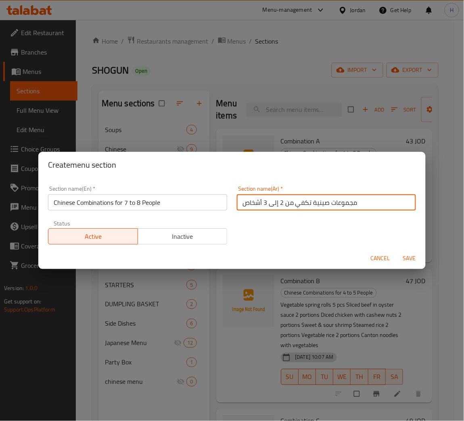
click at [277, 203] on input "مجموعات صينية تكفي من 2 إلى 3 أشخاص" at bounding box center [326, 202] width 179 height 16
click at [276, 204] on input "مجموعات صينية تكفي من 2 إلى 3 أشخاص" at bounding box center [326, 202] width 179 height 16
click at [262, 204] on input "مجموعات صينية تكفي من 7 إلى 3 أشخاص" at bounding box center [326, 202] width 179 height 16
type input "مجموعات صينية تكفي من 7 إلى 8 أشخاص"
click at [405, 258] on span "Save" at bounding box center [409, 258] width 19 height 10
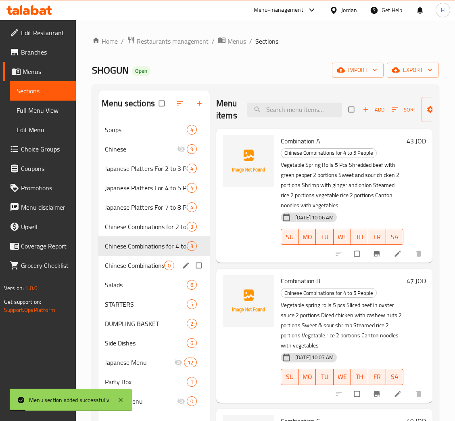
click at [149, 265] on span "Chinese Combinations for 7 to 8 People" at bounding box center [134, 265] width 59 height 10
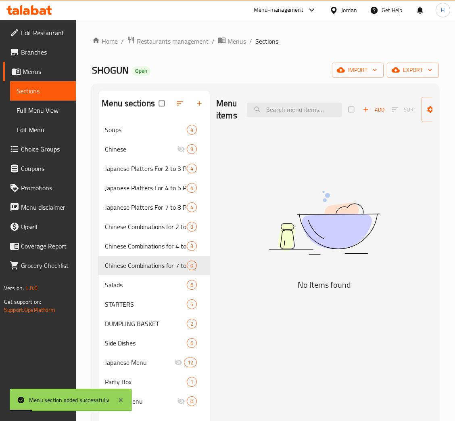
click at [378, 111] on span "Add" at bounding box center [374, 109] width 22 height 9
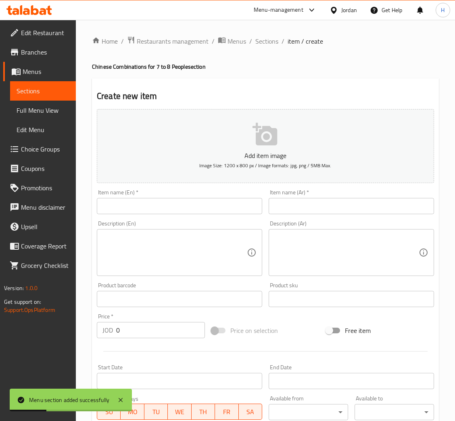
click at [218, 203] on input "text" at bounding box center [180, 206] width 166 height 16
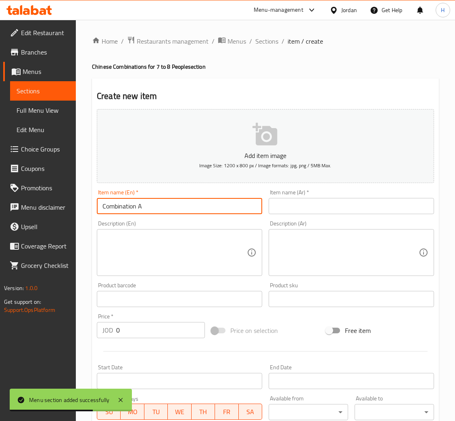
type input "Combination A"
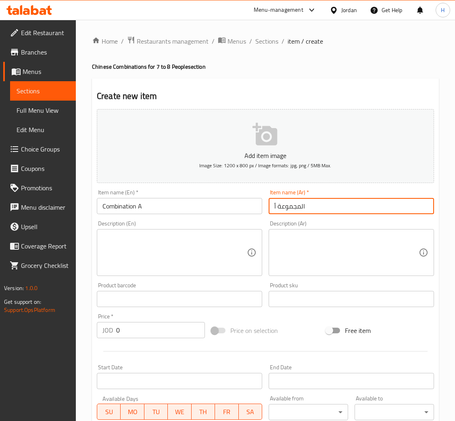
type input "المجموعة أ"
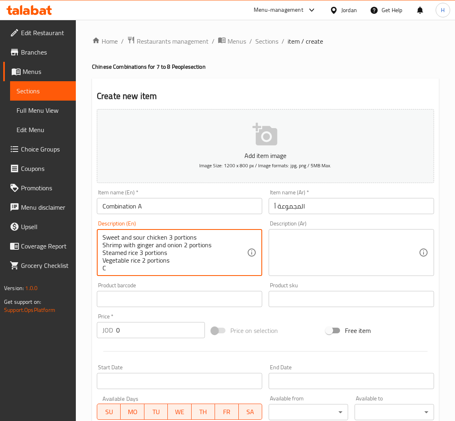
scroll to position [17, 0]
type textarea "Vegetable spring rolls 8 pcs Shredded beef with green pepper 3 portions Sweet a…"
click at [321, 261] on textarea at bounding box center [347, 252] width 145 height 38
paste textarea "سبرينج رولز خضار 8 قطع لحم بقري مقطع مع فلفل أخضر 3 أجزاء دجاج حلو وحامض 3 أجزا…"
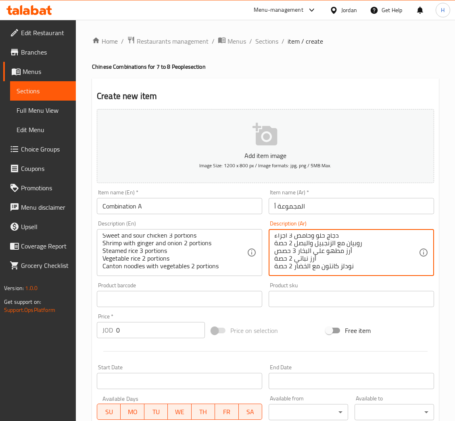
type textarea "سبرينج رولز خضار 8 قطع لحم بقري مقطع مع فلفل أخضر 3 أجزاء دجاج حلو وحامض 3 أجزا…"
click at [164, 331] on input "0" at bounding box center [160, 330] width 89 height 16
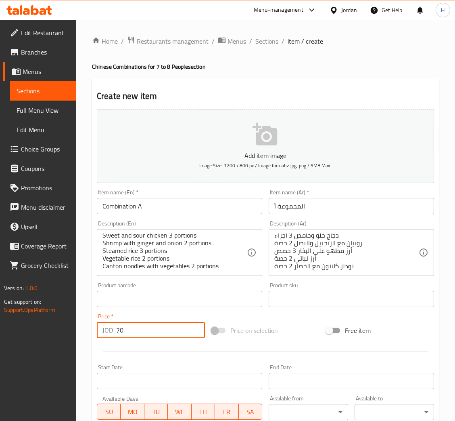
click at [156, 329] on input "70" at bounding box center [160, 330] width 89 height 16
type input "70"
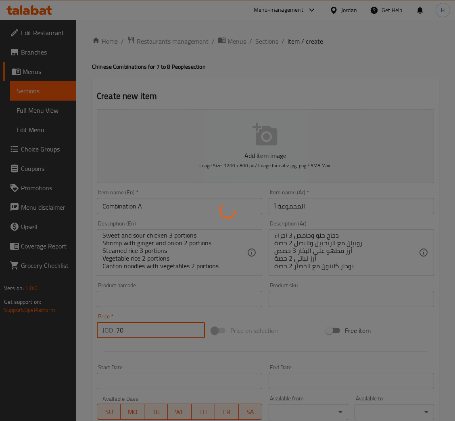
type input "0"
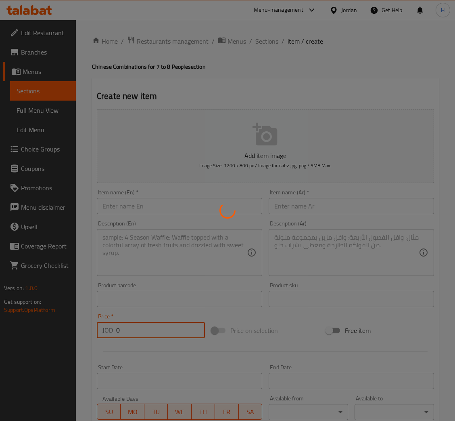
scroll to position [0, 0]
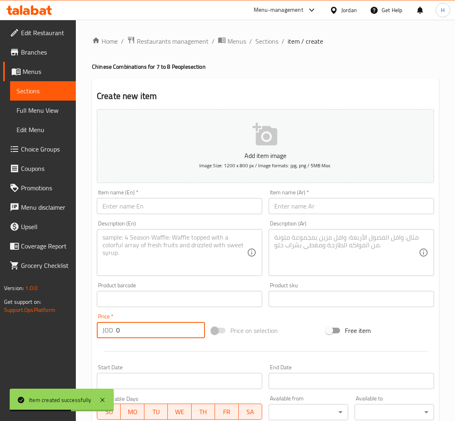
click at [224, 207] on input "text" at bounding box center [180, 206] width 166 height 16
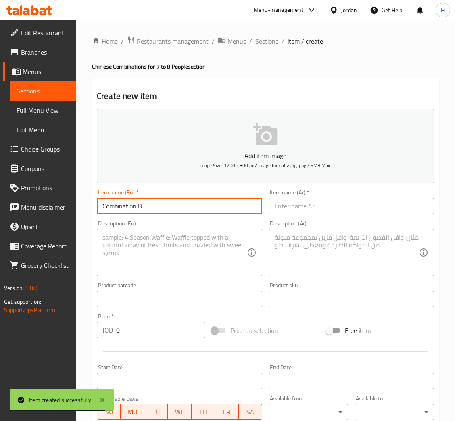
type input "Combination B"
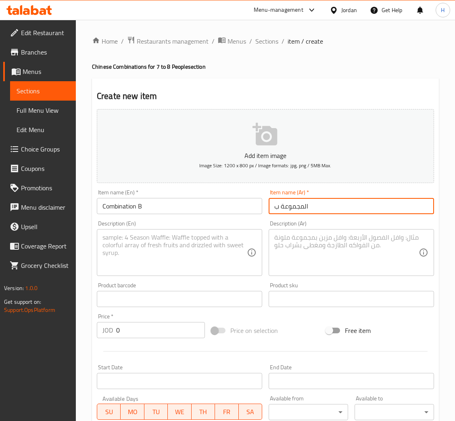
type input "المجموعة ب"
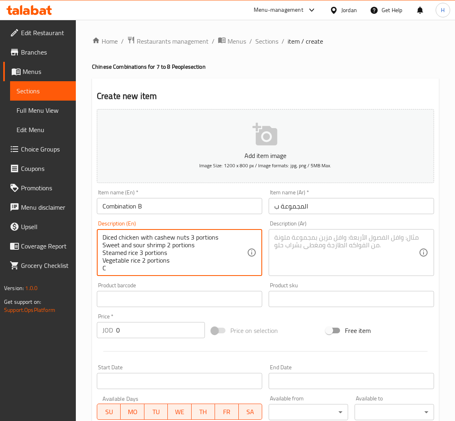
scroll to position [17, 0]
type textarea "Vegetable spring rolls 8 pcs Sliced beef in oyster sauce 3 portions Diced chick…"
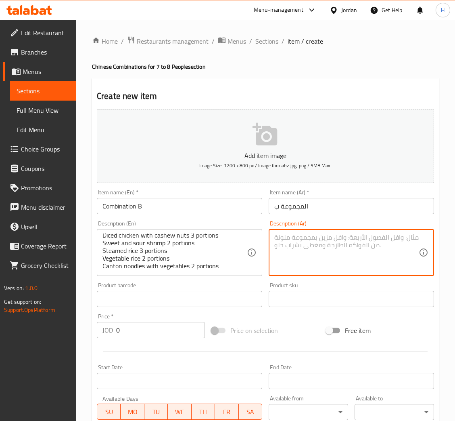
click at [338, 258] on textarea at bounding box center [347, 252] width 145 height 38
paste textarea "سبرينج رولز خضار 8 قطع شرائح لحم البقر في صلصة المحار 3 أجزاء قطع الدجاج مع الك…"
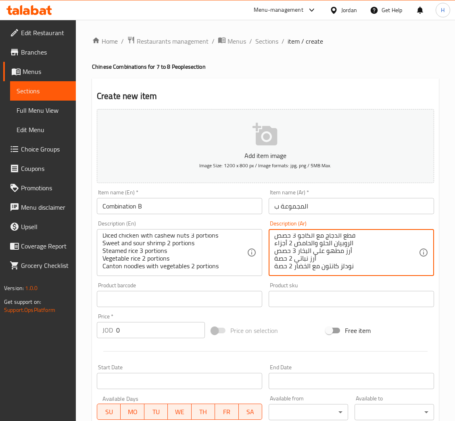
type textarea "سبرينج رولز خضار 8 قطع شرائح لحم البقر في صلصة المحار 3 أجزاء قطع الدجاج مع الك…"
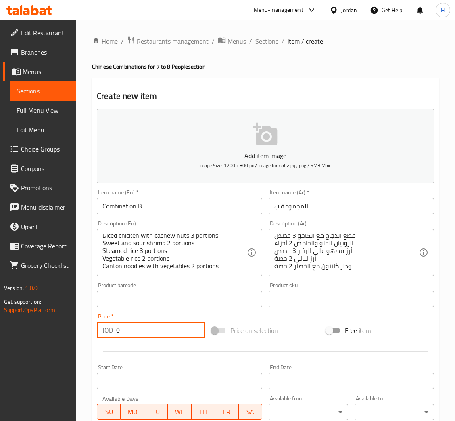
click at [143, 337] on input "0" at bounding box center [160, 330] width 89 height 16
type input "78"
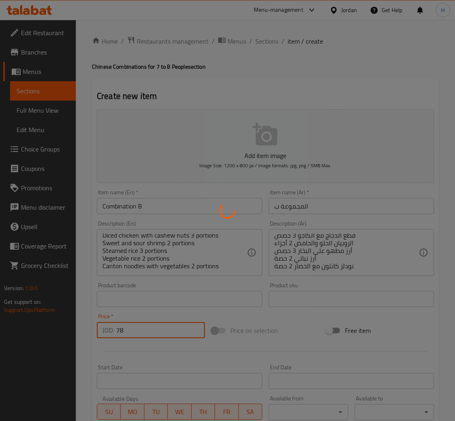
type input "0"
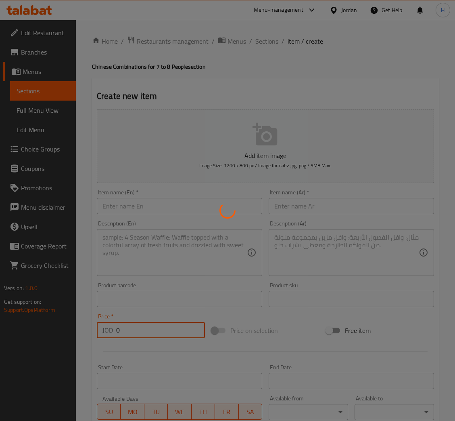
scroll to position [0, 0]
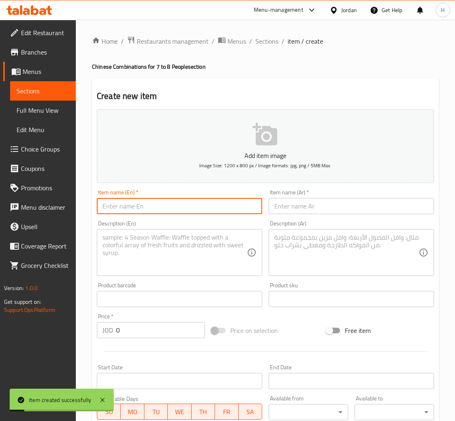
drag, startPoint x: 168, startPoint y: 201, endPoint x: 159, endPoint y: 206, distance: 9.6
click at [168, 201] on input "text" at bounding box center [180, 206] width 166 height 16
type input "Combination C"
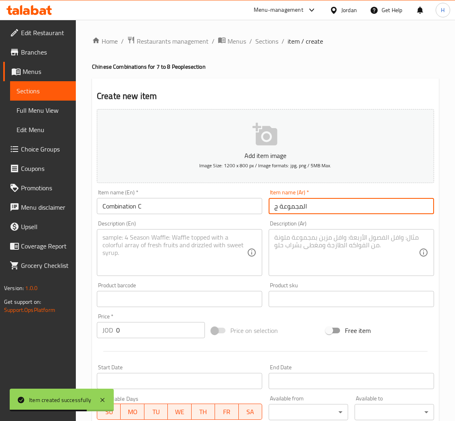
type input "المجموعة ج"
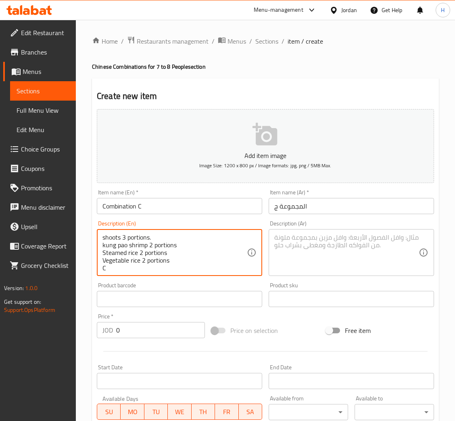
scroll to position [25, 0]
type textarea "Vegetable spring rolls 8 pcs Szechuan beef 3 portions Stir-Fried Chicken with m…"
click at [314, 270] on textarea at bounding box center [347, 252] width 145 height 38
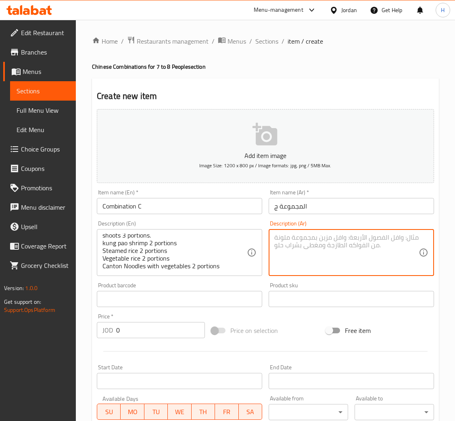
paste textarea "سبرينج رولز خضار 8 قطع لحم سيشوان 3 حصص دجاج مقلي مع الفطر وبراعم الخيزران 3 أج…"
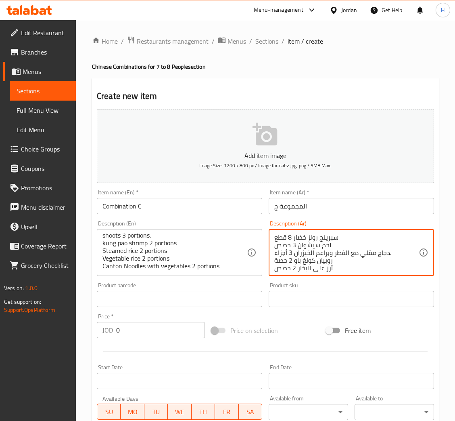
scroll to position [17, 0]
type textarea "سبرينج رولز خضار 8 قطع لحم سيشوان 3 حصص دجاج مقلي مع الفطر وبراعم الخيزران 3 أج…"
click at [151, 326] on input "0" at bounding box center [160, 330] width 89 height 16
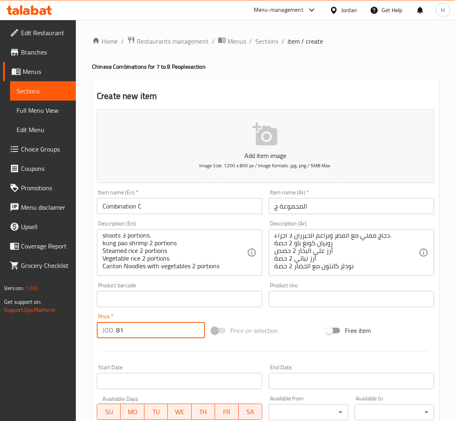
type input "81"
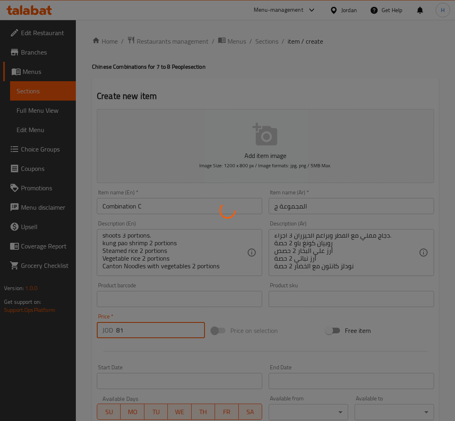
type input "0"
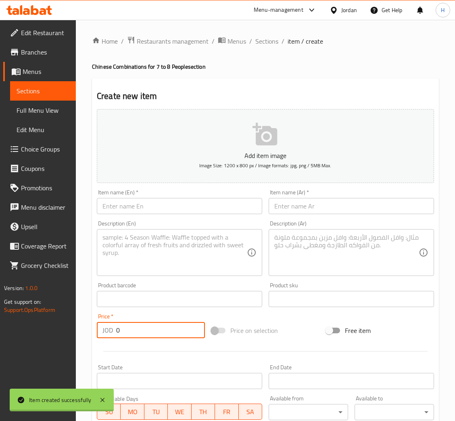
scroll to position [0, 0]
drag, startPoint x: 268, startPoint y: 45, endPoint x: 277, endPoint y: 60, distance: 17.8
click at [268, 45] on span "Sections" at bounding box center [267, 41] width 23 height 10
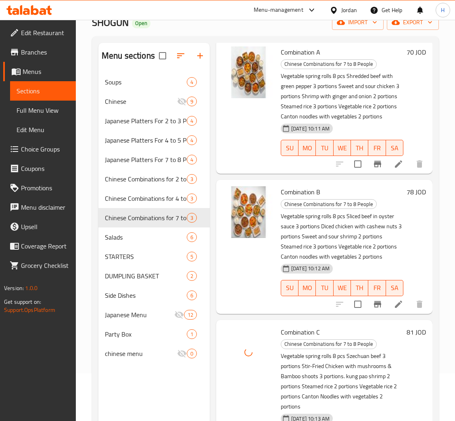
scroll to position [114, 0]
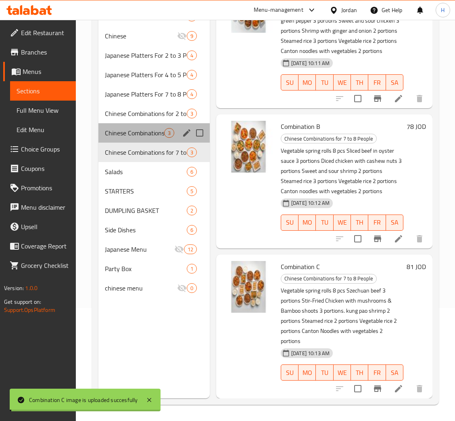
click at [152, 138] on div "Chinese Combinations for 4 to 5 People 3" at bounding box center [154, 132] width 111 height 19
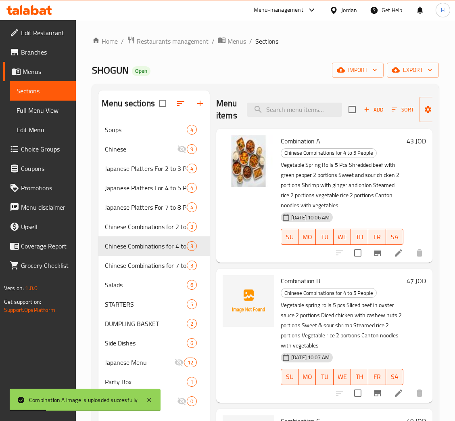
scroll to position [40, 0]
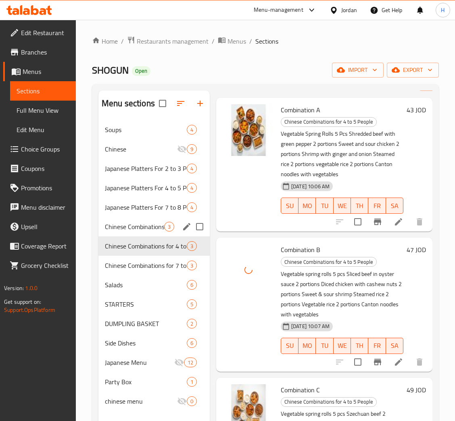
click at [147, 222] on span "Chinese Combinations for 2 to 3 people" at bounding box center [134, 227] width 59 height 10
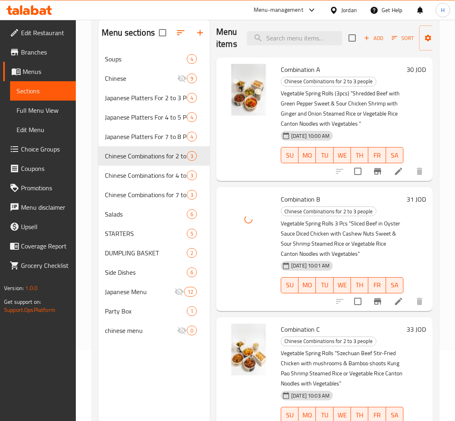
scroll to position [114, 0]
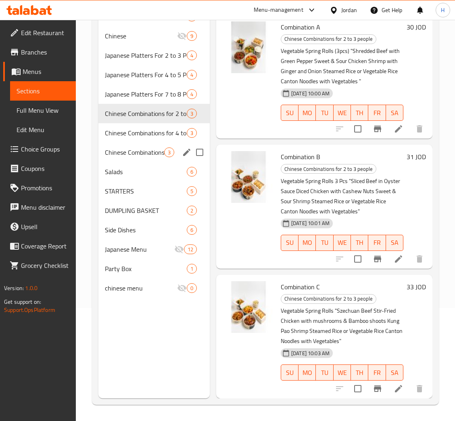
click at [134, 148] on span "Chinese Combinations for 7 to 8 People" at bounding box center [134, 152] width 59 height 10
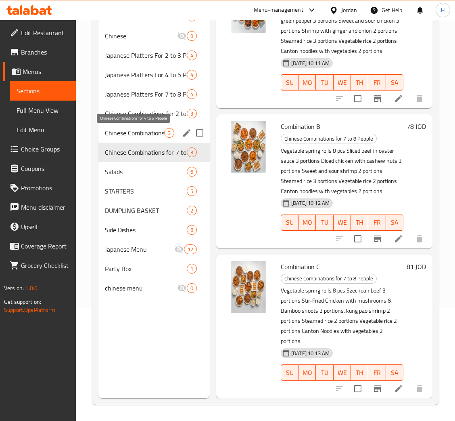
click at [137, 128] on span "Chinese Combinations for 4 to 5 People" at bounding box center [134, 133] width 59 height 10
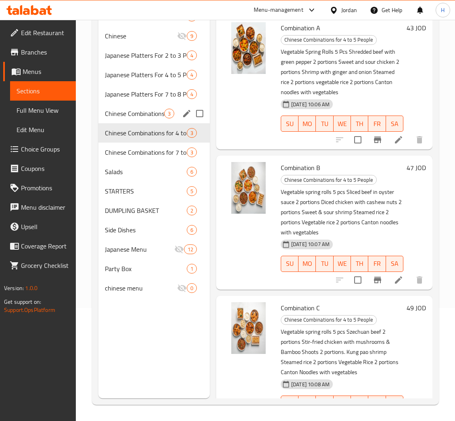
click at [139, 111] on span "Chinese Combinations for 2 to 3 people" at bounding box center [134, 114] width 59 height 10
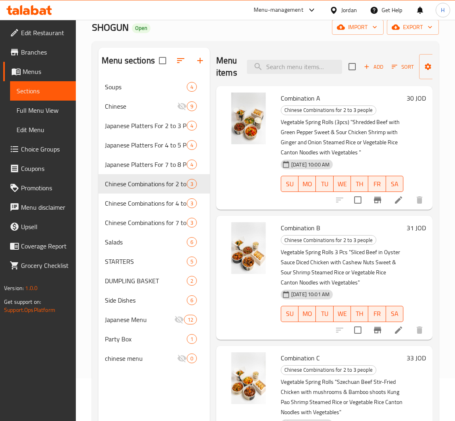
scroll to position [114, 0]
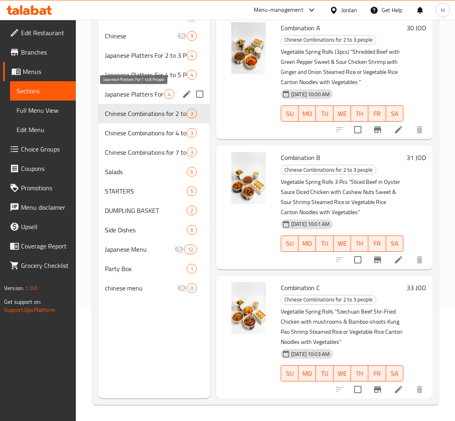
click at [151, 92] on span "Japanese Platters For 7 to 8 People" at bounding box center [134, 94] width 59 height 10
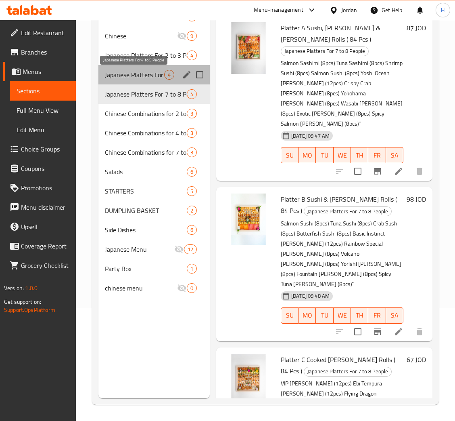
click at [155, 70] on span "Japanese Platters For 4 to 5 People" at bounding box center [134, 75] width 59 height 10
